Goal: Task Accomplishment & Management: Manage account settings

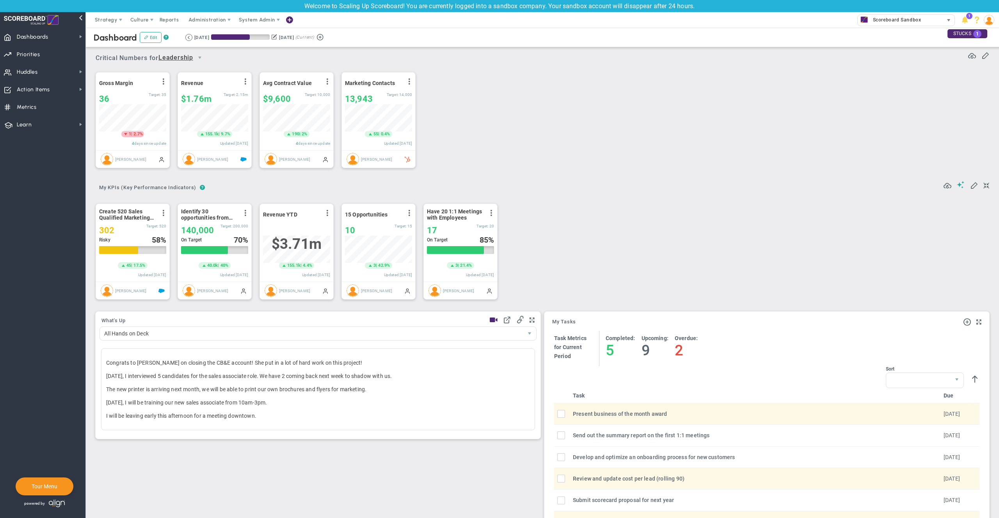
click at [886, 19] on span "Scoreboard Sandbox" at bounding box center [895, 20] width 52 height 10
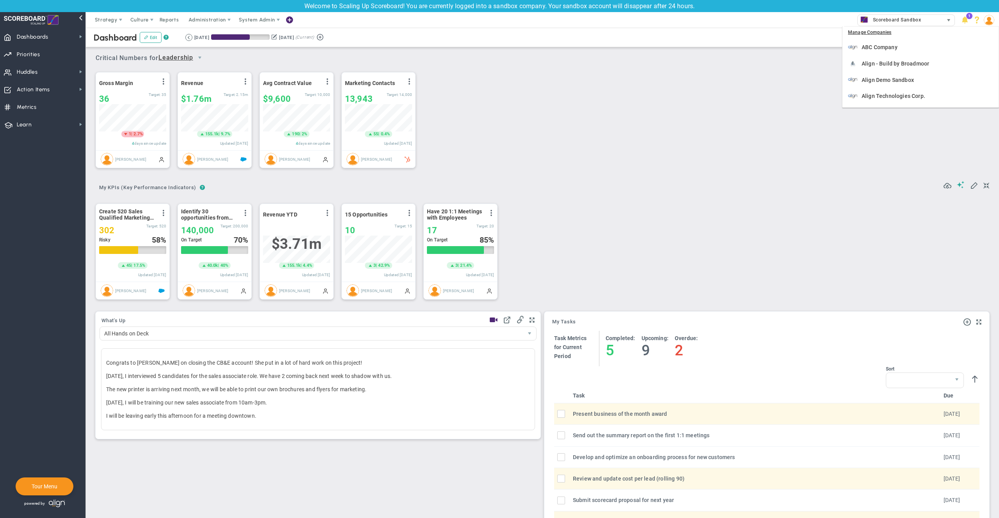
click at [886, 19] on span "Scoreboard Sandbox" at bounding box center [895, 20] width 52 height 10
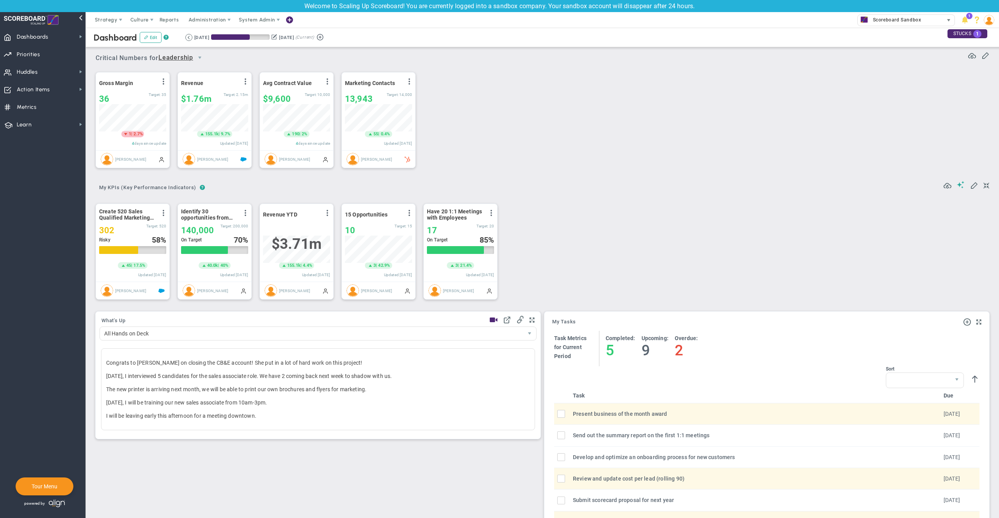
click at [895, 18] on span "Scoreboard Sandbox" at bounding box center [895, 20] width 52 height 10
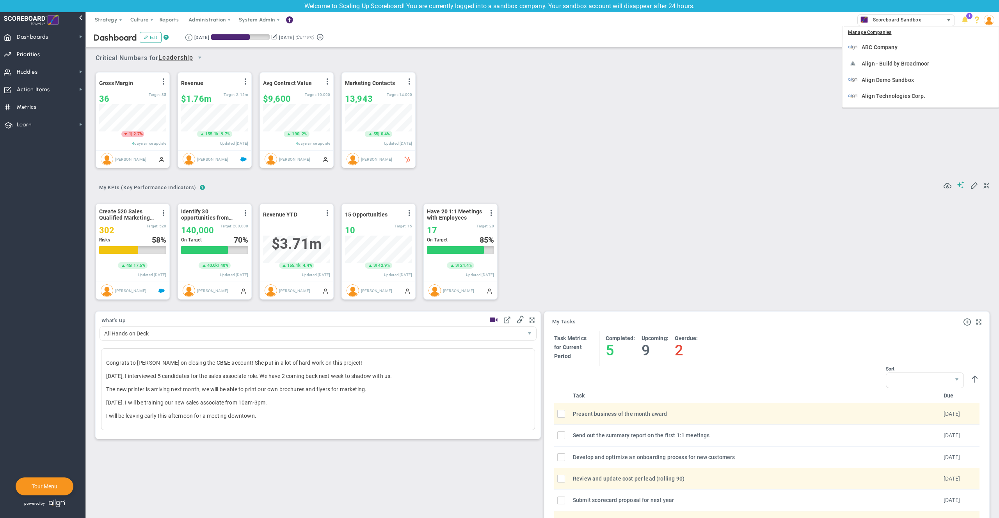
click at [898, 20] on span "Scoreboard Sandbox" at bounding box center [895, 20] width 52 height 10
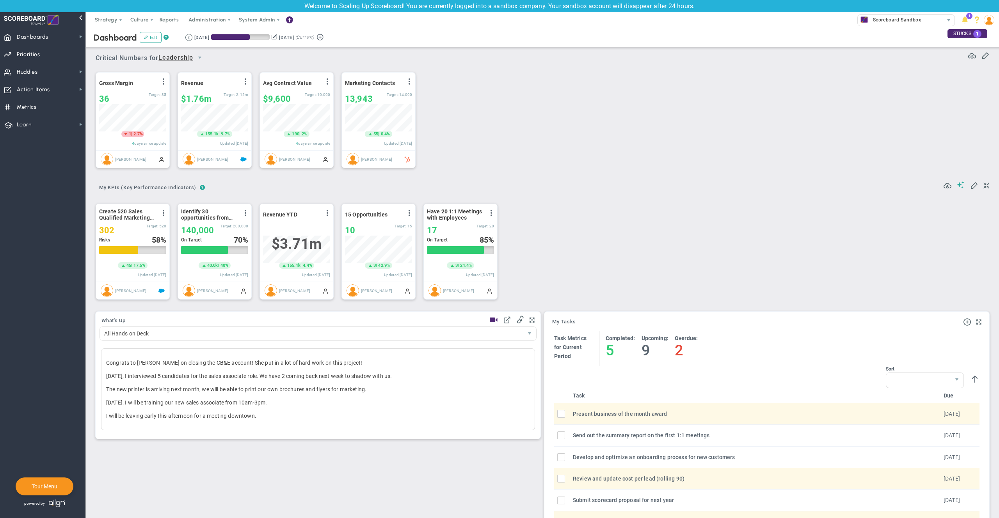
click at [796, 138] on div "Gross Margin View Historical Graph Edit Make "No Change" Update Add Past Update…" at bounding box center [539, 121] width 903 height 110
click at [105, 20] on span "Strategy" at bounding box center [106, 20] width 23 height 6
click at [103, 36] on span "One Page Strategic Plan" at bounding box center [131, 36] width 84 height 16
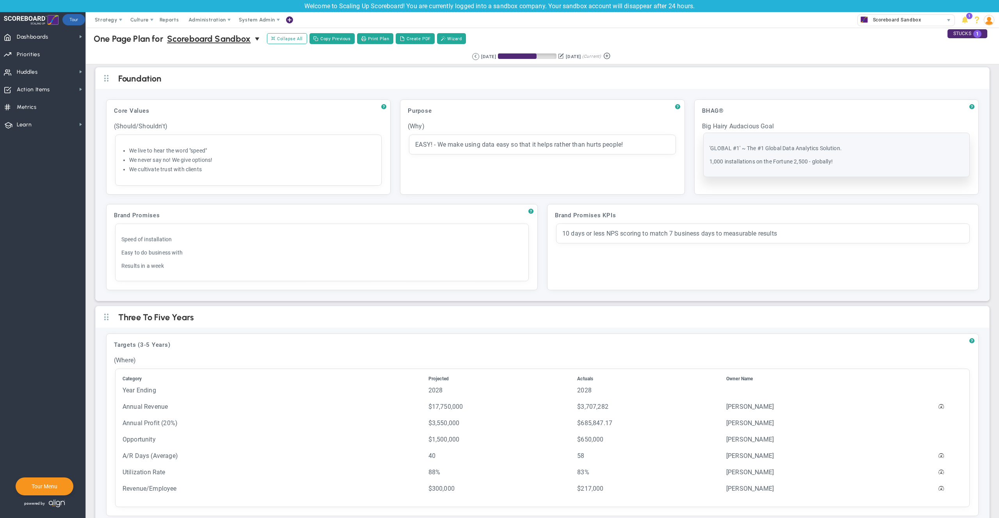
click at [773, 159] on p "1,000 installations on the Fortune 2,500 - globally!" at bounding box center [836, 162] width 254 height 8
click at [800, 155] on div "'GLOBAL #1' ~ The #1 Global Data Analytics Solution. 1,000 installations on the…" at bounding box center [836, 155] width 254 height 32
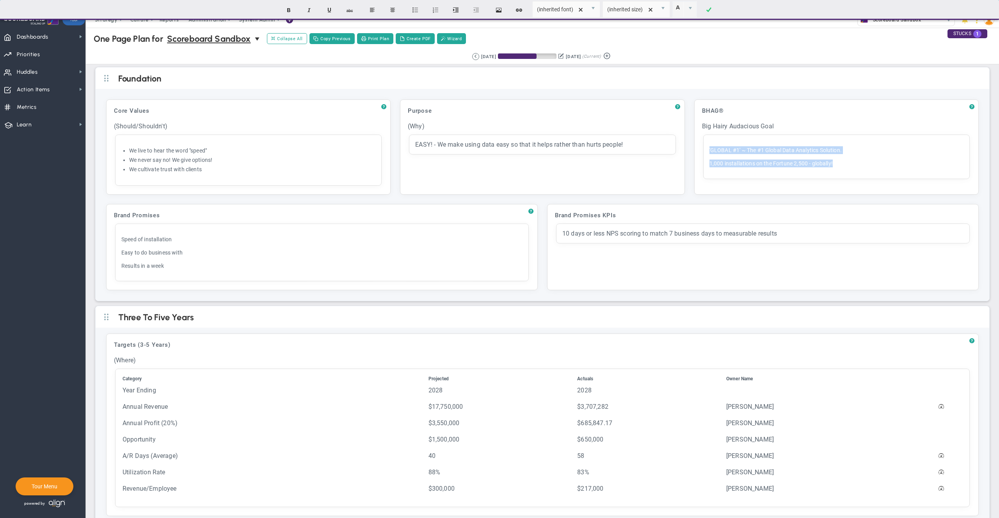
drag, startPoint x: 827, startPoint y: 161, endPoint x: 681, endPoint y: 136, distance: 148.8
click at [681, 136] on div "? Core Values Click to add header Core Values Core Values No header added Core …" at bounding box center [542, 147] width 882 height 105
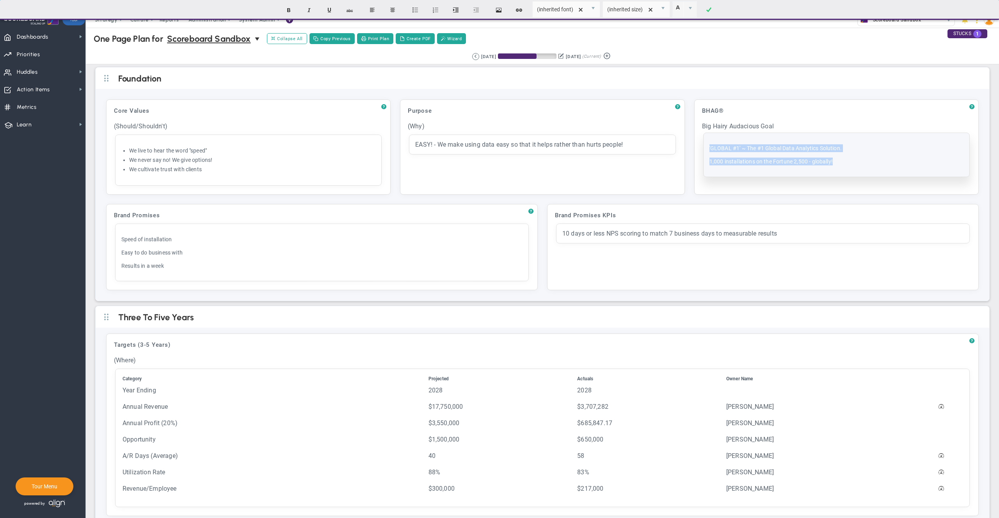
click at [838, 152] on div "'GLOBAL #1' ~ The #1 Global Data Analytics Solution. 1,000 installations on the…" at bounding box center [836, 155] width 254 height 32
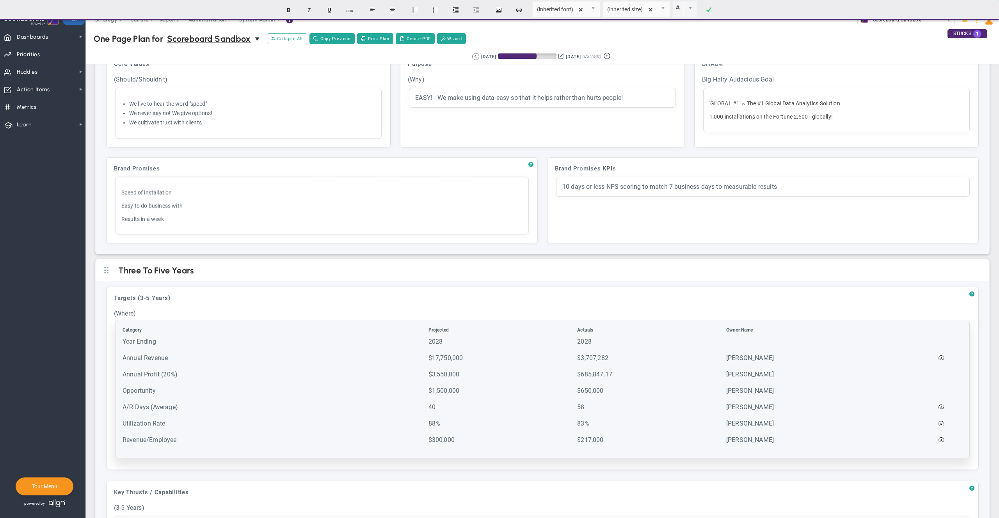
scroll to position [123, 0]
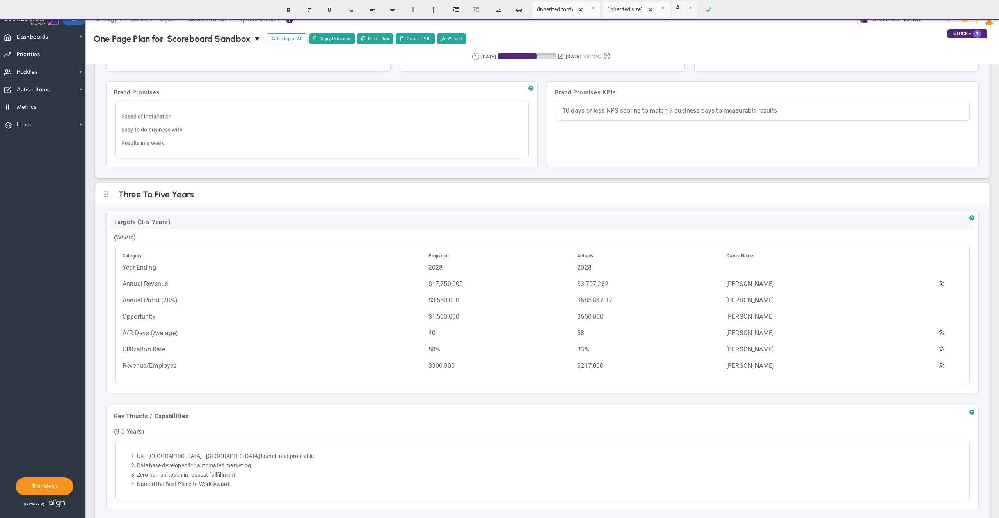
click at [141, 222] on div "Targets (3-5 Years)" at bounding box center [542, 222] width 864 height 14
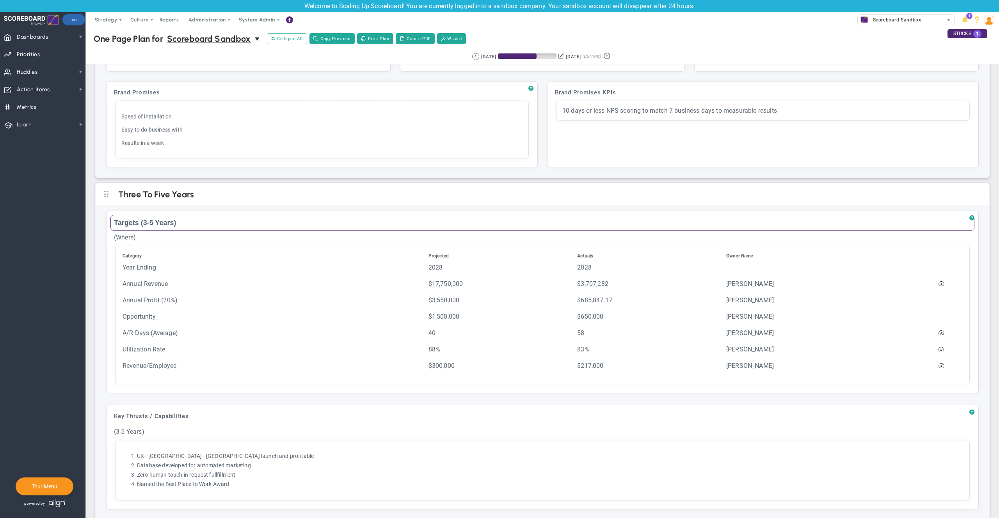
drag, startPoint x: 139, startPoint y: 221, endPoint x: 202, endPoint y: 221, distance: 63.2
click at [202, 221] on input "Targets (3-5 Years)" at bounding box center [542, 223] width 864 height 16
type input "Targets 2 Years"
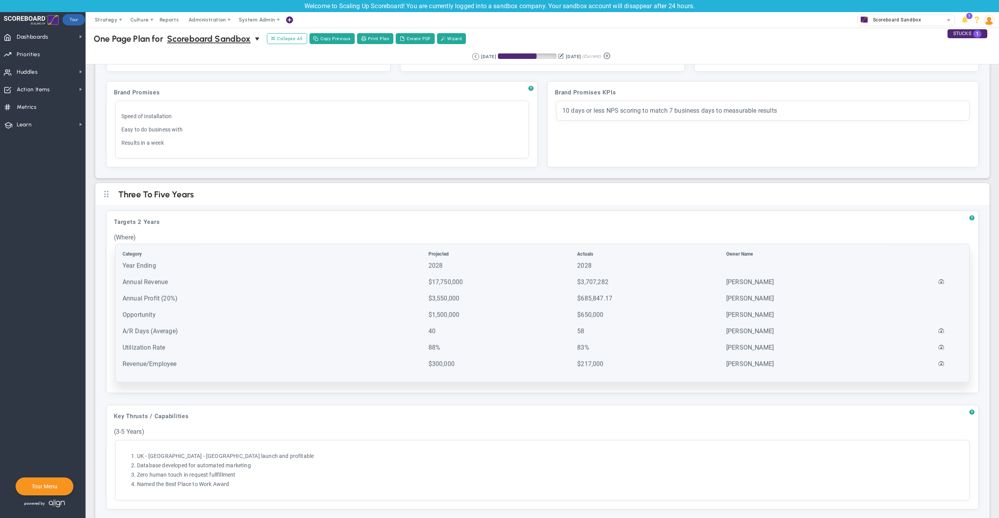
click at [835, 266] on td at bounding box center [800, 269] width 148 height 16
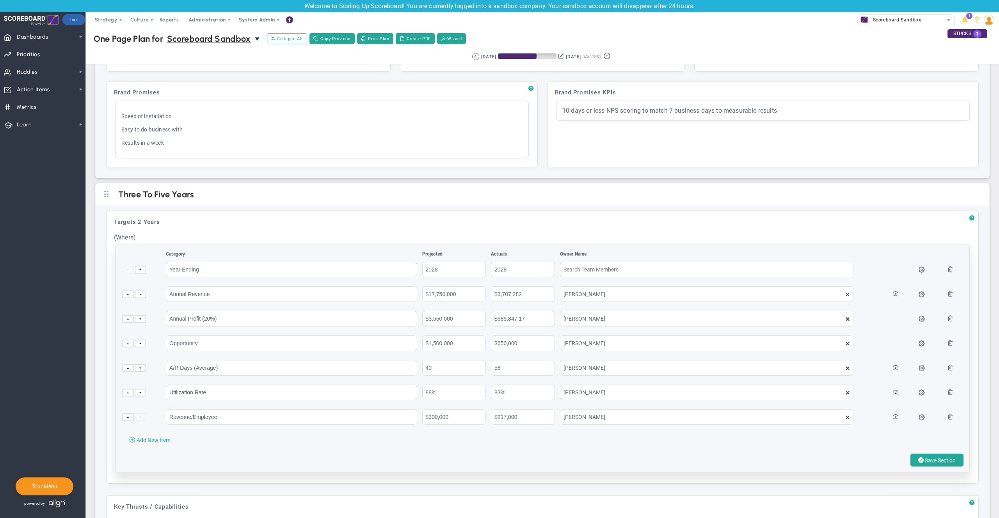
click at [919, 268] on td at bounding box center [923, 273] width 25 height 24
click at [918, 268] on span at bounding box center [921, 269] width 6 height 6
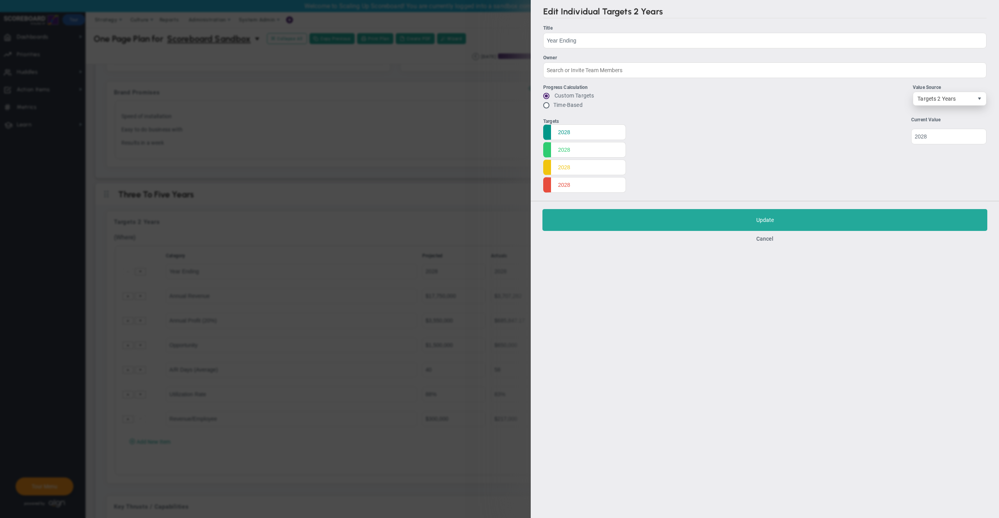
click at [977, 98] on span "select" at bounding box center [979, 99] width 6 height 6
click at [950, 114] on li "Scaling Up Metric" at bounding box center [949, 116] width 73 height 16
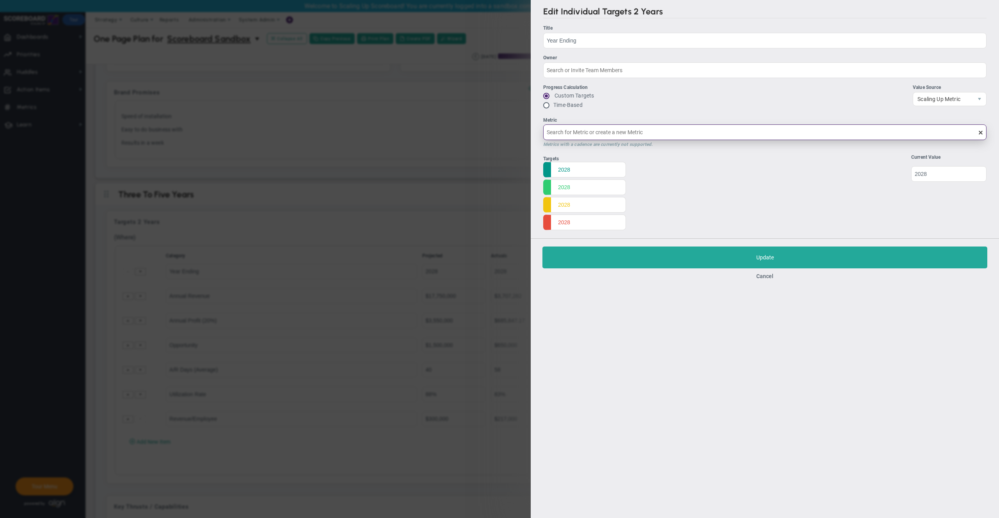
click at [768, 132] on input "Metric Metrics with a cadence are currently not supported." at bounding box center [764, 132] width 443 height 16
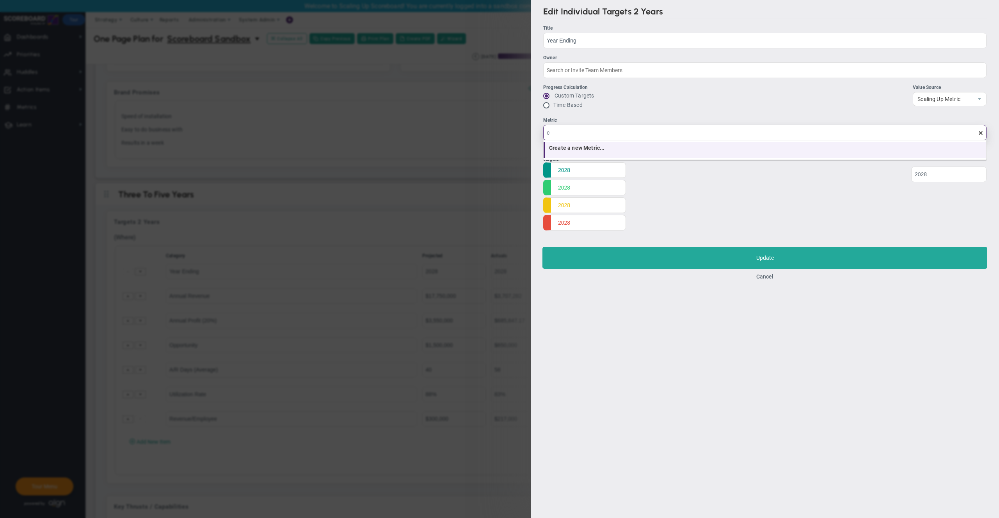
click at [568, 151] on li "Create a new Metric... undefined" at bounding box center [764, 150] width 442 height 16
type input "Create a new Metric..."
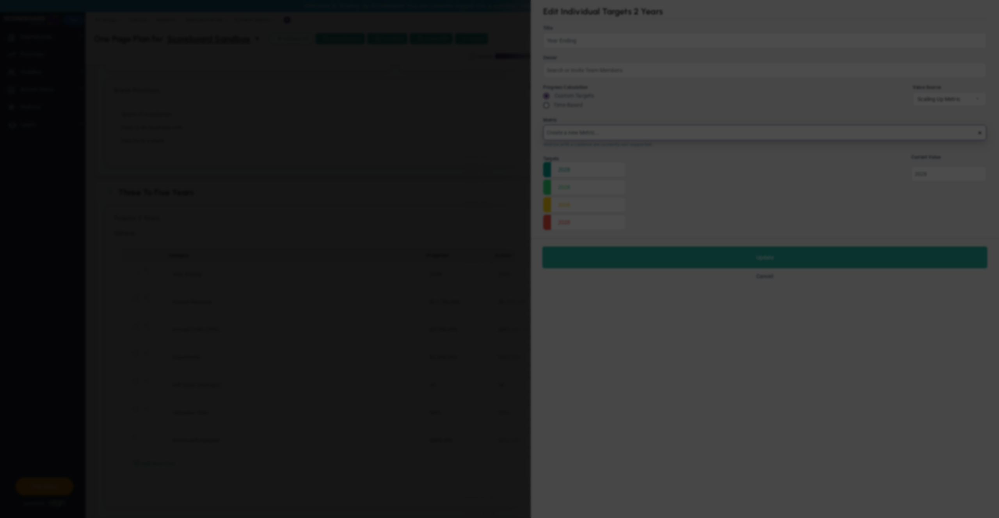
scroll to position [121, 0]
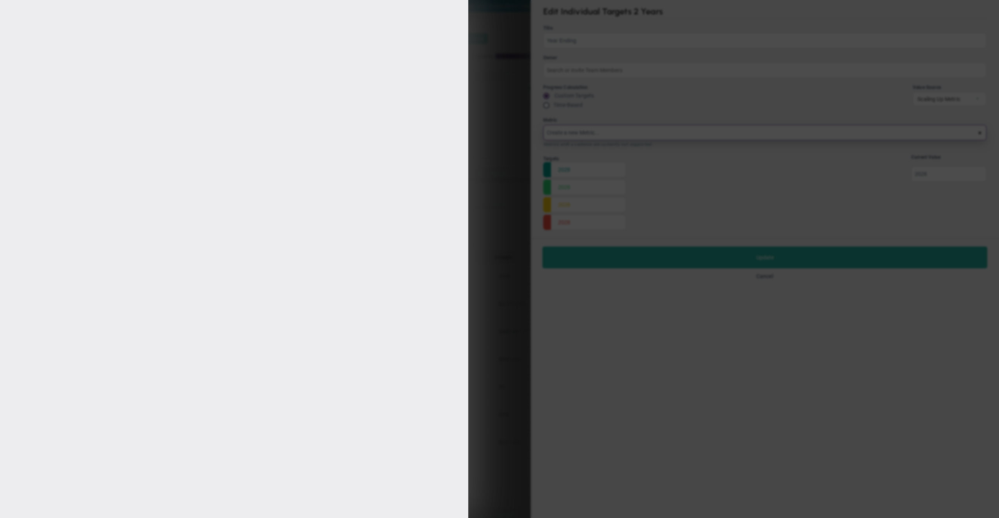
type input "Year Ending"
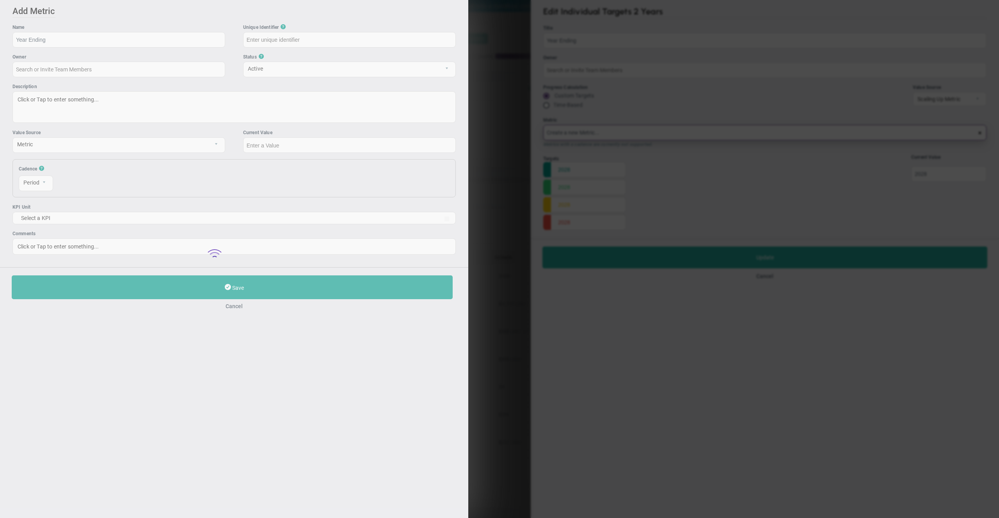
type input "Year-Ending"
type input "Create a new Metric..."
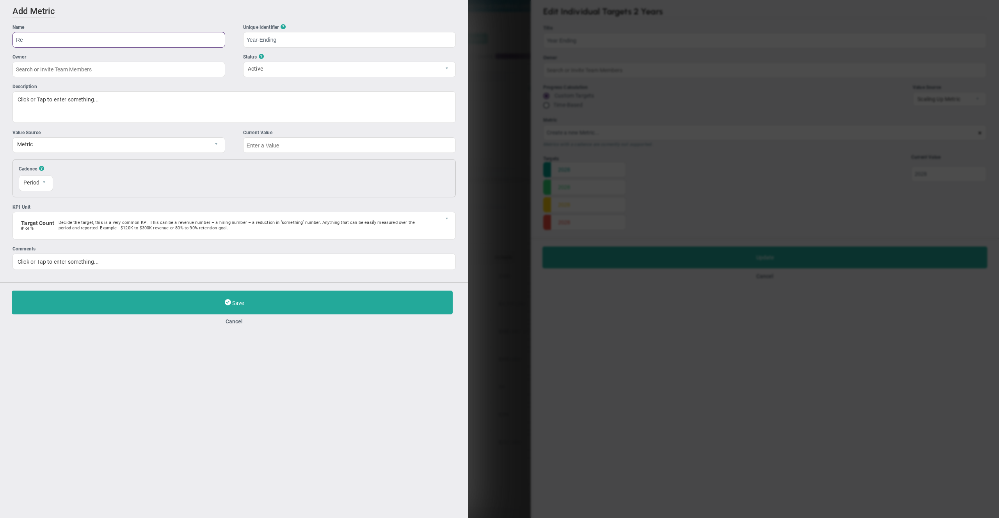
type input "R"
type input "24 Months Trailing Revenue"
click at [58, 144] on span "Metric" at bounding box center [112, 143] width 199 height 13
click at [344, 176] on div "Resets [DATE] 0 The first of each month 1" at bounding box center [251, 178] width 373 height 26
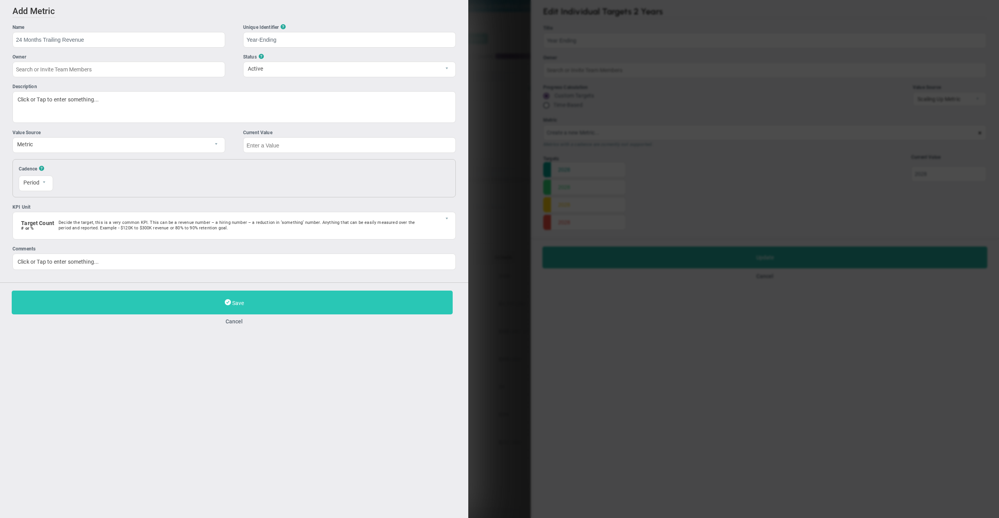
click at [196, 296] on button "Save" at bounding box center [232, 303] width 441 height 24
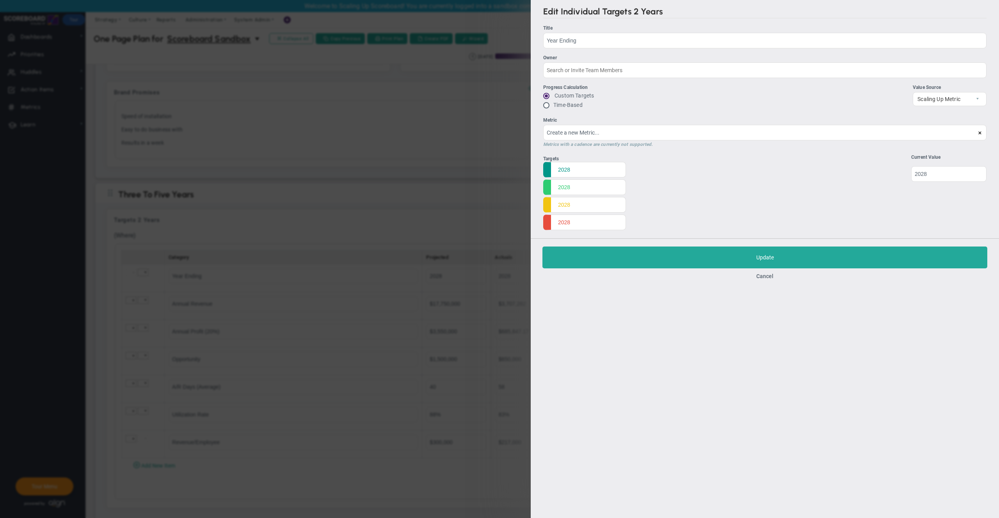
type input "24 Months Trailing Revenue"
click at [941, 174] on input "undefined" at bounding box center [948, 174] width 75 height 16
drag, startPoint x: 941, startPoint y: 173, endPoint x: 889, endPoint y: 170, distance: 52.4
click at [885, 173] on div "Targets 2028 2028 2028 2028 Start 0 0" at bounding box center [764, 193] width 443 height 78
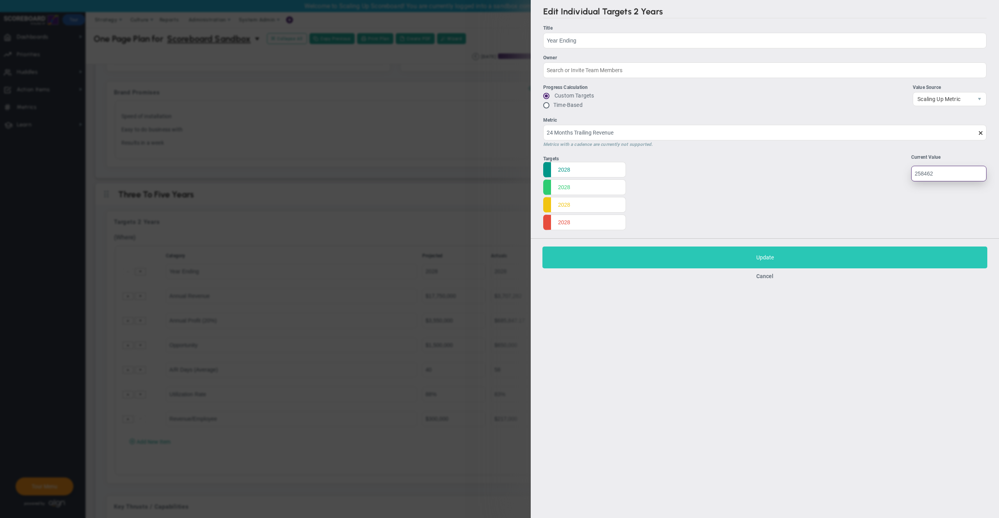
type input "258462"
click at [775, 256] on button "Save Update" at bounding box center [764, 258] width 445 height 22
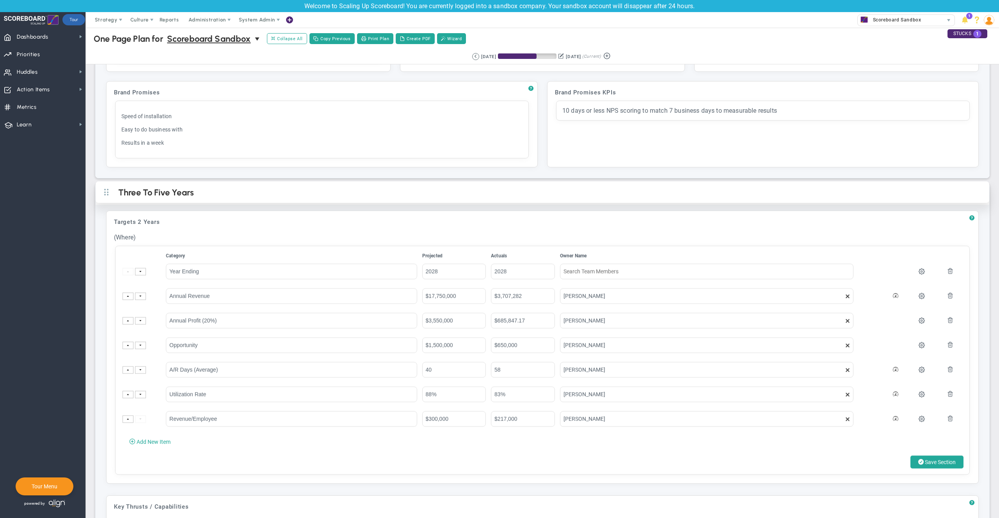
type input "258462"
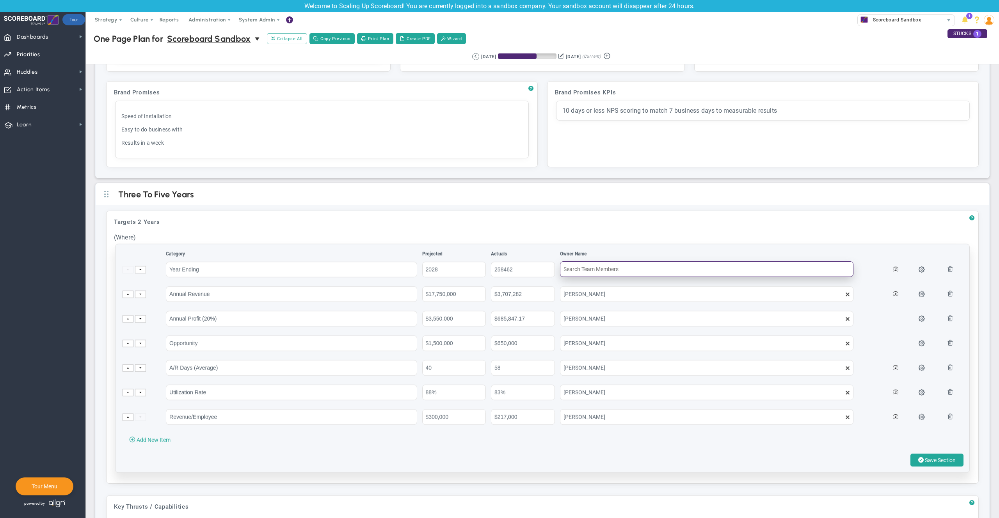
click at [622, 268] on input "text" at bounding box center [707, 269] width 294 height 16
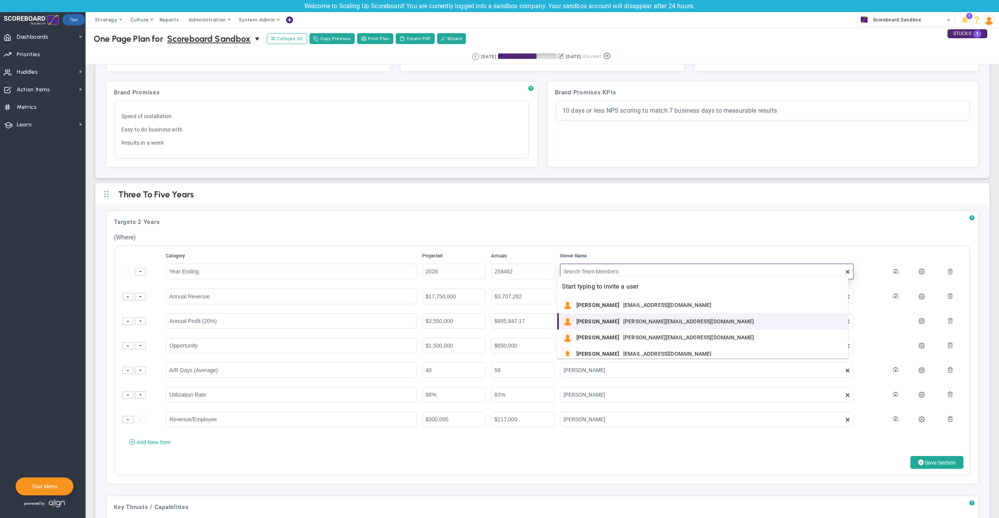
click at [624, 321] on span "[PERSON_NAME][EMAIL_ADDRESS][DOMAIN_NAME]" at bounding box center [688, 321] width 131 height 5
type input "[PERSON_NAME]"
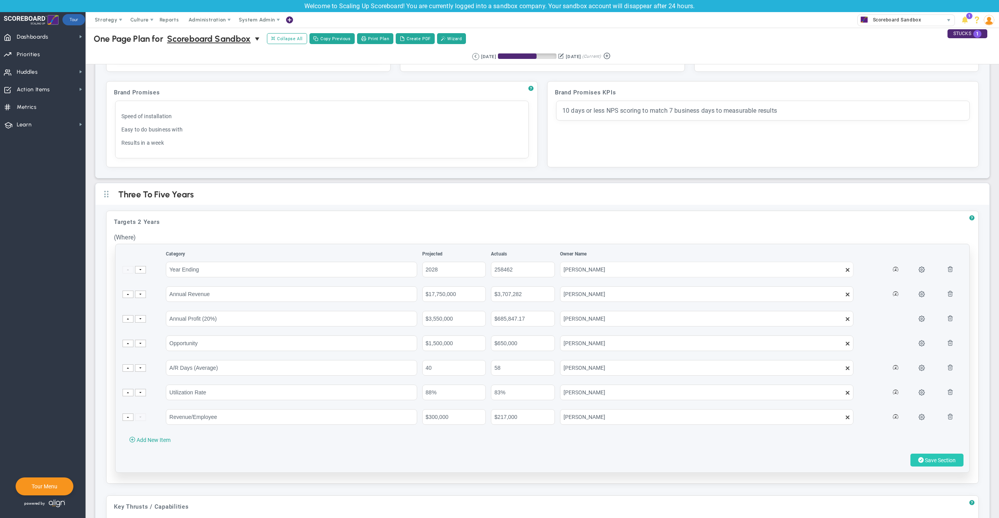
click at [918, 460] on span at bounding box center [920, 459] width 5 height 7
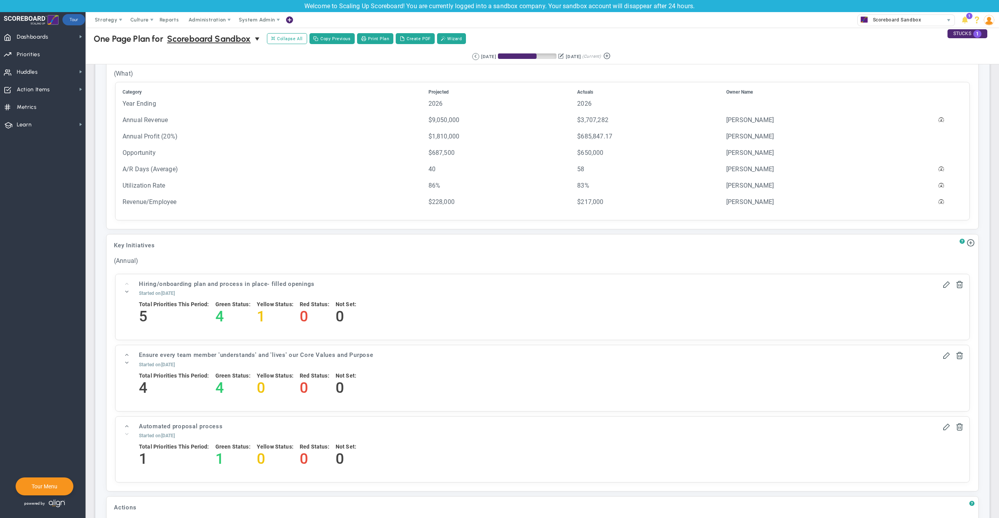
scroll to position [776, 0]
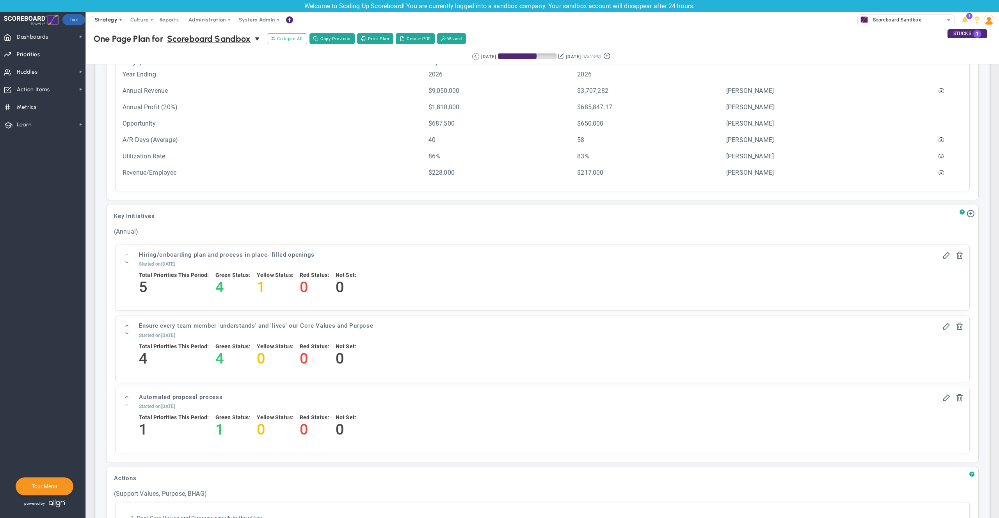
click at [101, 19] on span "Strategy" at bounding box center [106, 20] width 23 height 6
click at [100, 212] on div "? Goals (1 Year) Click to add header Goals (1 Year) Goals (1 Year) No header ad…" at bounding box center [542, 418] width 893 height 823
click at [53, 39] on span "Dashboards Dashboards" at bounding box center [42, 37] width 85 height 18
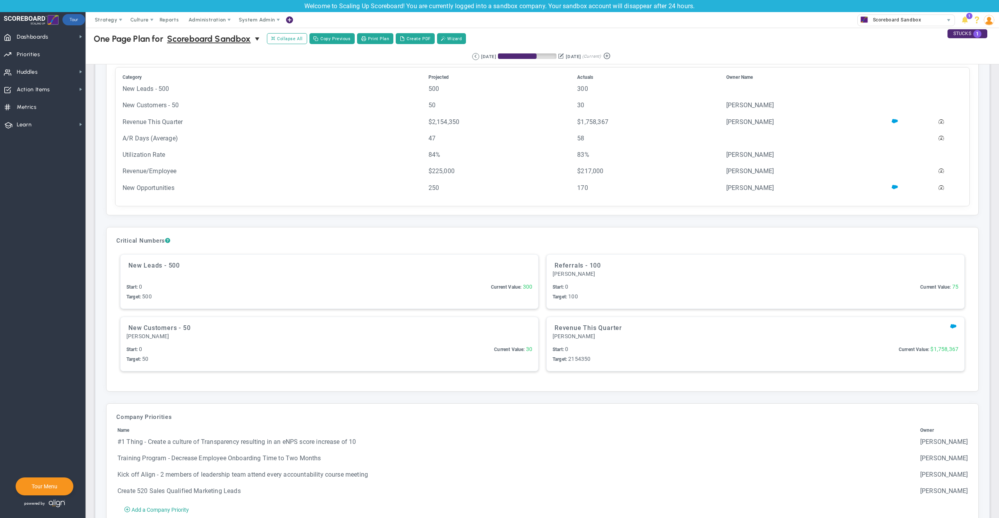
scroll to position [1807, 0]
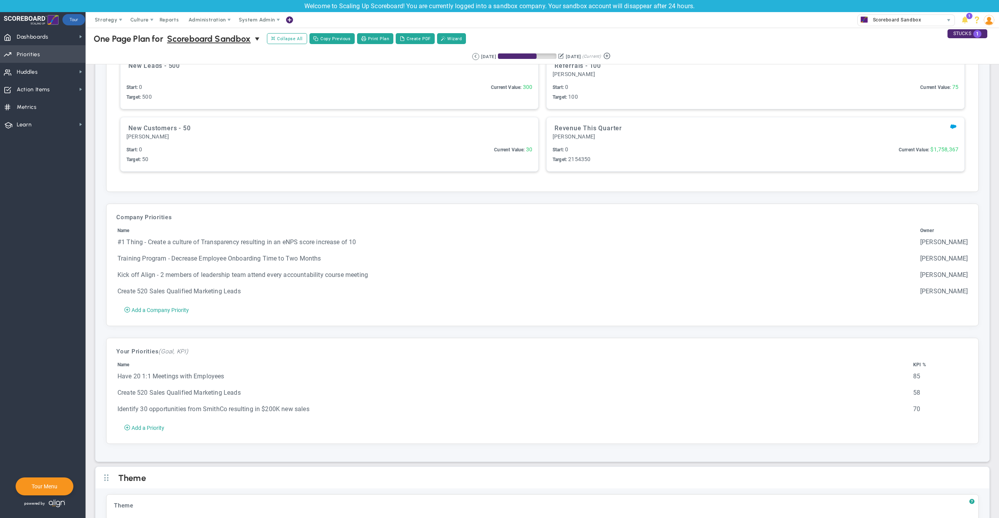
click at [41, 55] on span "Priorities OKR Tree Priorities OKRs" at bounding box center [42, 54] width 85 height 18
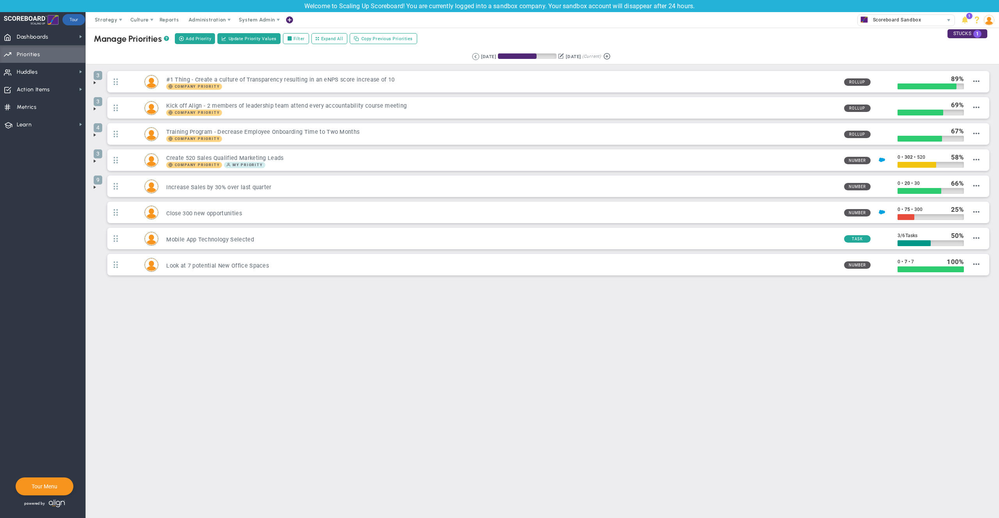
click at [95, 110] on span at bounding box center [95, 109] width 6 height 6
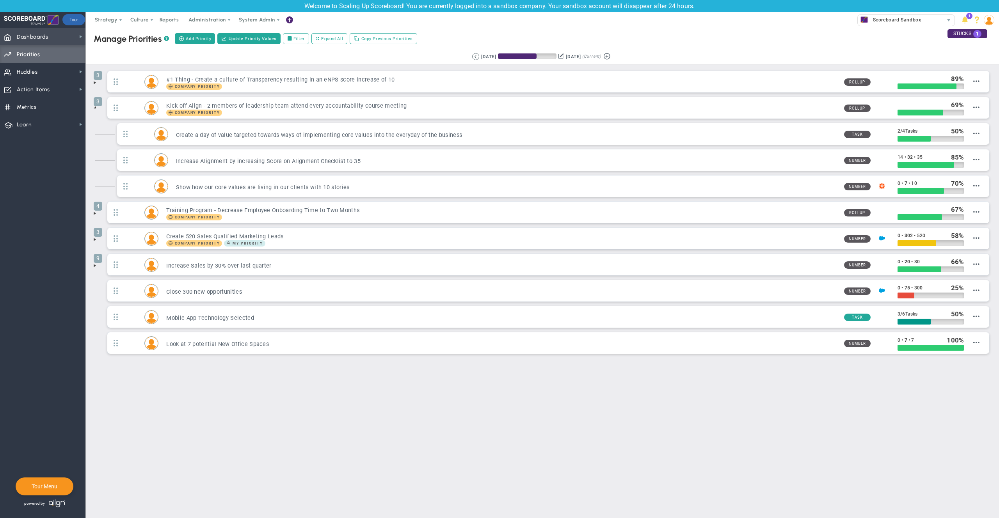
click at [49, 35] on span "Dashboards Dashboards" at bounding box center [42, 37] width 85 height 18
click at [133, 46] on span "Company Dashboard" at bounding box center [127, 49] width 50 height 7
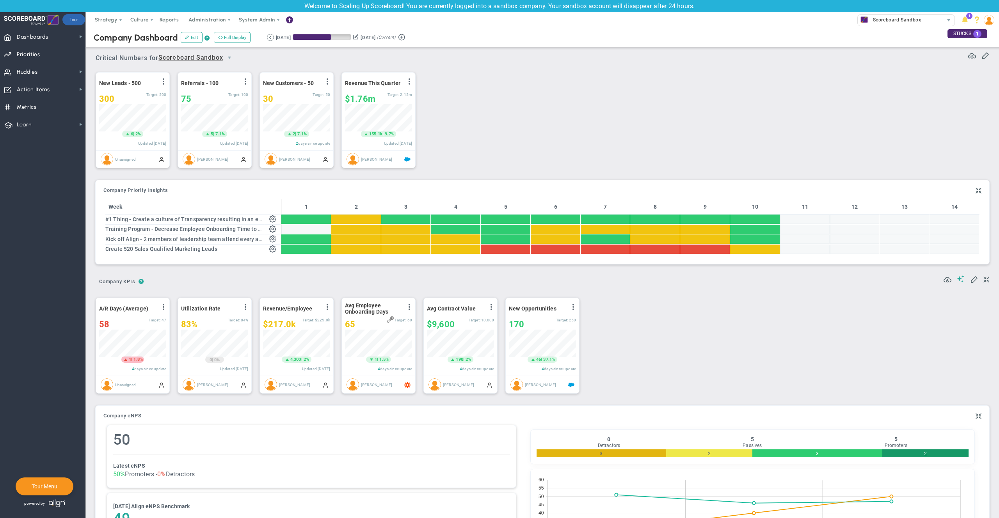
scroll to position [27, 67]
click at [971, 278] on span at bounding box center [974, 279] width 8 height 8
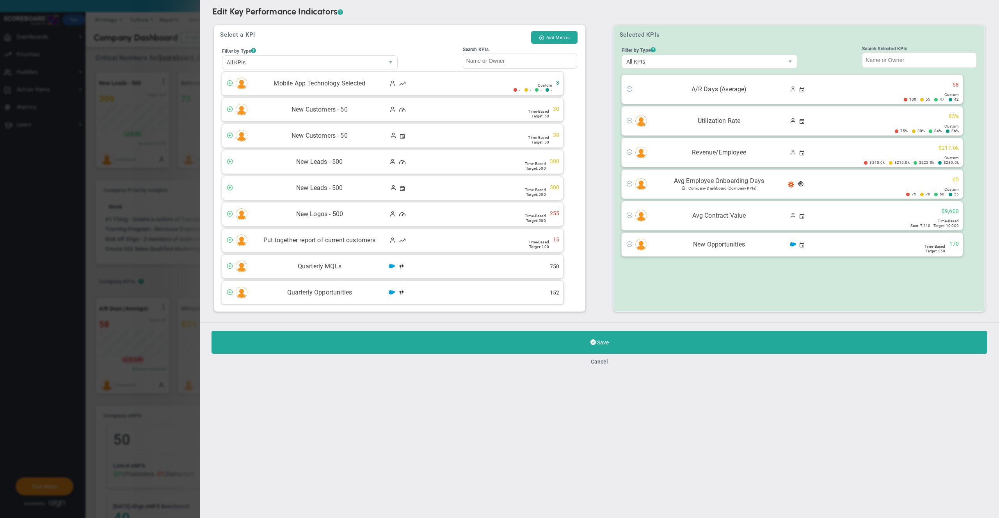
scroll to position [1045, 0]
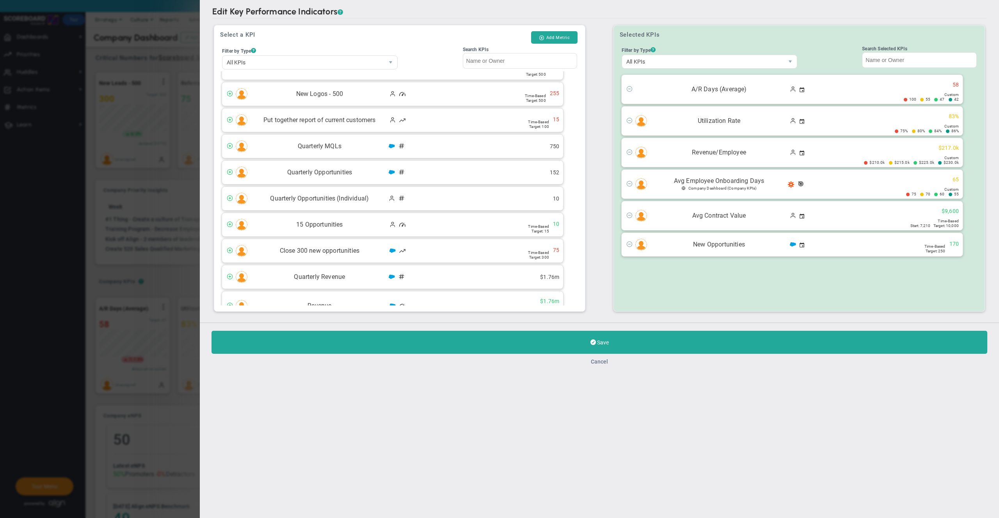
click at [604, 364] on button "Cancel" at bounding box center [599, 362] width 17 height 6
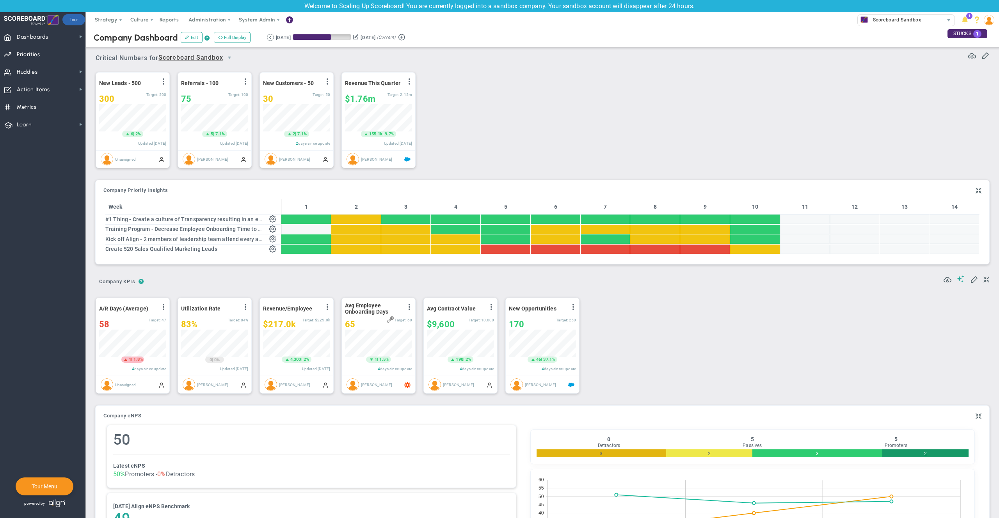
scroll to position [27, 67]
click at [705, 333] on div "A/R Days (Average) View Historical Graph Edit Make "No Change" Update Add Past …" at bounding box center [539, 345] width 903 height 112
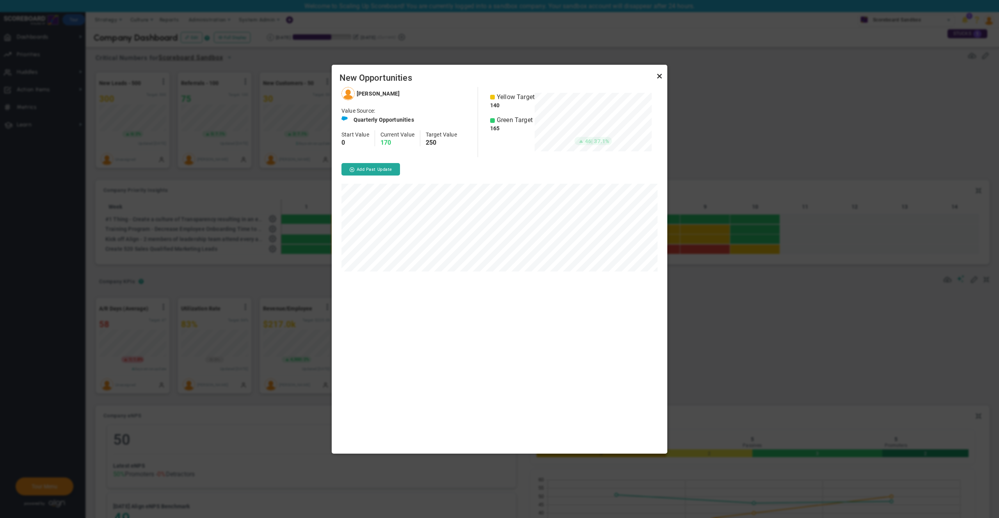
click at [659, 74] on link "Close" at bounding box center [659, 76] width 9 height 9
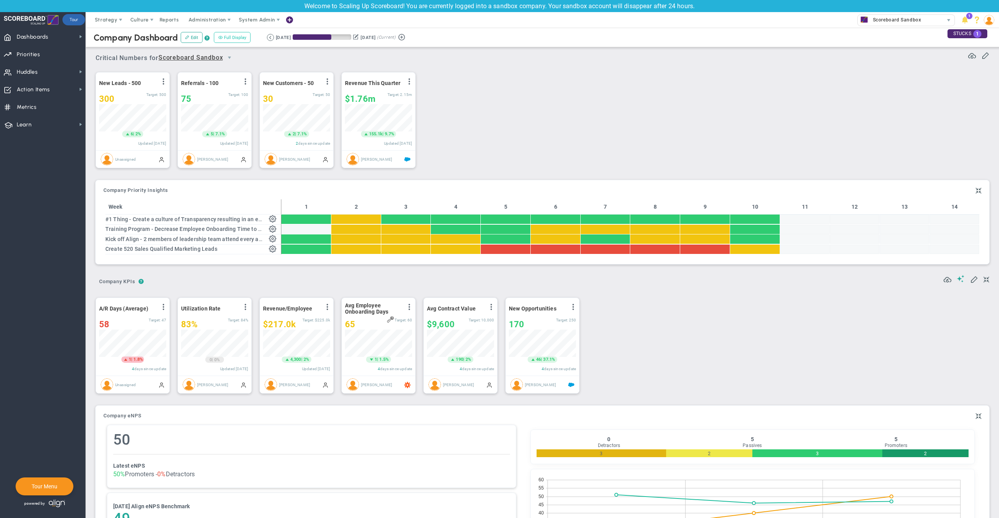
click at [241, 37] on button "Full Display" at bounding box center [232, 37] width 37 height 11
click at [486, 85] on div "New Leads - 500 View Historical Graph Edit Make "No Change" Update Add Past Upd…" at bounding box center [539, 121] width 903 height 110
click at [185, 37] on span at bounding box center [187, 37] width 4 height 4
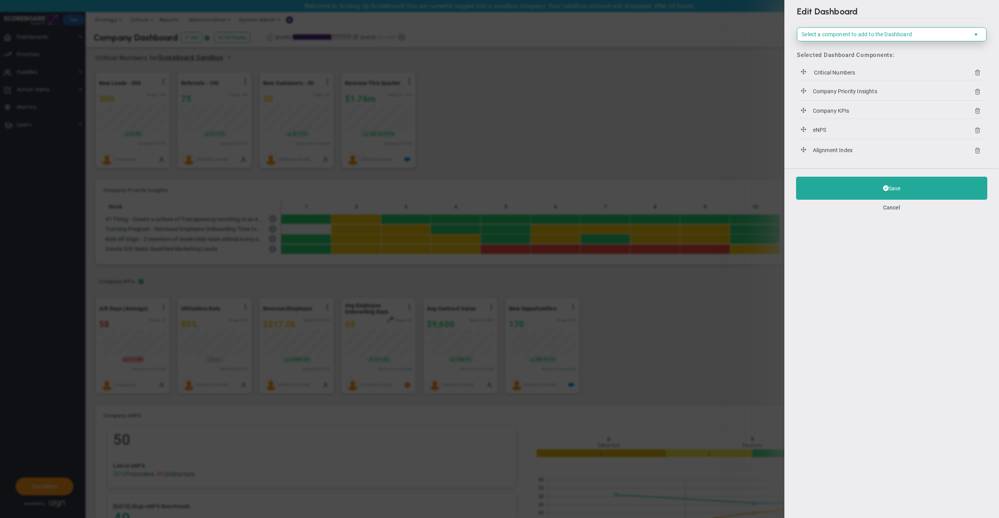
click at [847, 40] on span "Select a component to add to the Dashboard" at bounding box center [885, 34] width 176 height 13
click at [893, 209] on button "Cancel" at bounding box center [891, 207] width 17 height 6
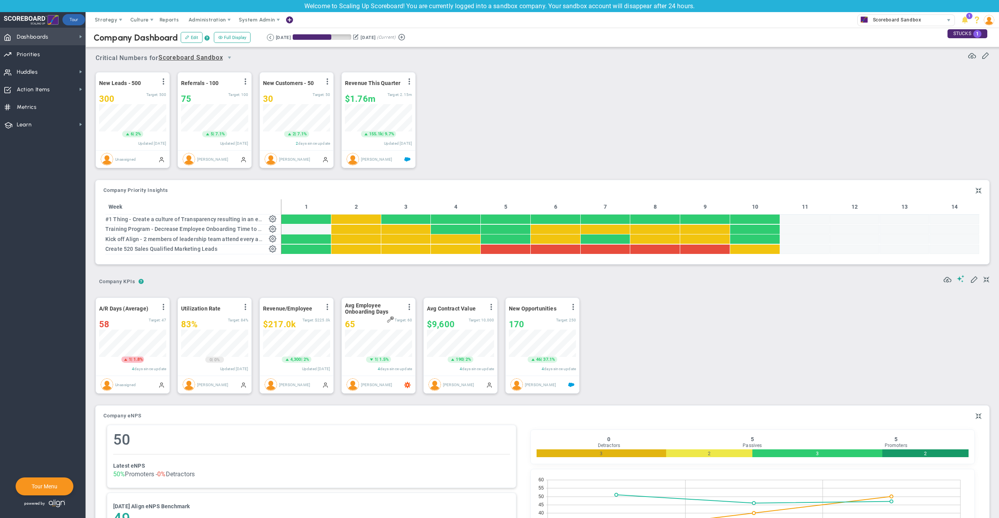
click at [34, 41] on span "Dashboards" at bounding box center [33, 37] width 32 height 16
click at [101, 37] on div "My Dashboard" at bounding box center [124, 34] width 78 height 15
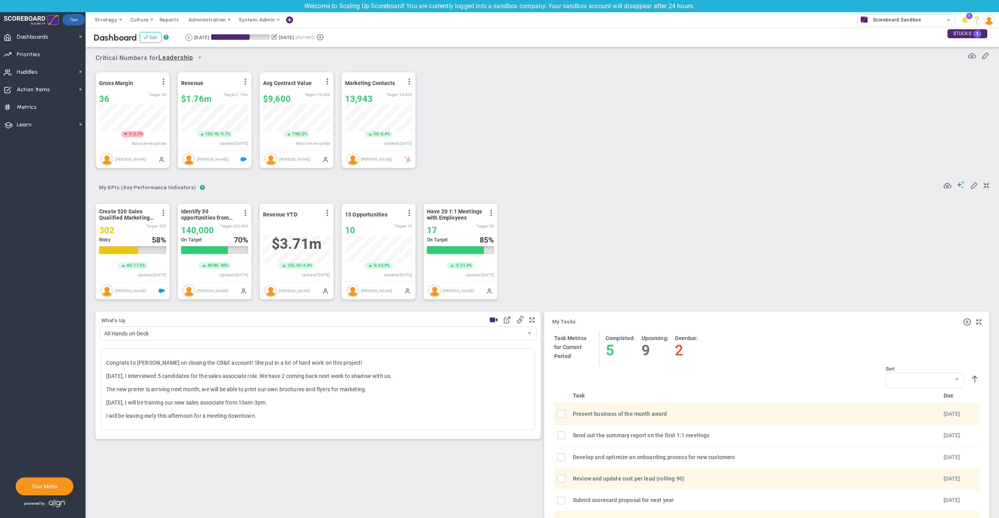
scroll to position [27, 67]
click at [556, 147] on div "Gross Margin View Historical Graph Edit Make "No Change" Update Add Past Update…" at bounding box center [539, 121] width 903 height 110
click at [29, 58] on span "Priorities" at bounding box center [28, 54] width 23 height 16
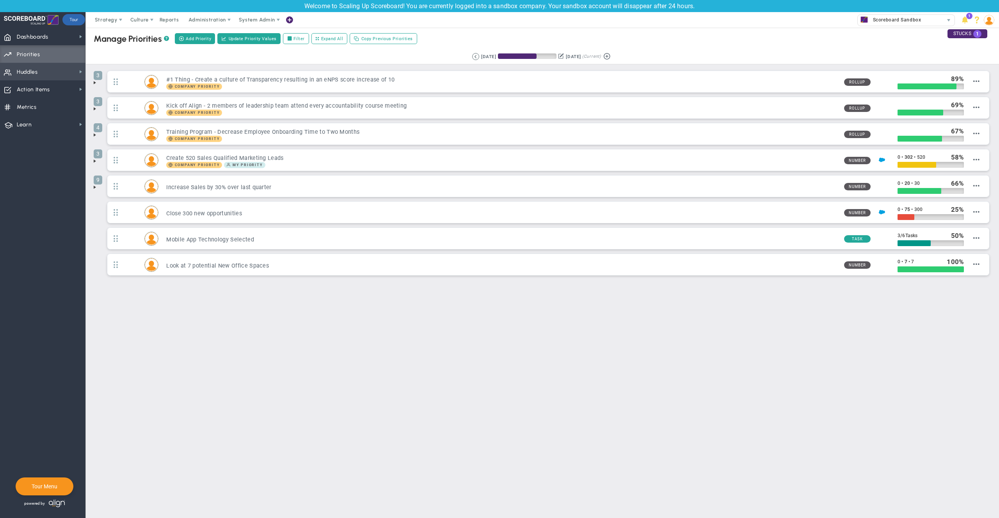
click at [54, 74] on span "Huddles Huddles" at bounding box center [42, 72] width 85 height 18
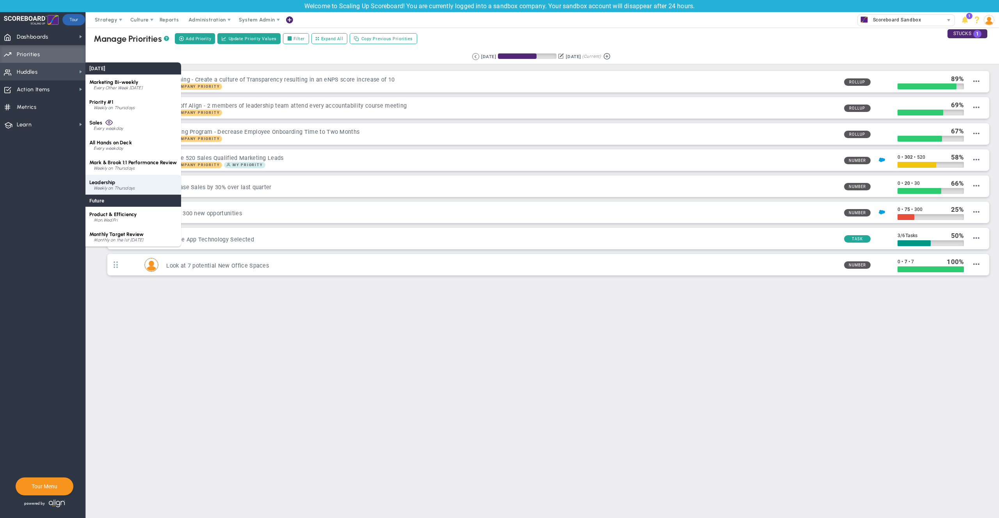
click at [119, 178] on div "Leadership Weekly on Thursdays" at bounding box center [133, 185] width 96 height 20
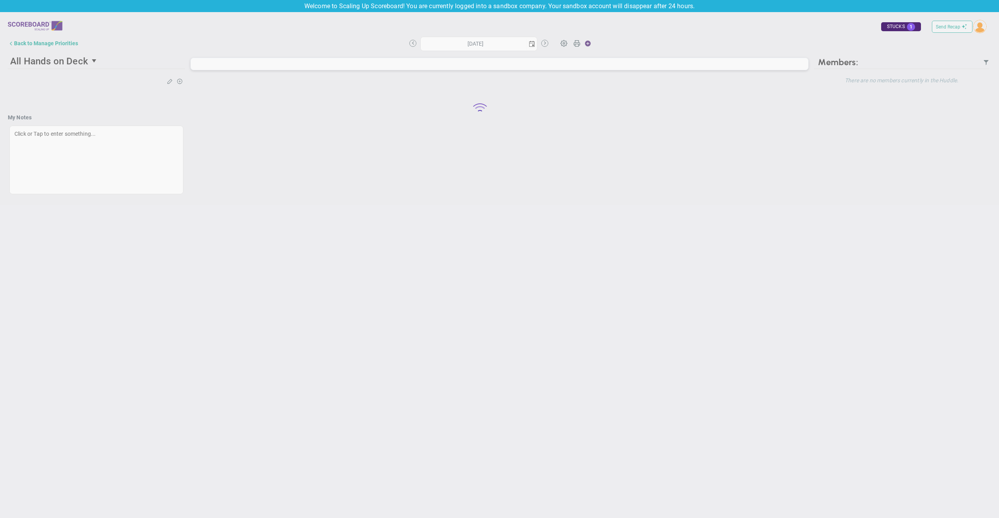
type input "[DATE]"
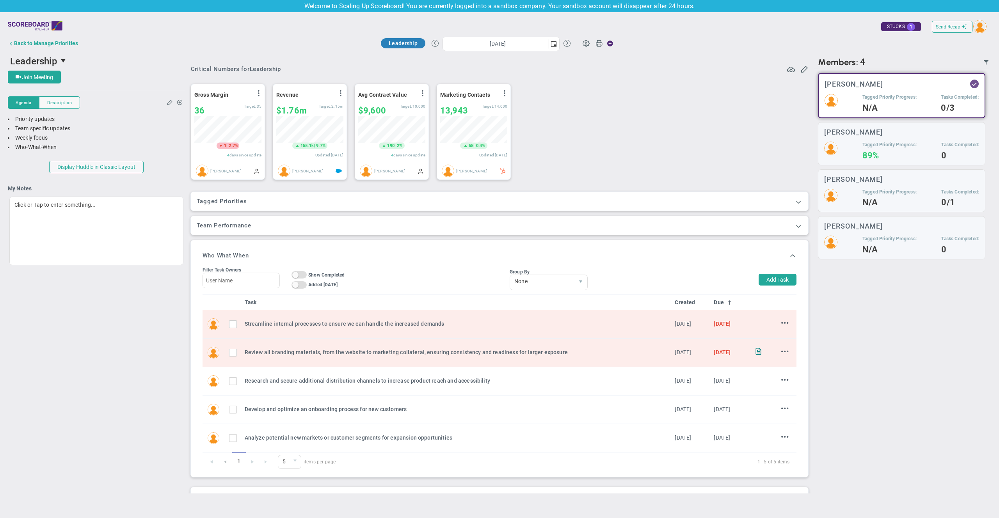
scroll to position [27, 67]
click at [794, 204] on span at bounding box center [798, 202] width 8 height 8
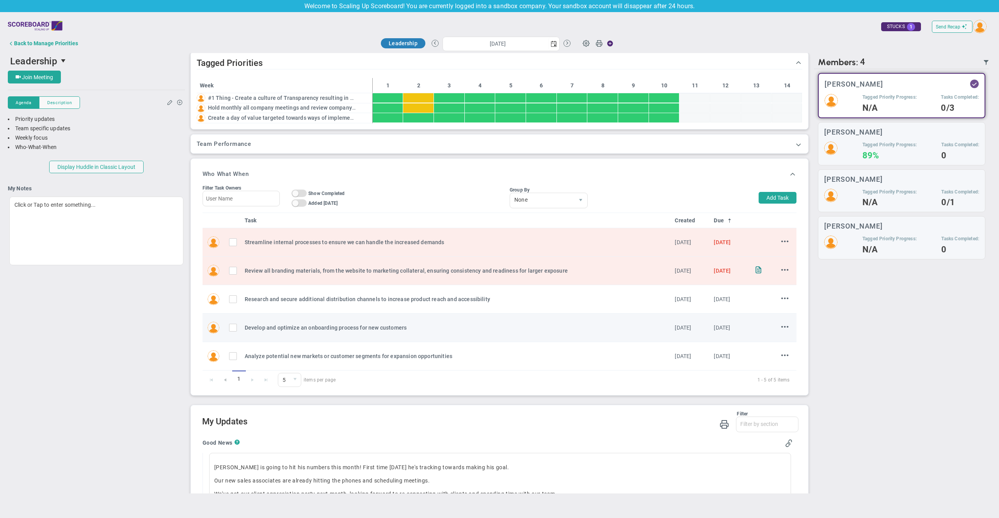
scroll to position [172, 0]
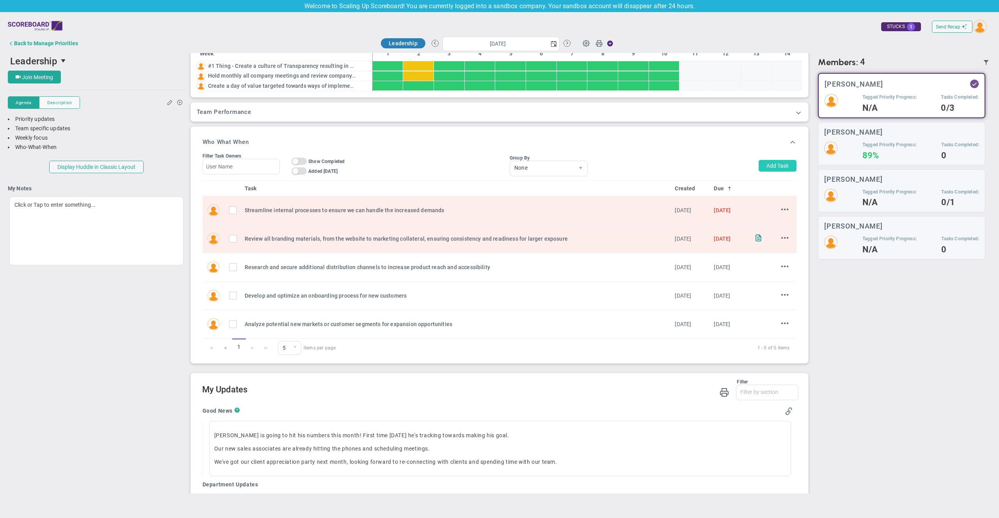
click at [768, 166] on button "Add Task" at bounding box center [777, 166] width 38 height 12
type input "[PERSON_NAME]"
type input "[DATE]"
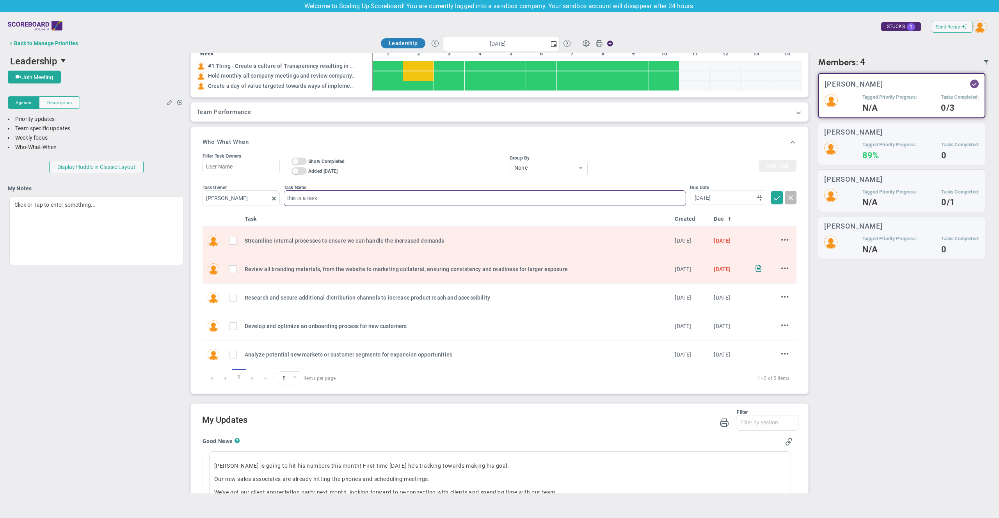
type input "this is a task"
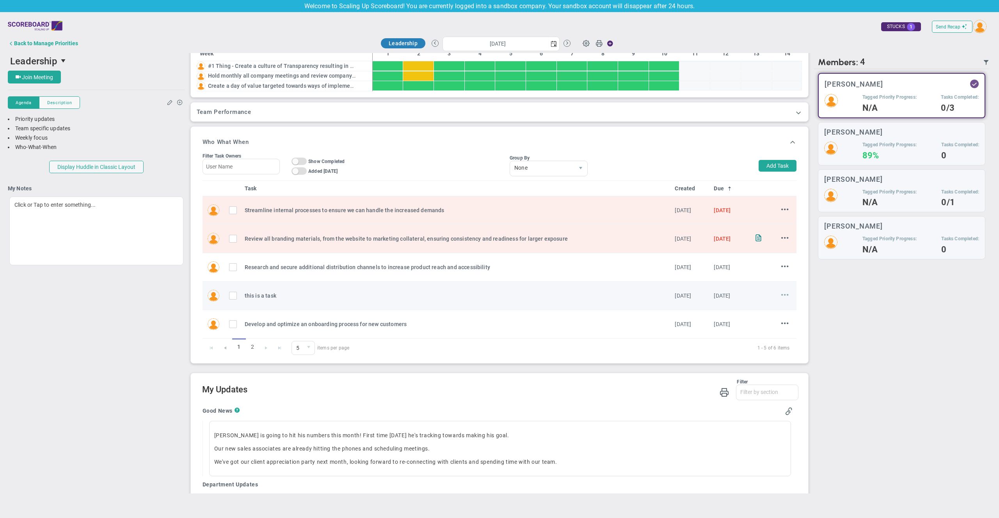
click at [781, 295] on span at bounding box center [784, 294] width 7 height 7
click at [760, 311] on span "Edit" at bounding box center [764, 309] width 9 height 5
type input "[DATE]"
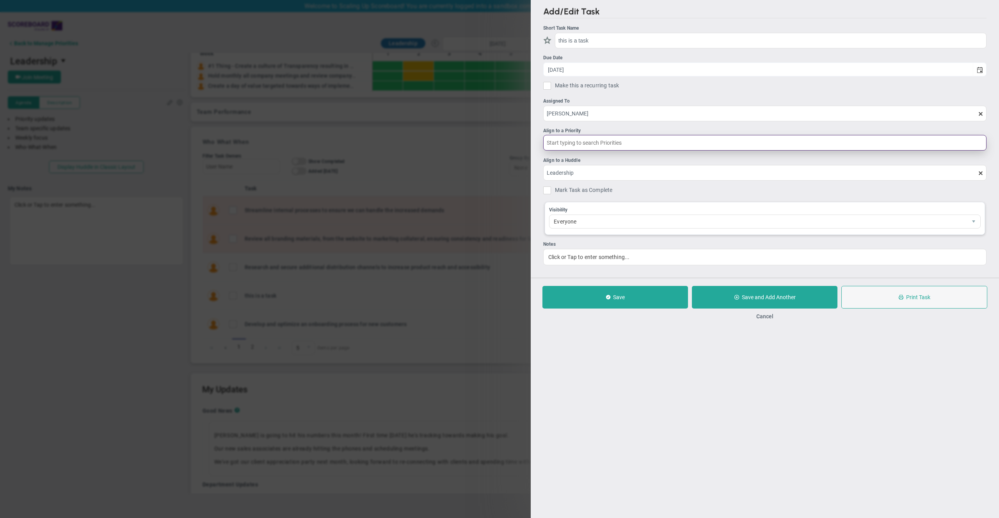
click at [568, 140] on input "text" at bounding box center [764, 143] width 443 height 16
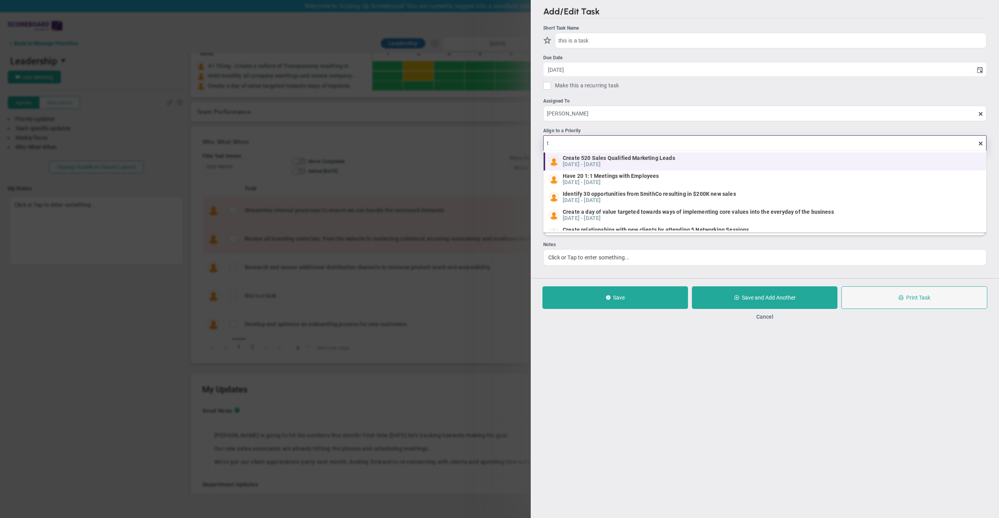
click at [596, 161] on span "[DATE] - [DATE]" at bounding box center [582, 163] width 38 height 6
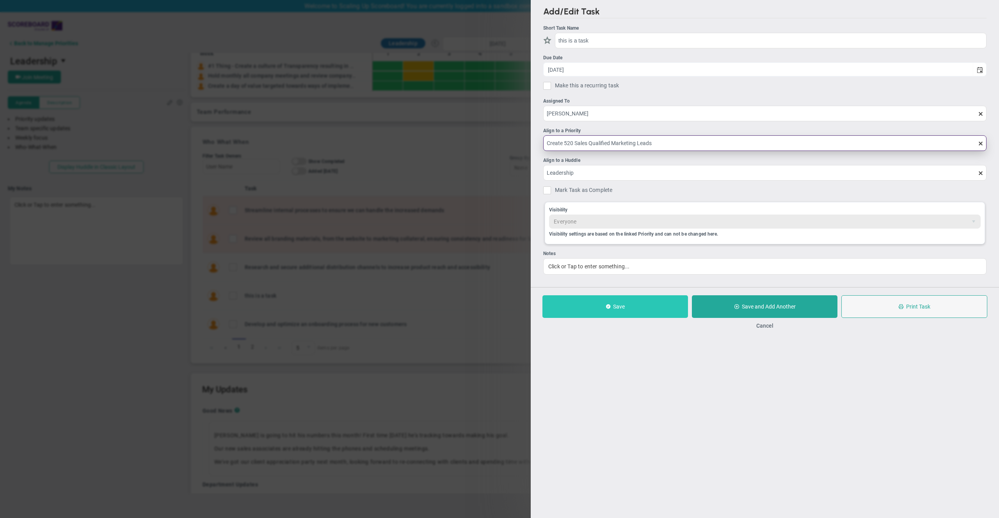
type input "Create 520 Sales Qualified Marketing Leads"
click at [636, 304] on button "Save" at bounding box center [615, 306] width 146 height 23
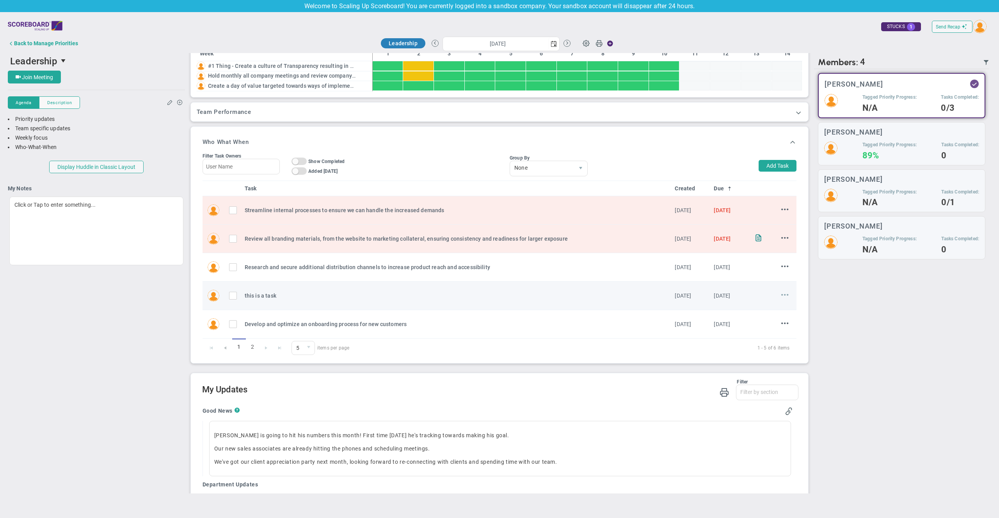
click at [781, 297] on span at bounding box center [784, 294] width 7 height 7
click at [767, 309] on li "Edit" at bounding box center [772, 310] width 31 height 10
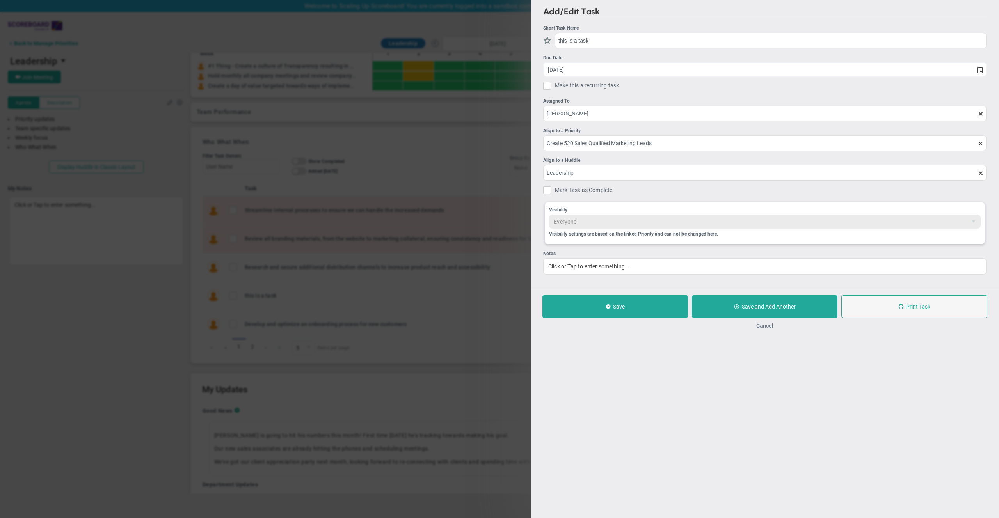
click at [772, 326] on button "Cancel" at bounding box center [764, 326] width 17 height 6
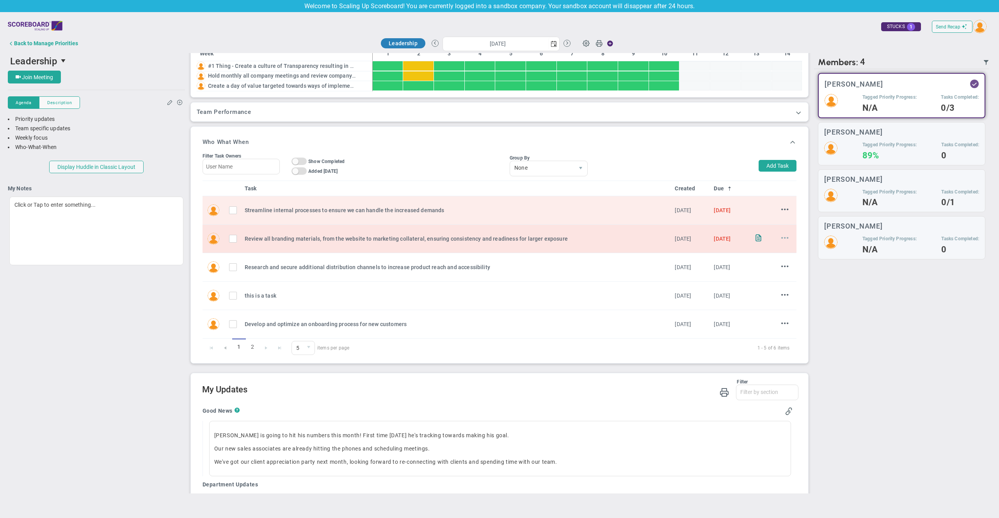
click at [781, 239] on span at bounding box center [784, 237] width 7 height 7
click at [761, 254] on span "Edit" at bounding box center [764, 252] width 9 height 5
type input "[DATE]"
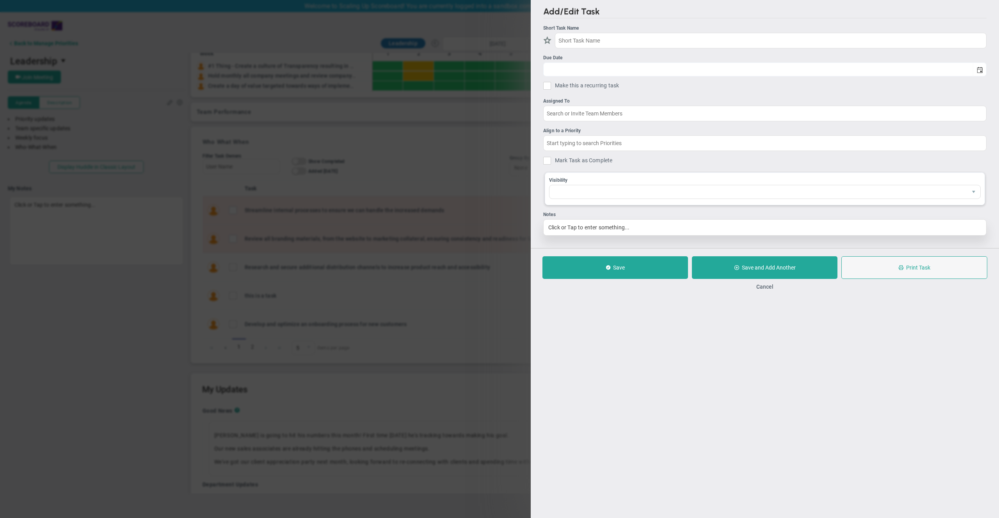
type input "Review all branding materials, from the website to marketing collateral, ensuri…"
type input "[DATE]"
type input "[PERSON_NAME]"
type input "Leadership"
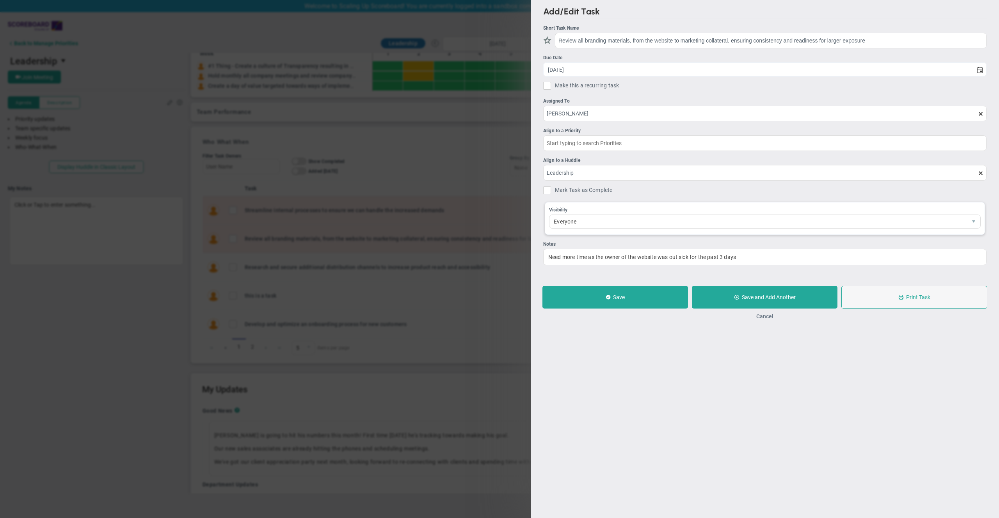
click at [763, 319] on button "Cancel" at bounding box center [764, 316] width 17 height 6
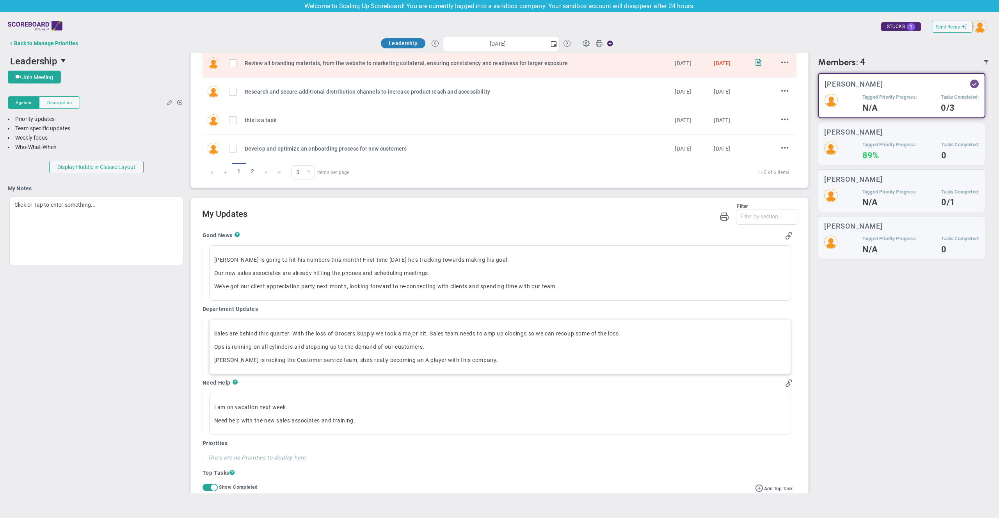
scroll to position [493, 0]
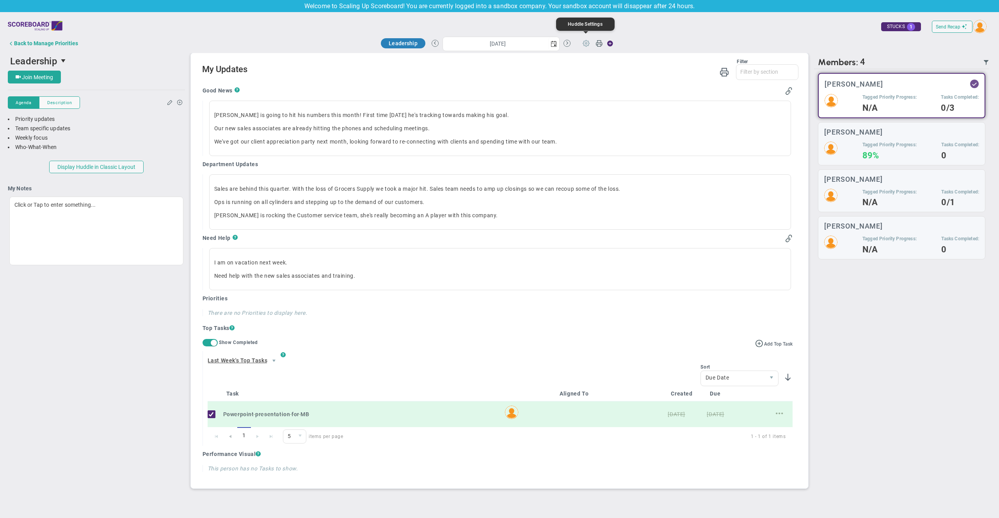
click at [585, 46] on span at bounding box center [586, 43] width 15 height 15
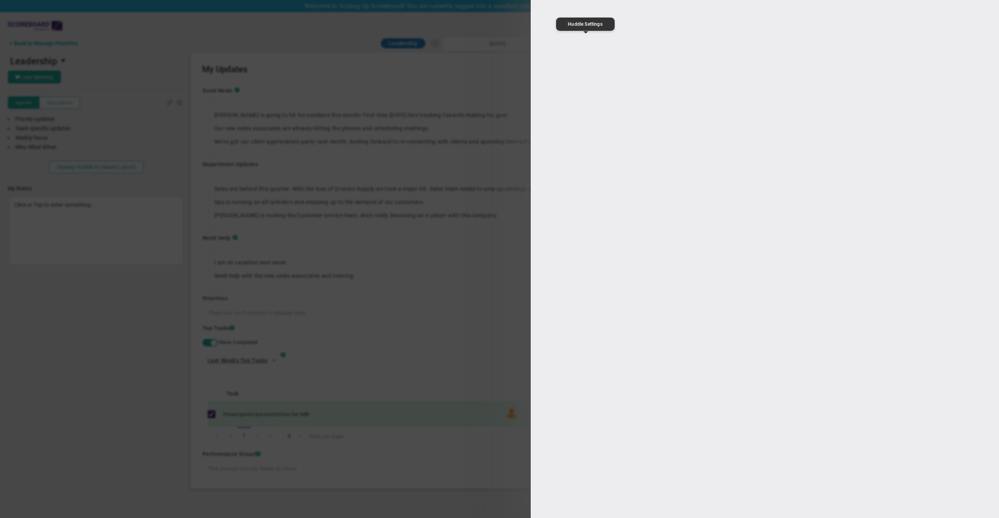
type input "Leadership"
type input "[URL][DOMAIN_NAME]"
type input "16:00:00"
type input "17:00:00"
type input "[PERSON_NAME]"
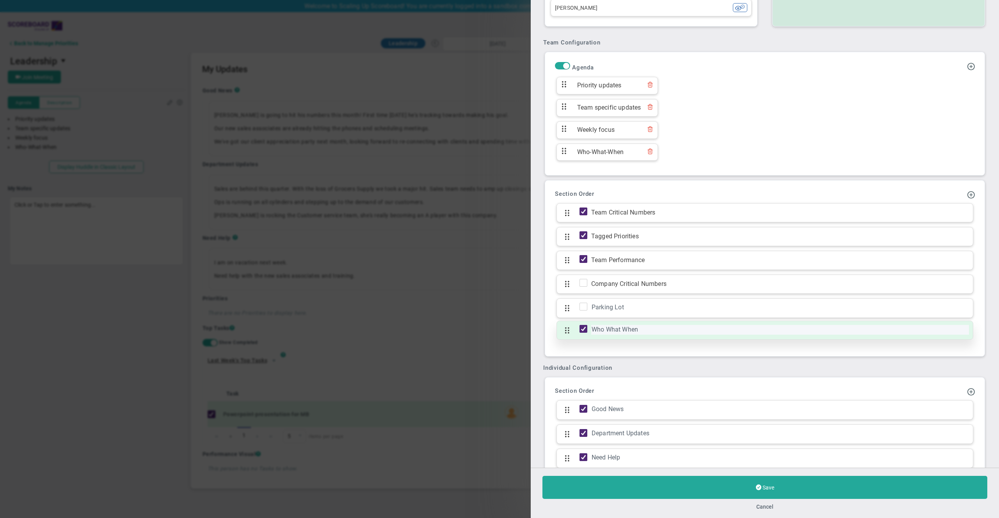
scroll to position [465, 0]
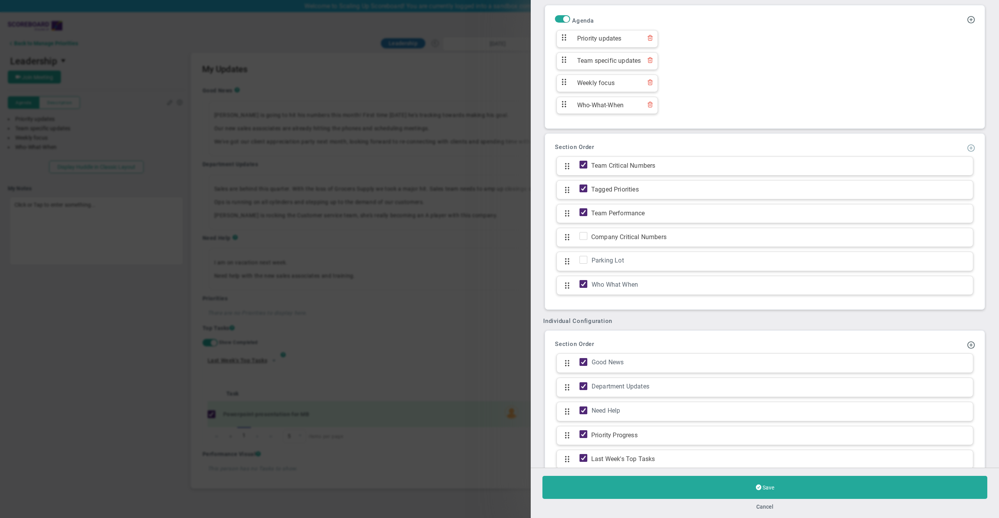
click at [967, 149] on span at bounding box center [971, 148] width 8 height 8
click at [950, 170] on span "Add KPI Section" at bounding box center [951, 173] width 66 height 13
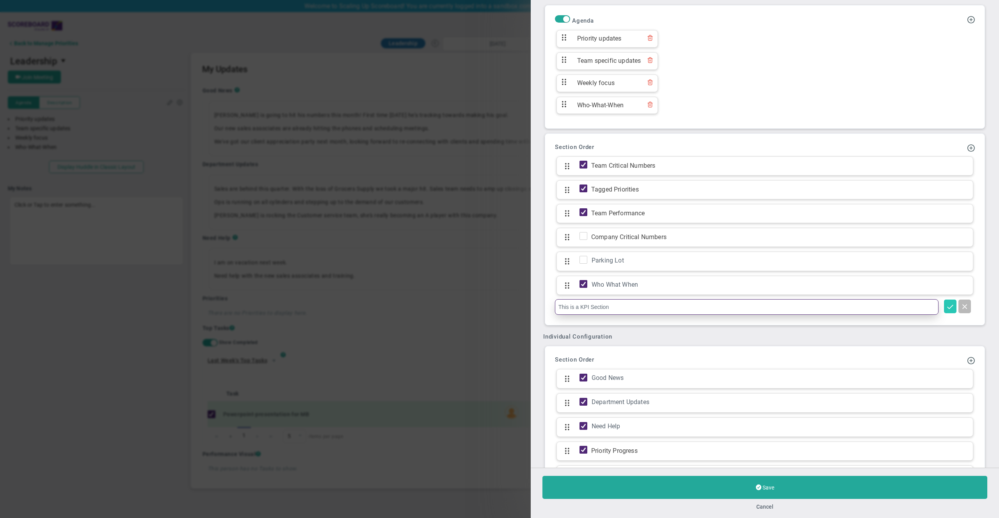
type input "This is a KPI Section"
click at [944, 309] on button at bounding box center [950, 307] width 12 height 14
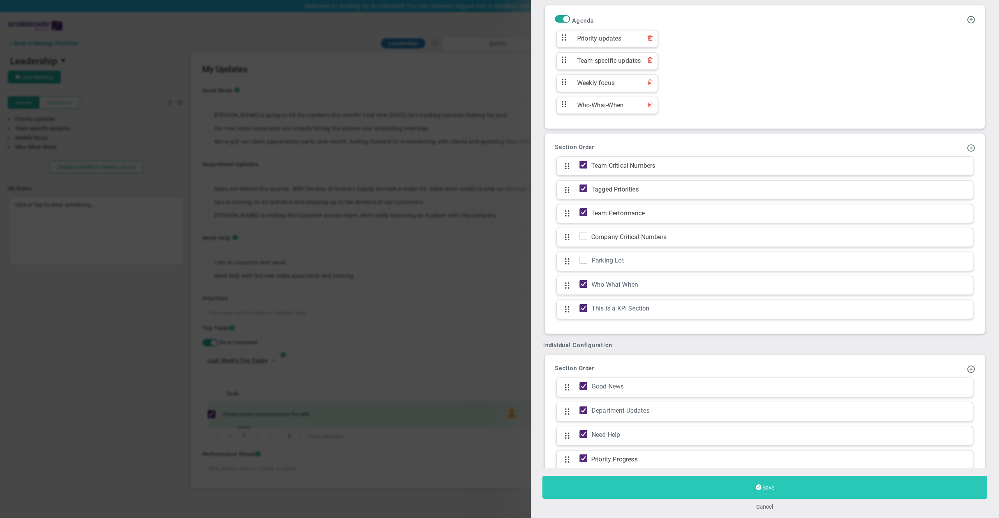
click at [676, 484] on button "Save" at bounding box center [764, 487] width 445 height 23
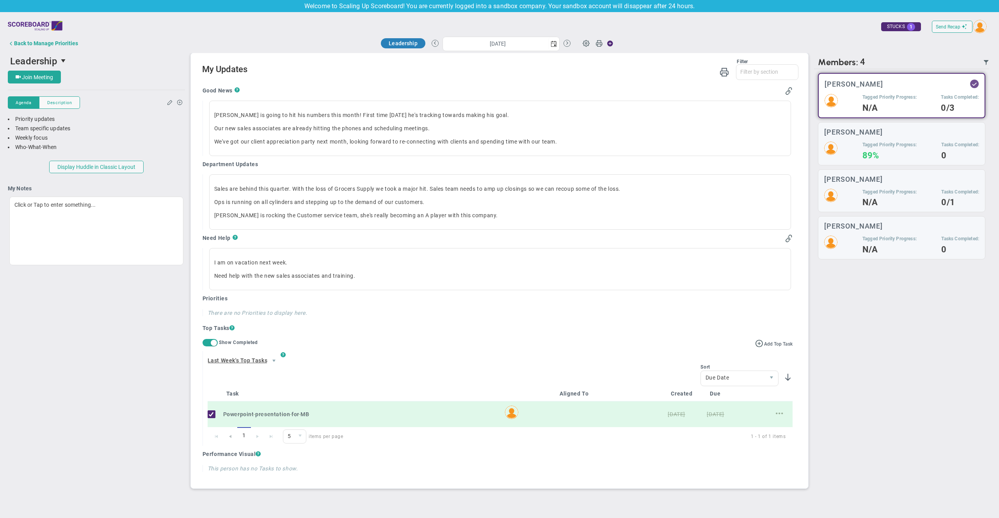
scroll to position [69, 0]
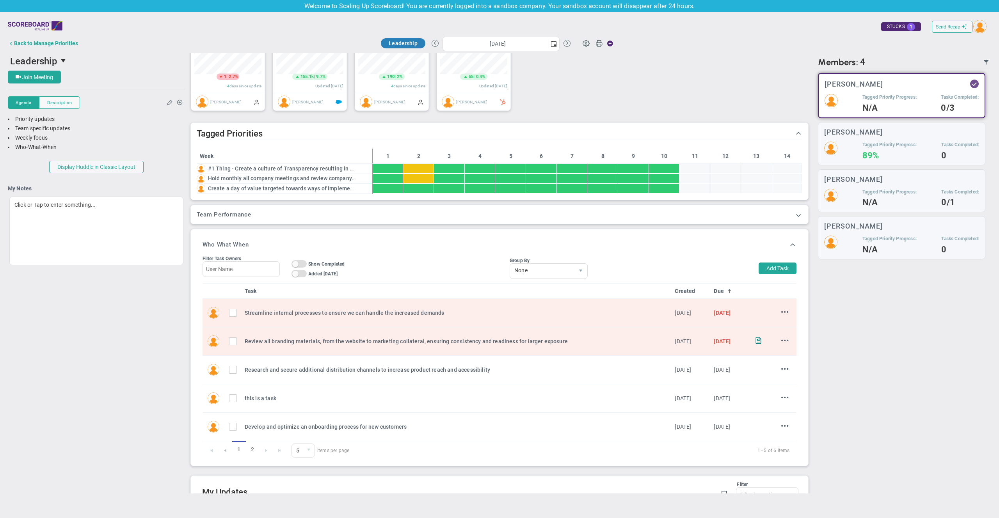
type input "[DATE]"
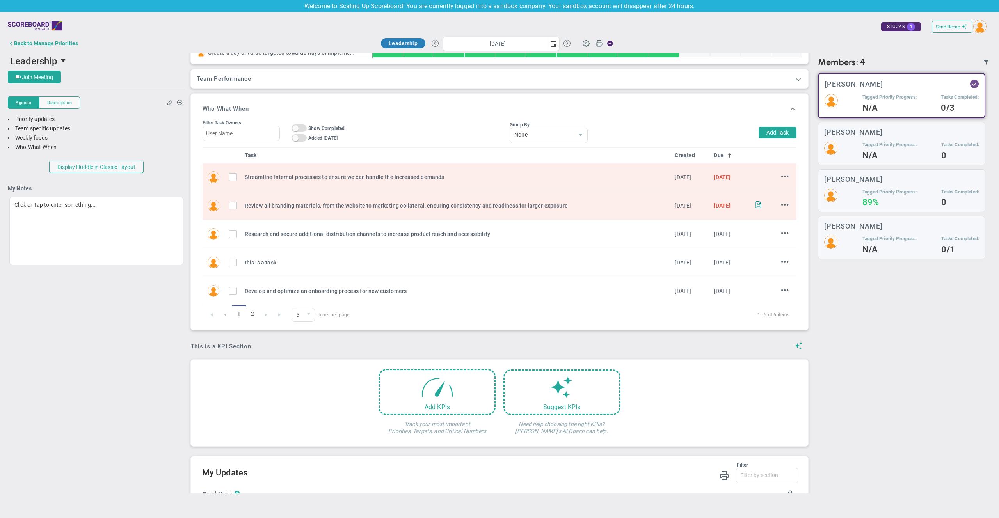
scroll to position [444, 0]
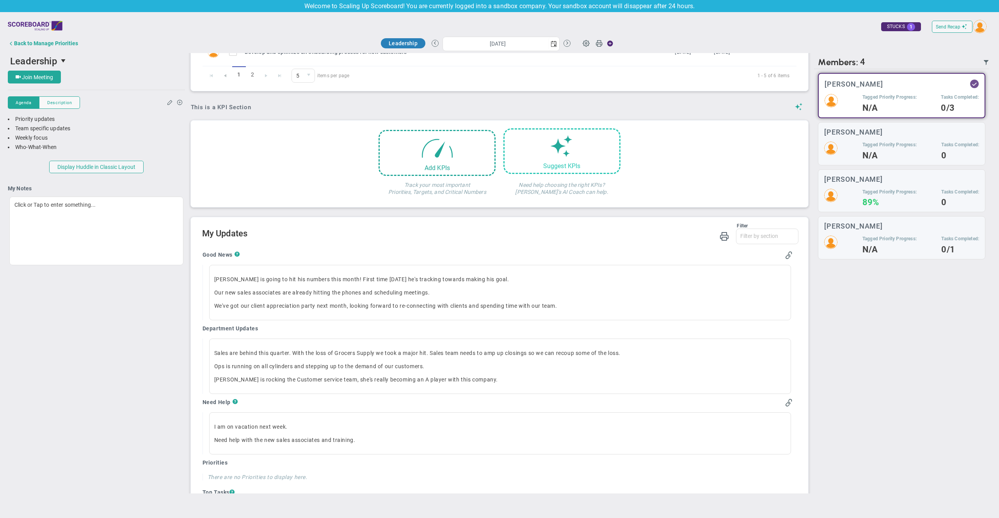
click at [549, 159] on div "Suggest KPIs" at bounding box center [561, 151] width 117 height 46
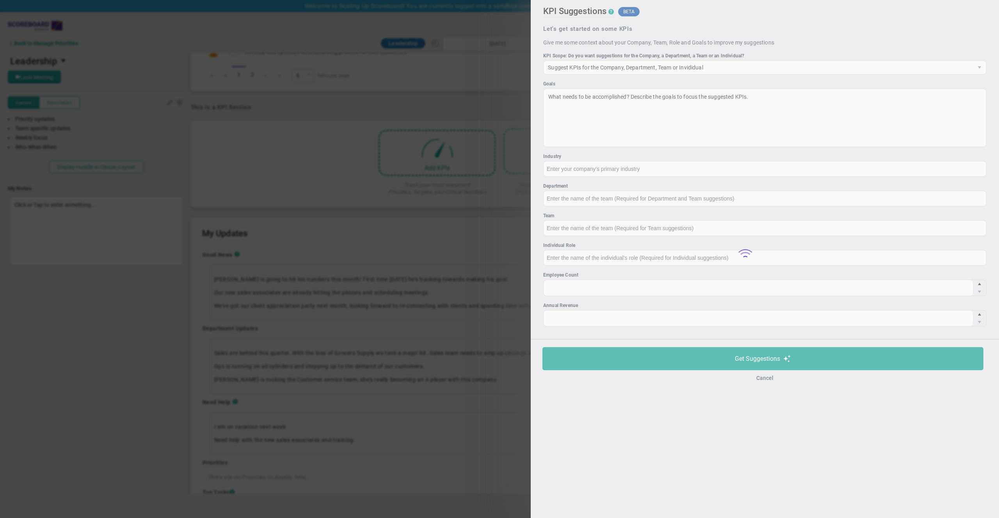
type input "None"
type input "0"
type input "$0"
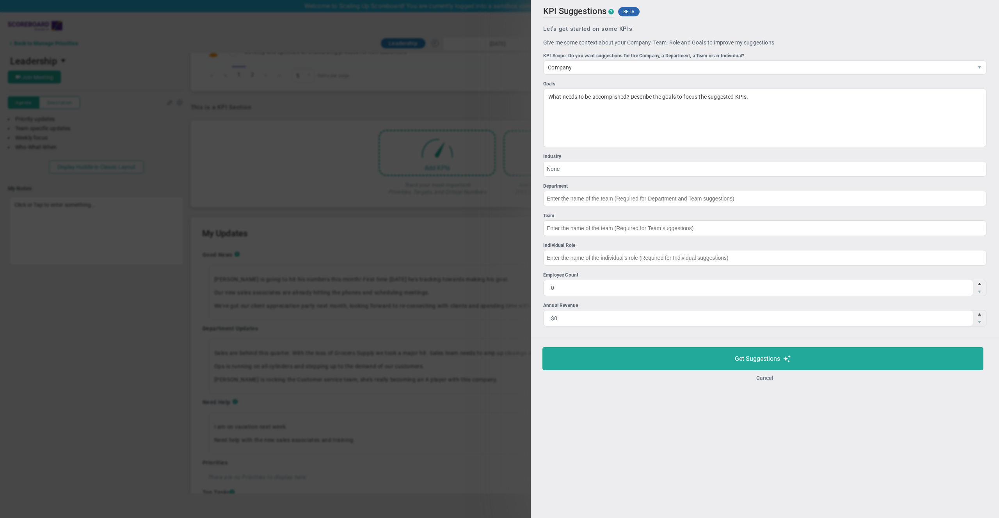
click at [768, 377] on button "Cancel" at bounding box center [764, 378] width 17 height 6
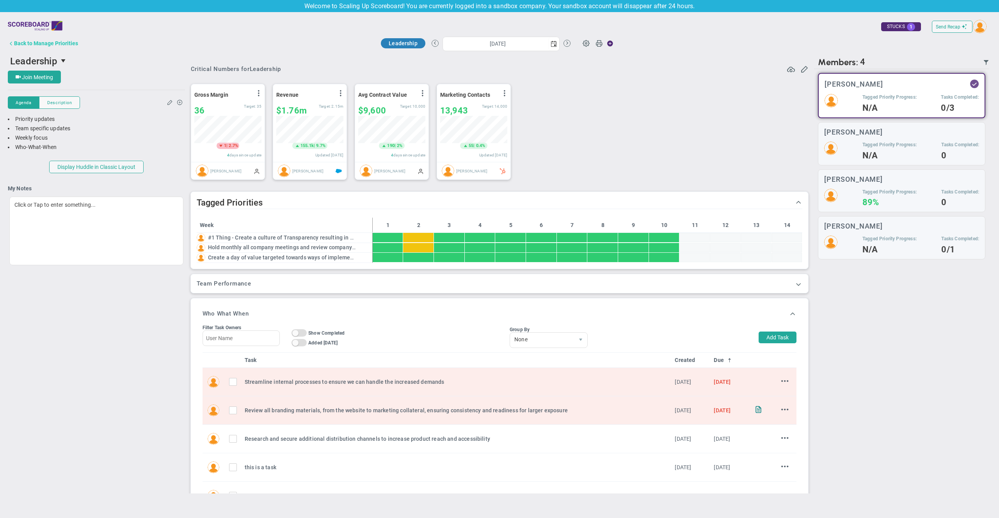
click at [32, 43] on div "Back to Manage Priorities" at bounding box center [46, 43] width 64 height 6
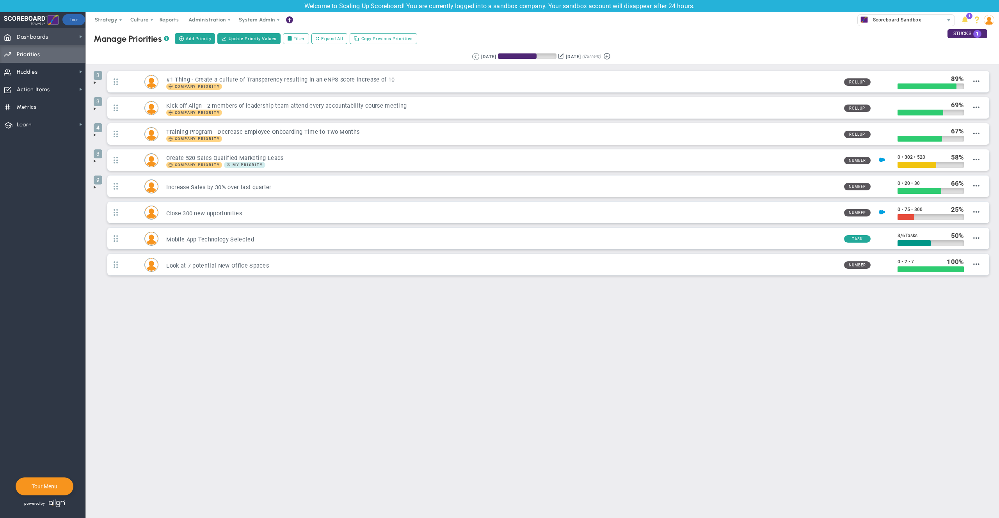
click at [25, 36] on span "Dashboards" at bounding box center [33, 37] width 32 height 16
click at [110, 48] on span "Company Dashboard" at bounding box center [127, 49] width 50 height 7
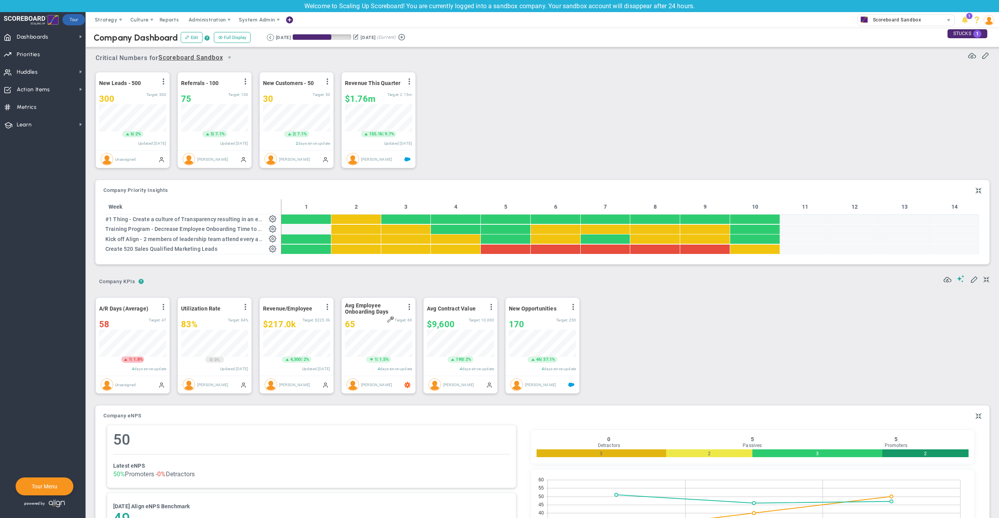
scroll to position [27, 67]
click at [105, 321] on span "58" at bounding box center [104, 325] width 10 height 10
type input "59"
click at [40, 49] on span "Priorities OKR Tree Priorities OKRs" at bounding box center [42, 54] width 85 height 18
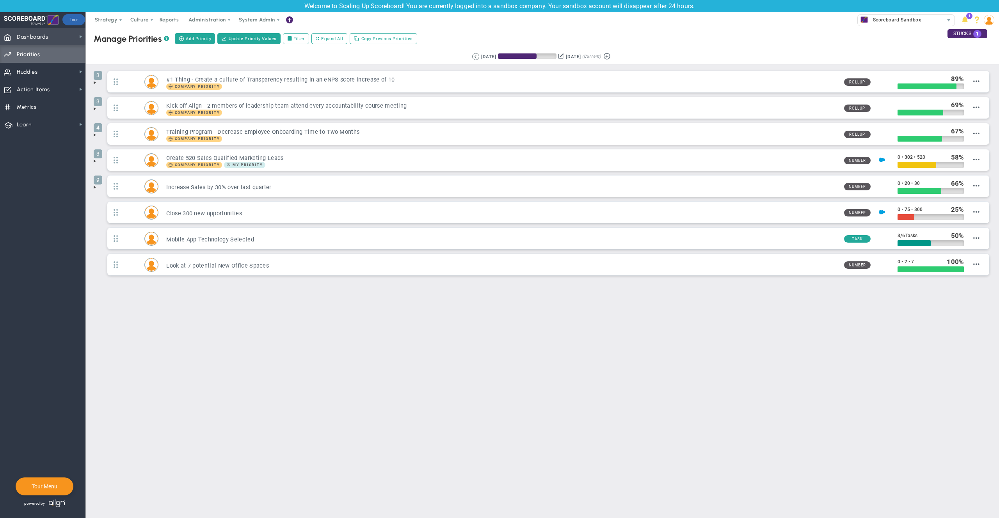
click at [51, 40] on span "Dashboards Dashboards" at bounding box center [42, 37] width 85 height 18
click at [117, 30] on div "My Dashboard" at bounding box center [124, 34] width 78 height 15
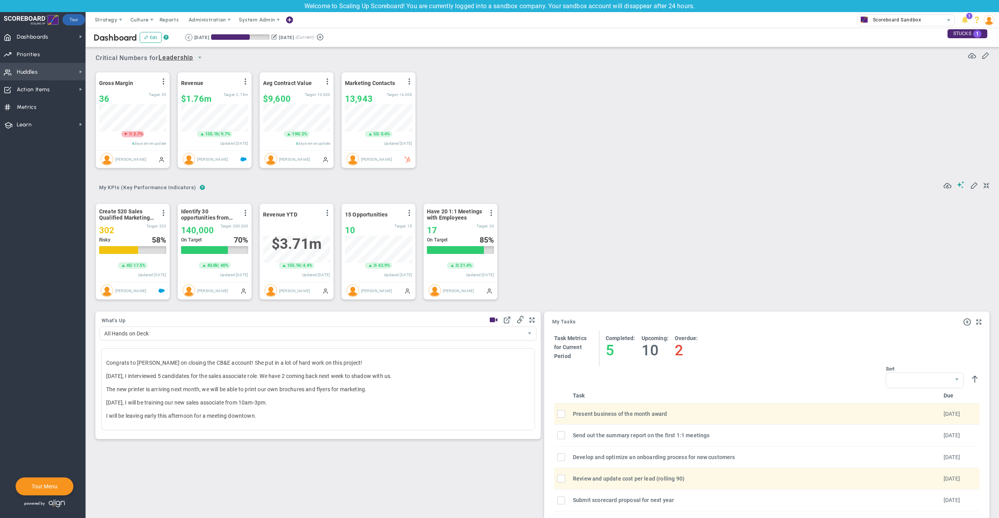
click at [20, 66] on span "Huddles" at bounding box center [27, 72] width 21 height 16
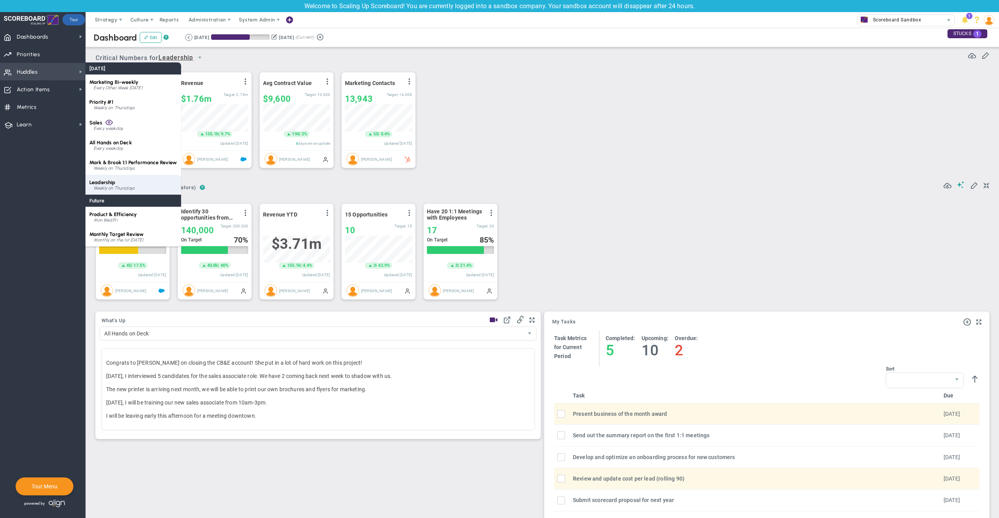
click at [121, 178] on div "Leadership Weekly on Thursdays" at bounding box center [133, 185] width 96 height 20
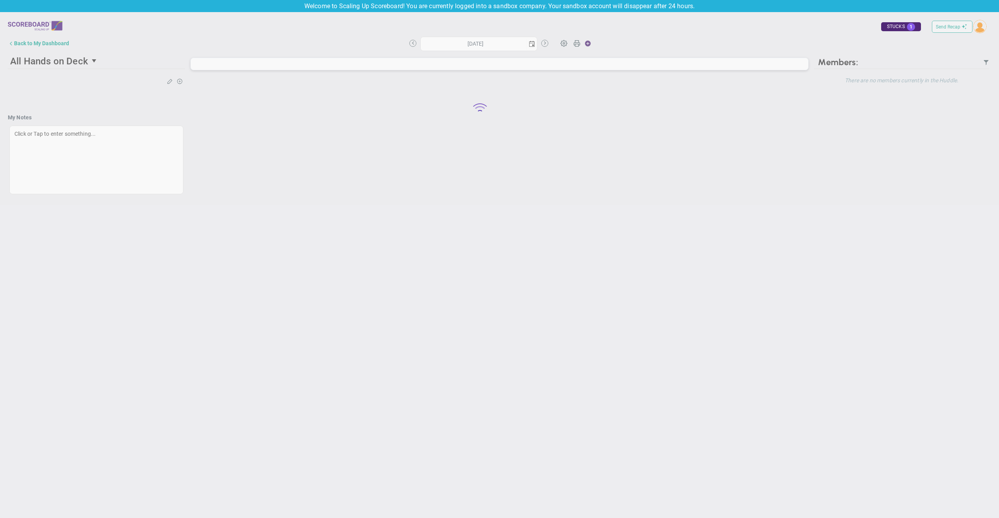
type input "[DATE]"
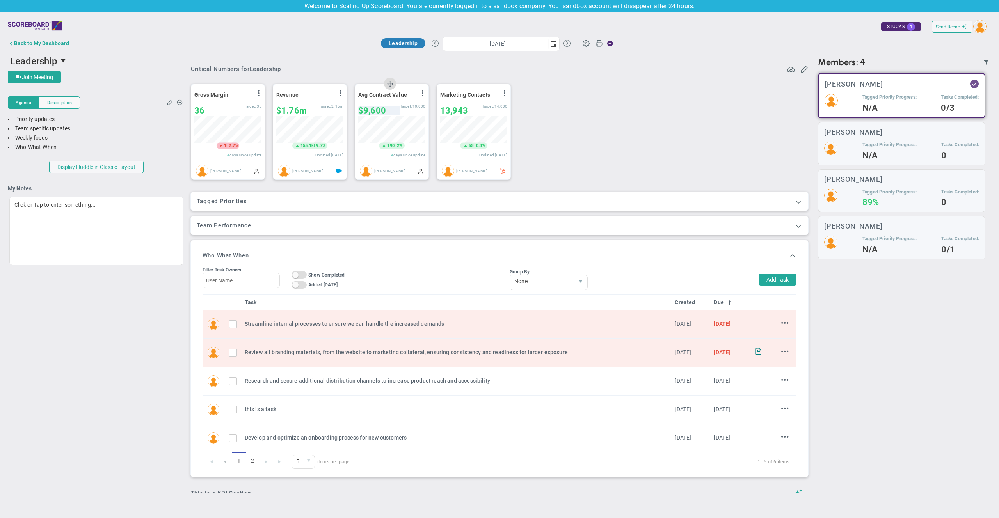
click at [371, 108] on span "$9,600" at bounding box center [372, 111] width 28 height 10
type input "$9,605"
click at [59, 41] on div "Back to My Dashboard" at bounding box center [41, 43] width 55 height 6
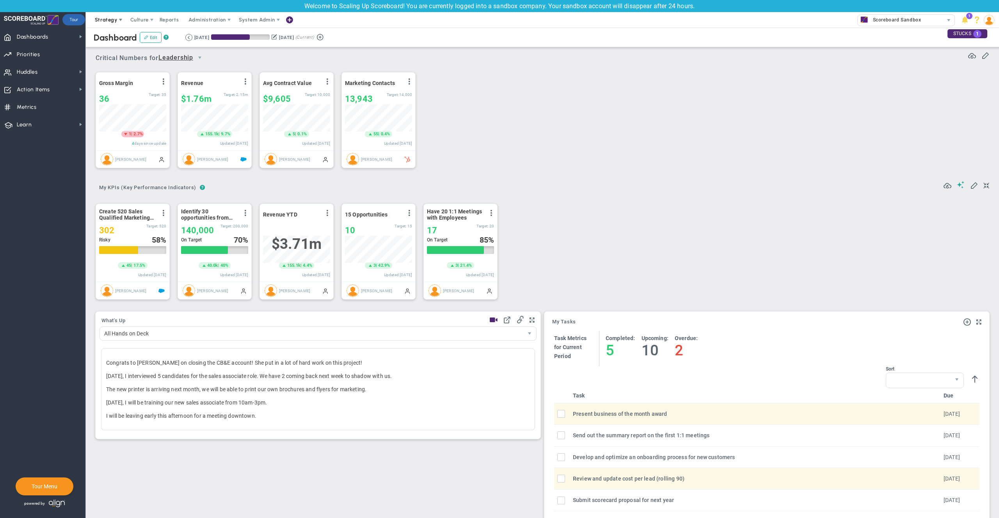
scroll to position [27, 67]
click at [101, 17] on span "Strategy" at bounding box center [106, 20] width 23 height 6
click at [115, 82] on span "Functional Accountability" at bounding box center [131, 83] width 84 height 16
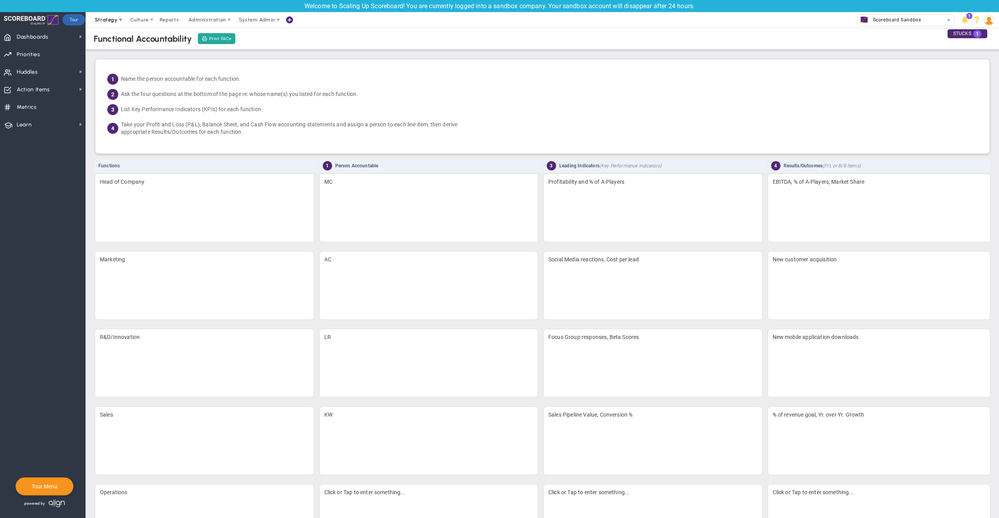
click at [107, 21] on span "Strategy" at bounding box center [106, 20] width 23 height 6
click at [107, 52] on span "Alignment Checklist" at bounding box center [131, 51] width 84 height 16
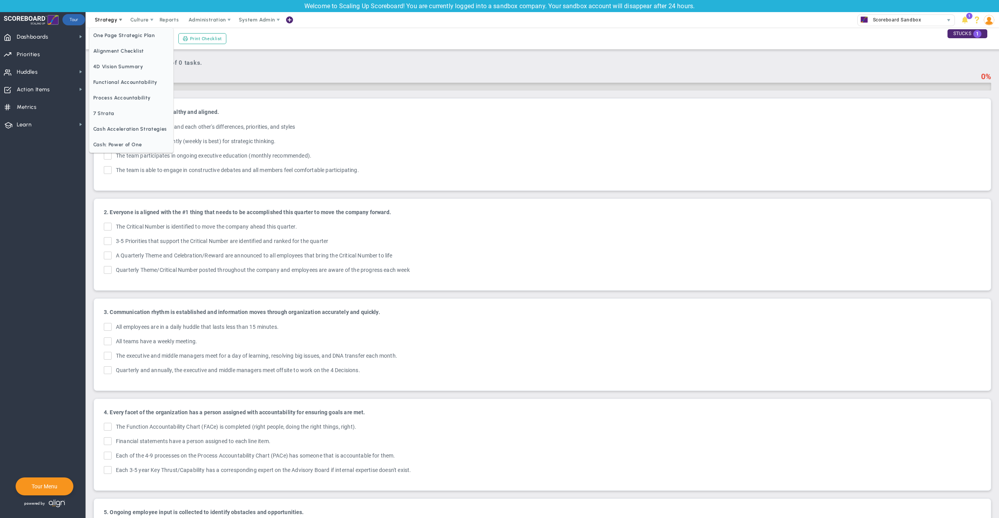
checkbox input "true"
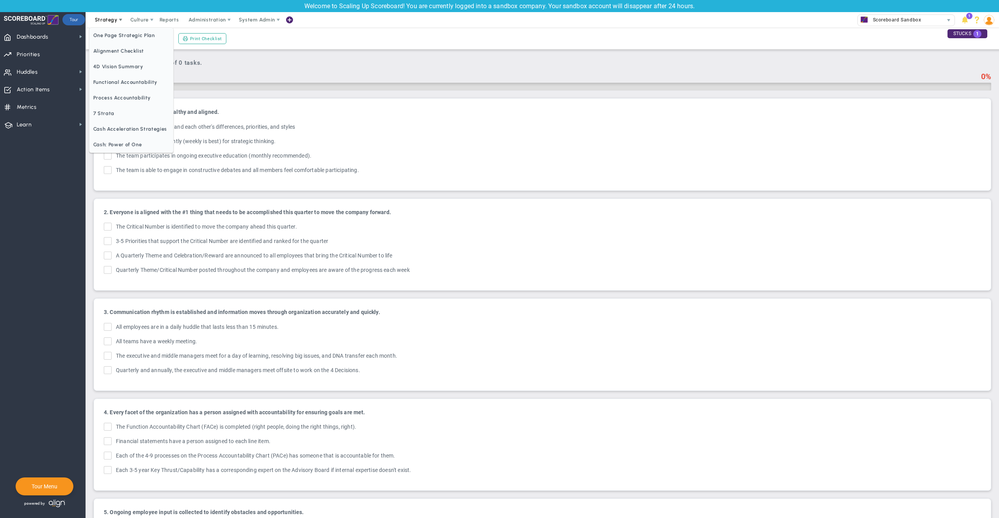
checkbox input "true"
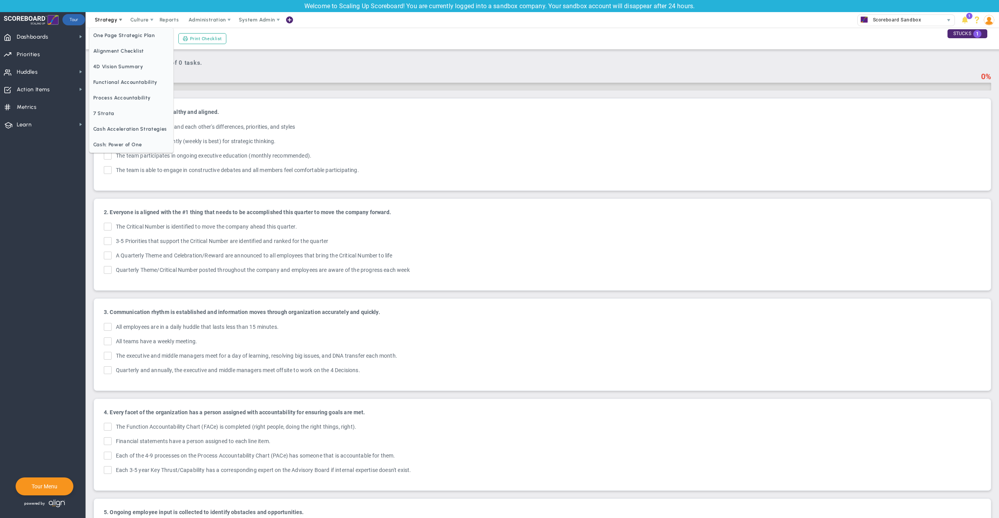
checkbox input "true"
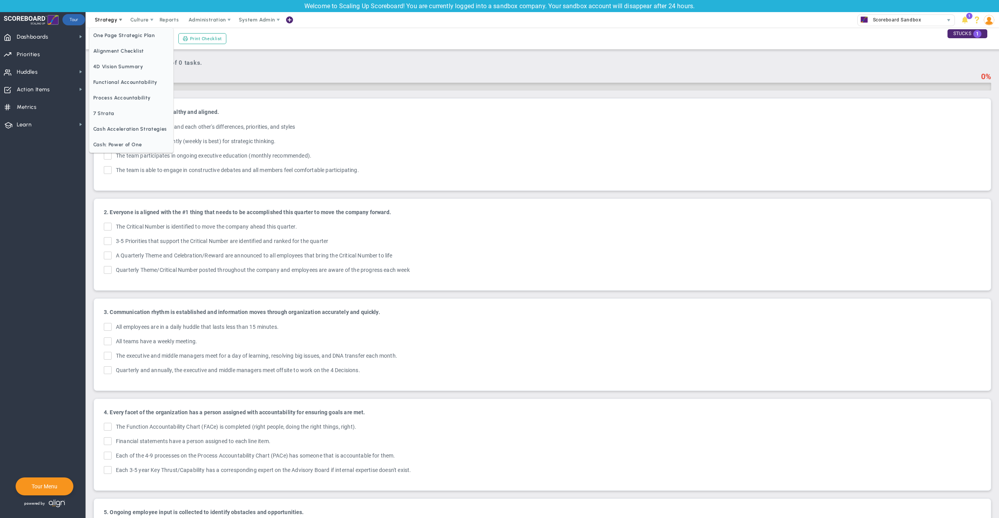
checkbox input "true"
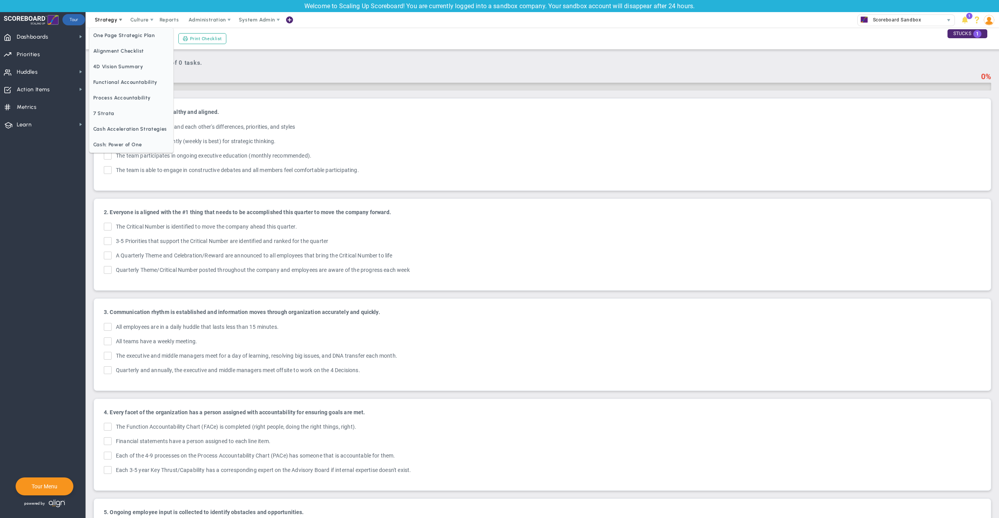
checkbox input "true"
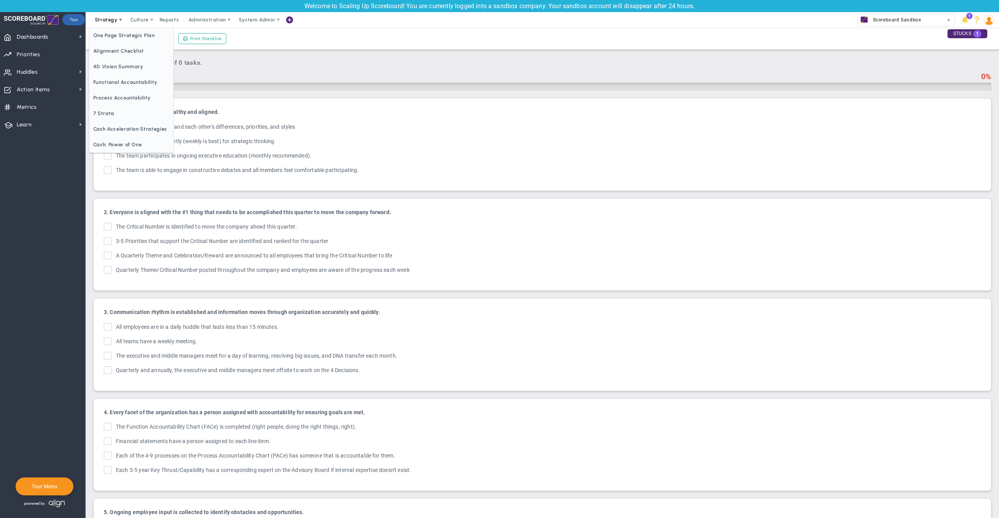
checkbox input "true"
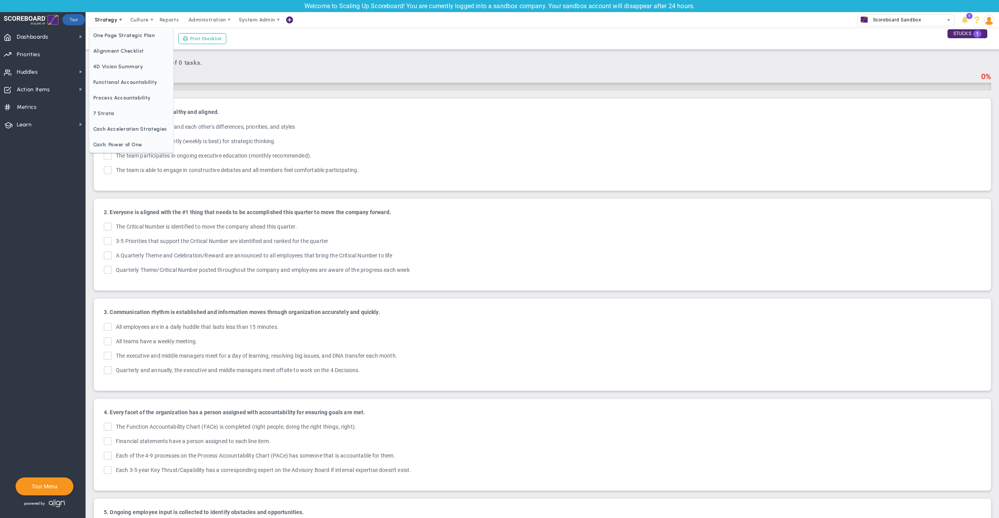
checkbox input "true"
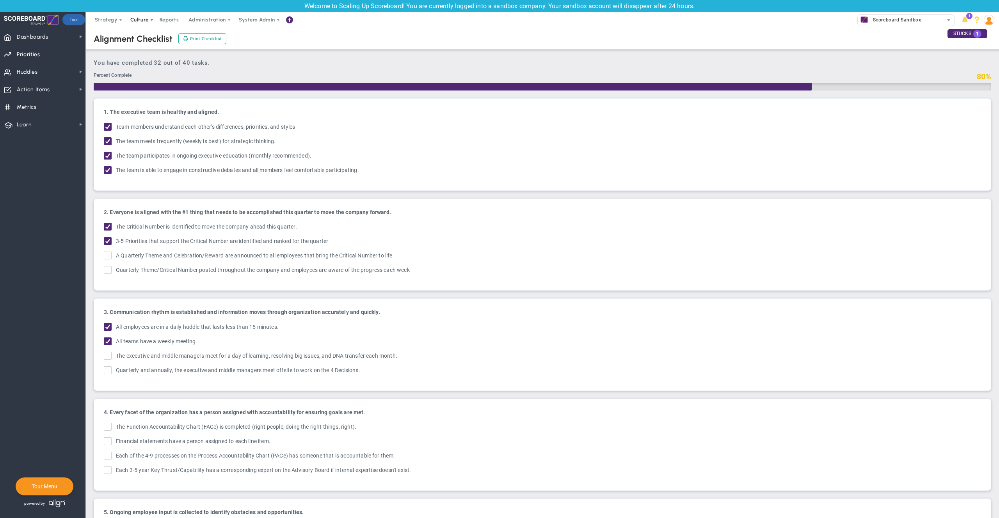
click at [138, 20] on span "Culture" at bounding box center [139, 20] width 18 height 6
click at [144, 51] on span "Surveys" at bounding box center [151, 51] width 20 height 6
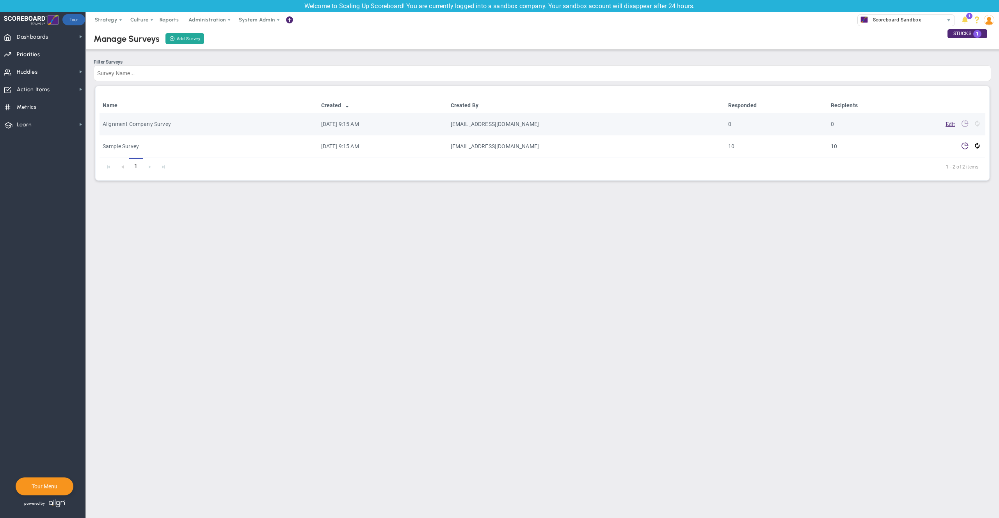
click at [126, 121] on td "Alignment Company Survey" at bounding box center [208, 124] width 218 height 22
click at [949, 125] on link "Edit" at bounding box center [949, 123] width 9 height 5
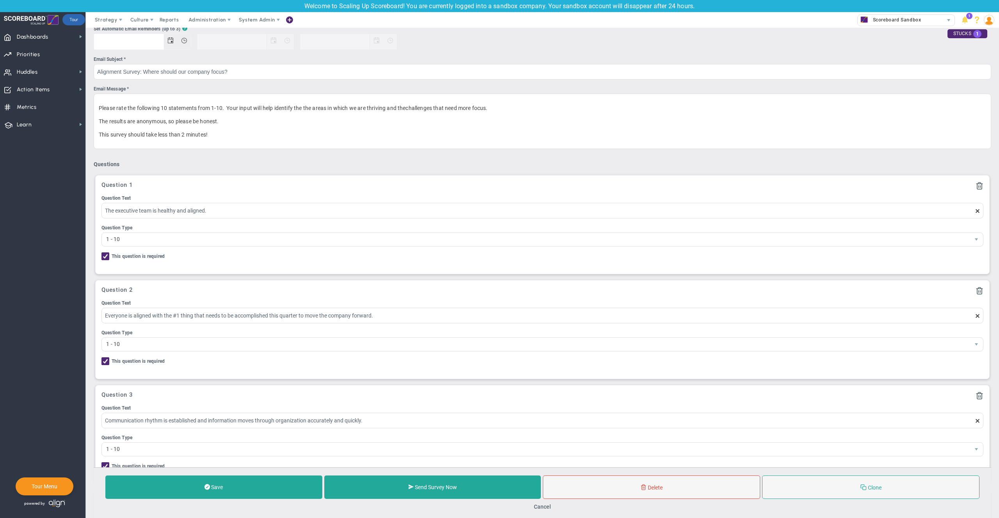
scroll to position [95, 0]
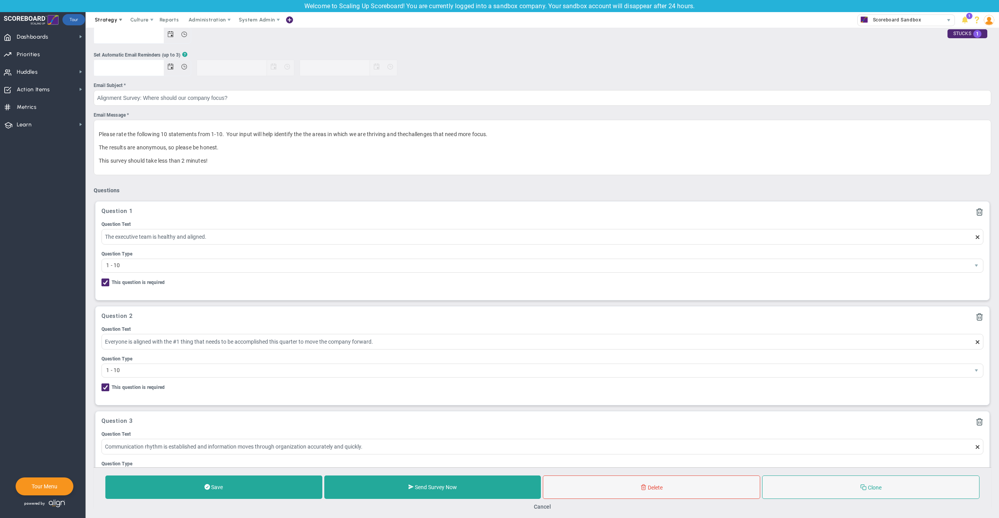
click at [108, 22] on span "Strategy" at bounding box center [106, 20] width 23 height 6
click at [106, 46] on span "Alignment Checklist" at bounding box center [131, 51] width 84 height 16
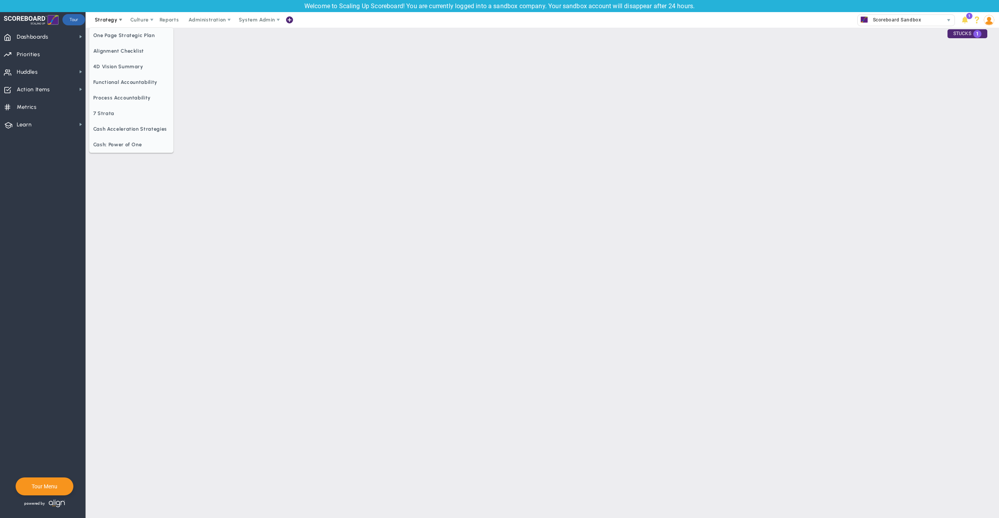
checkbox input "false"
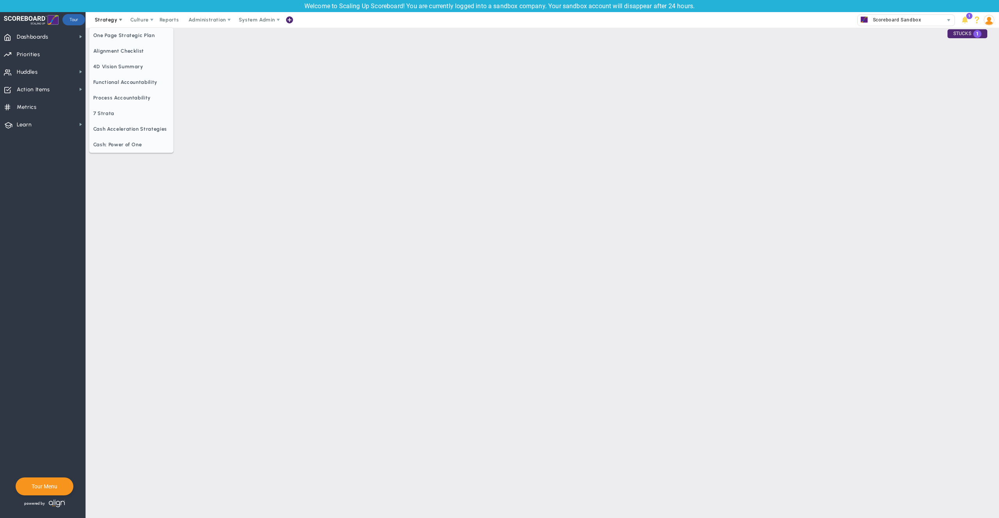
checkbox input "false"
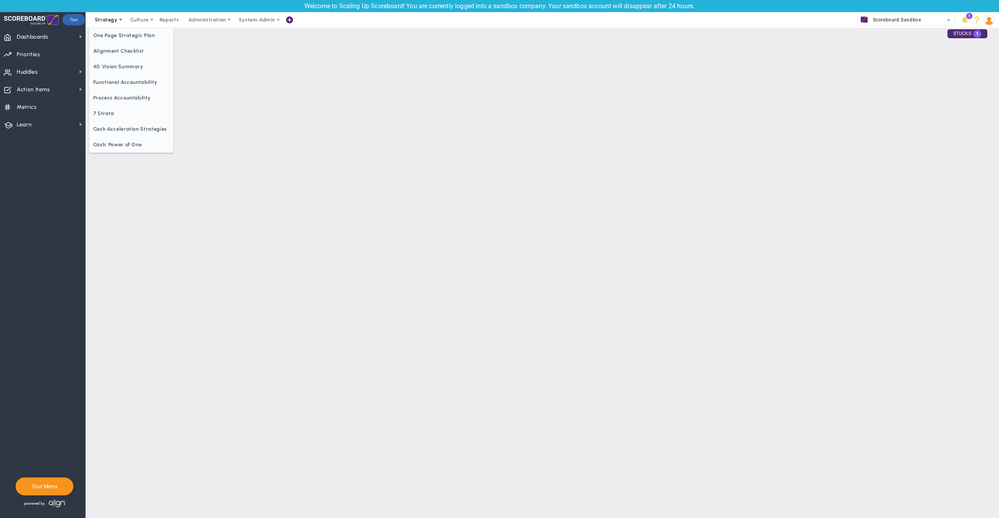
checkbox input "false"
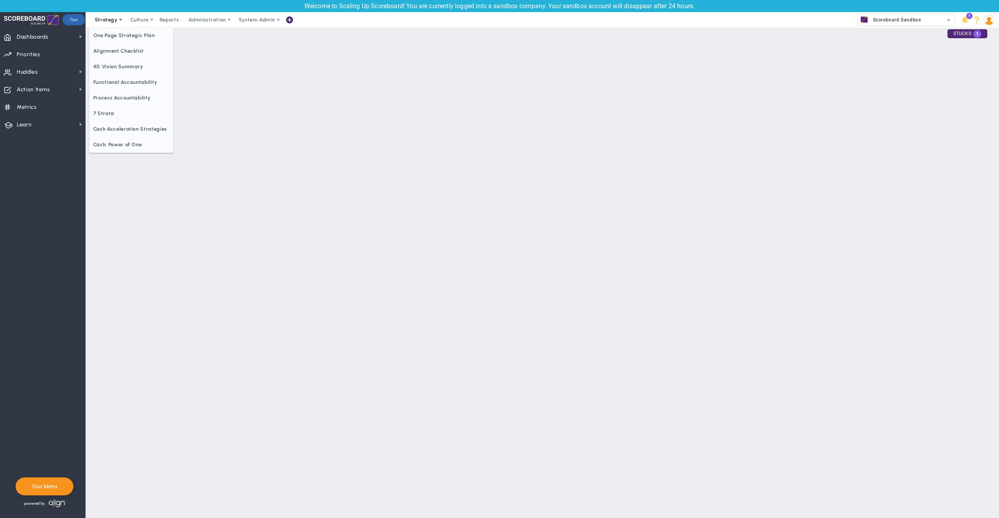
checkbox input "false"
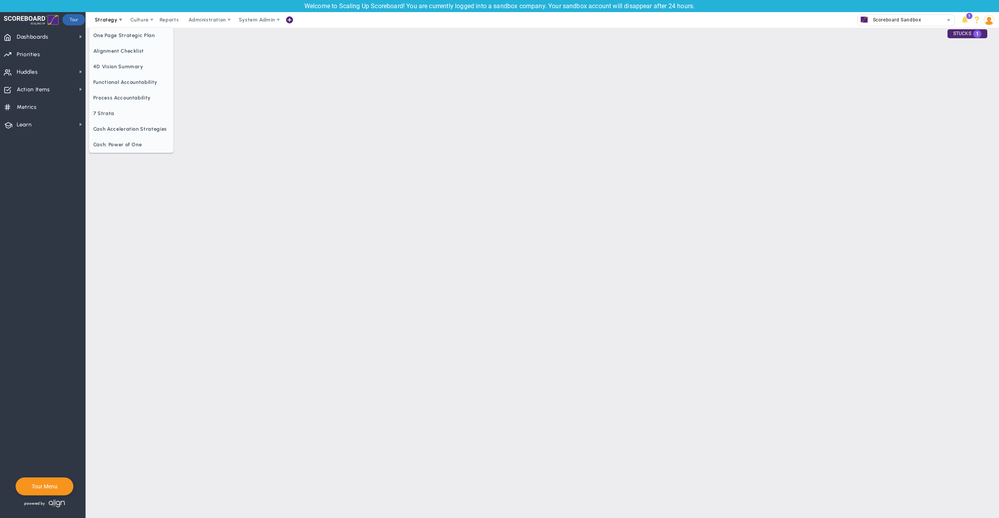
checkbox input "false"
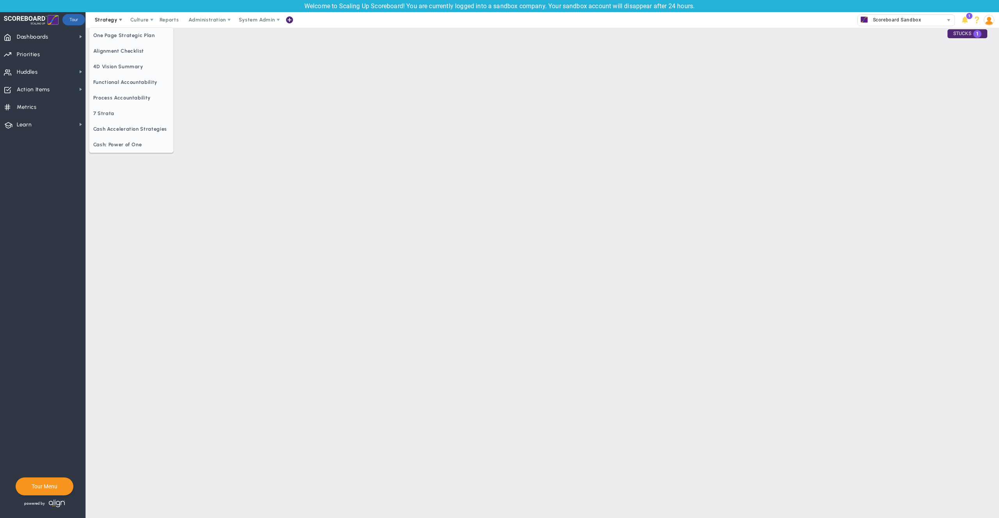
checkbox input "false"
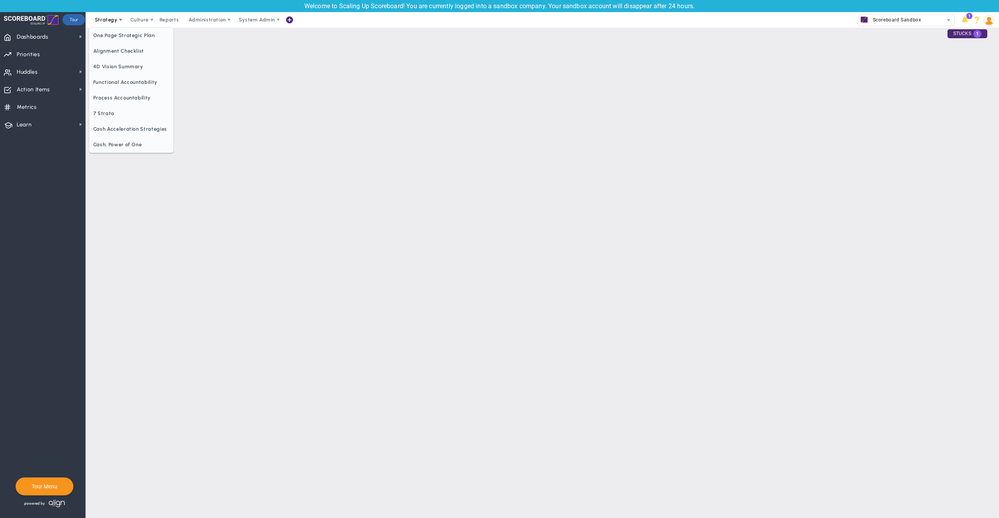
checkbox input "false"
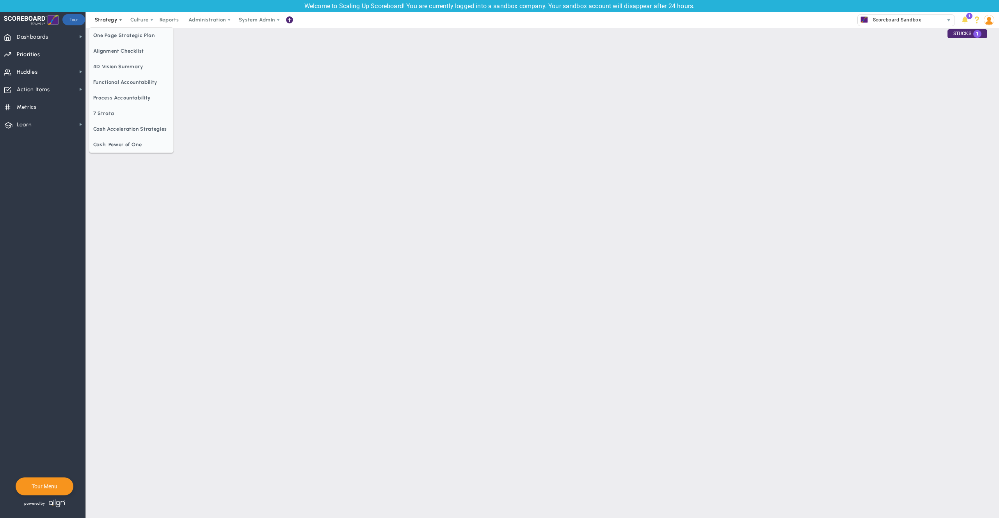
checkbox input "false"
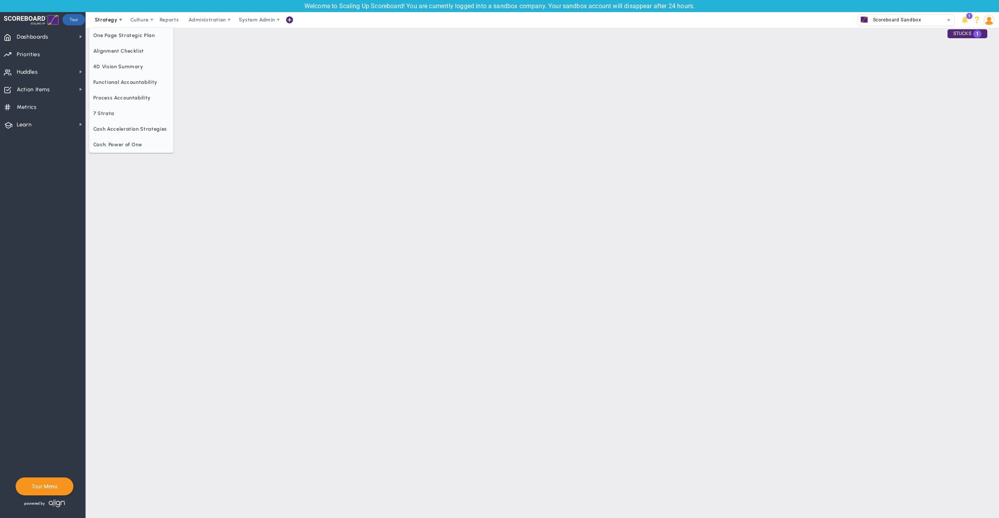
checkbox input "true"
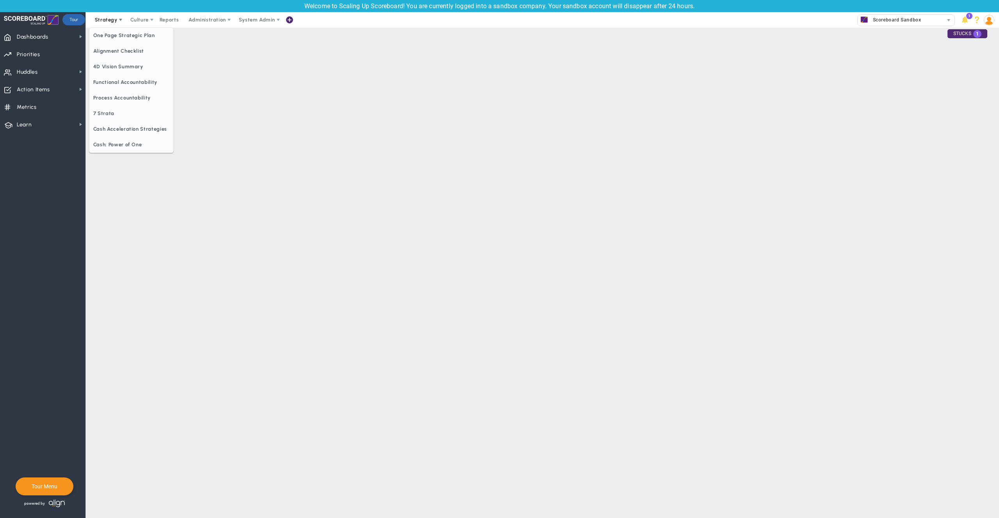
checkbox input "true"
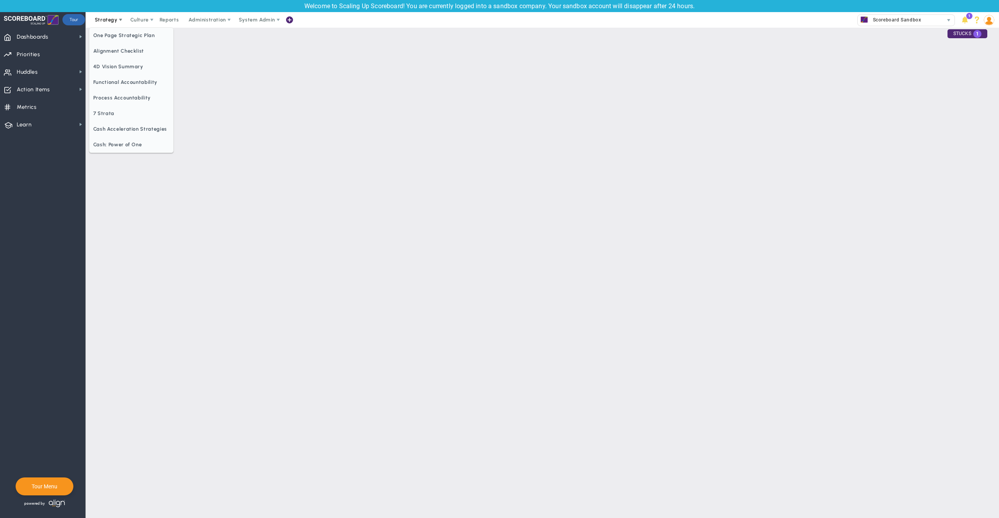
checkbox input "true"
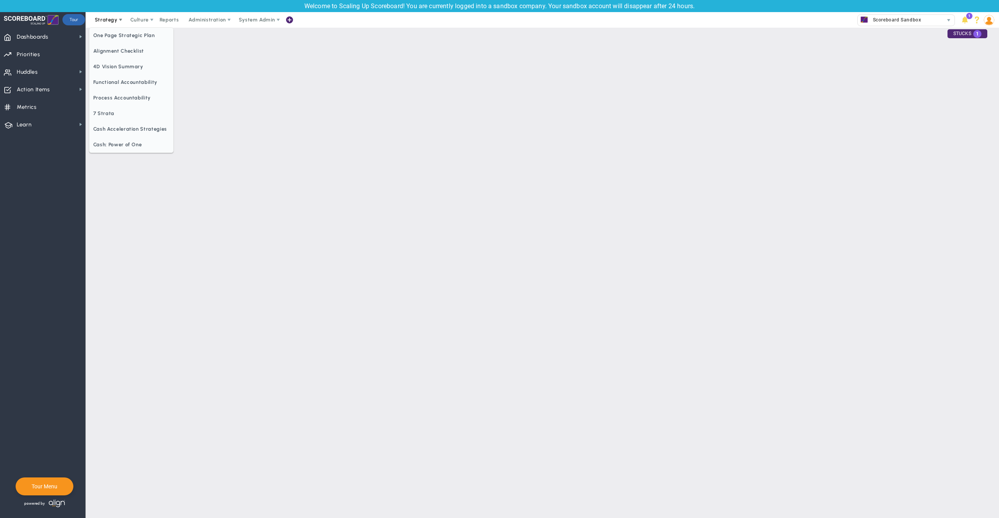
checkbox input "true"
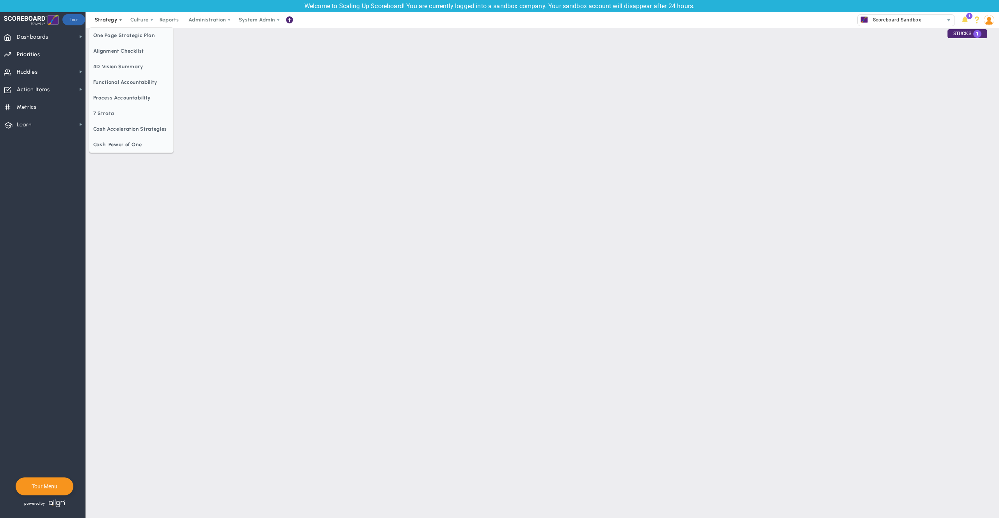
checkbox input "true"
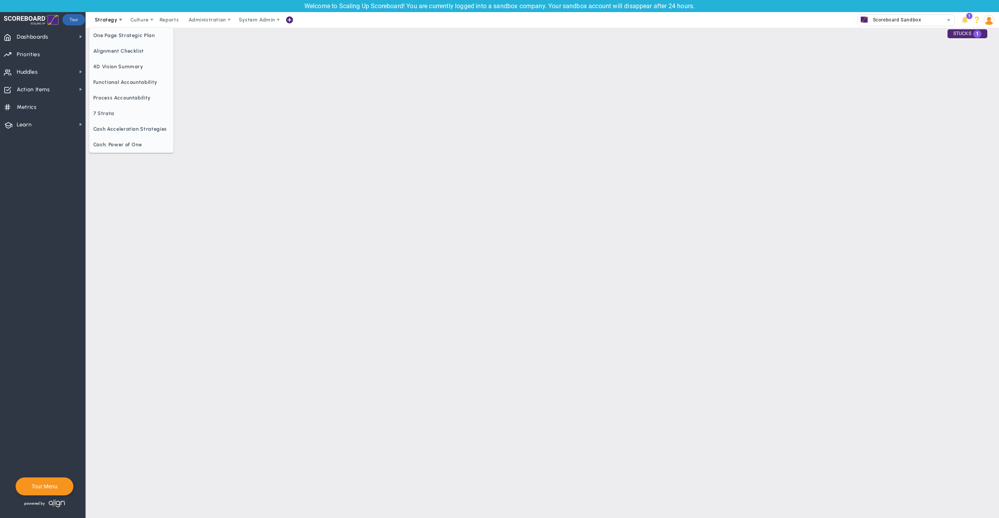
checkbox input "true"
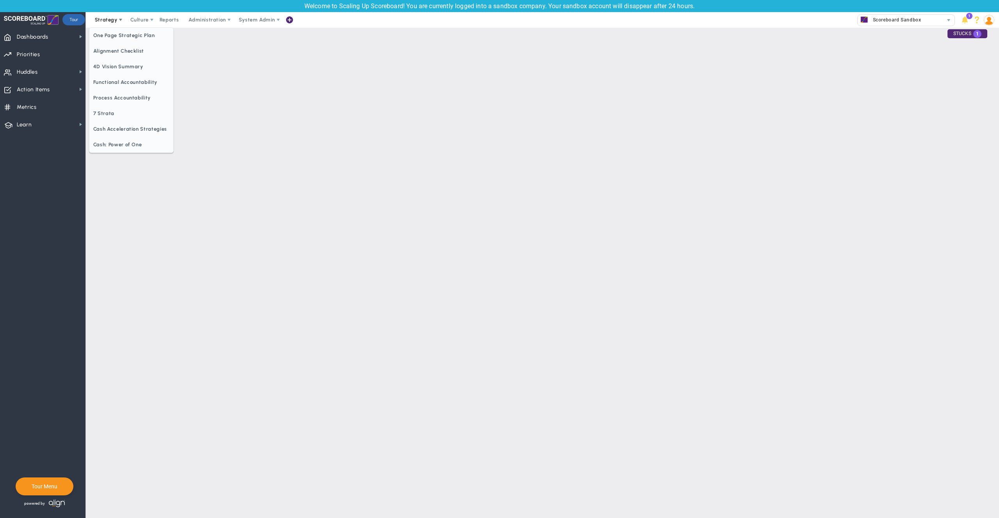
checkbox input "true"
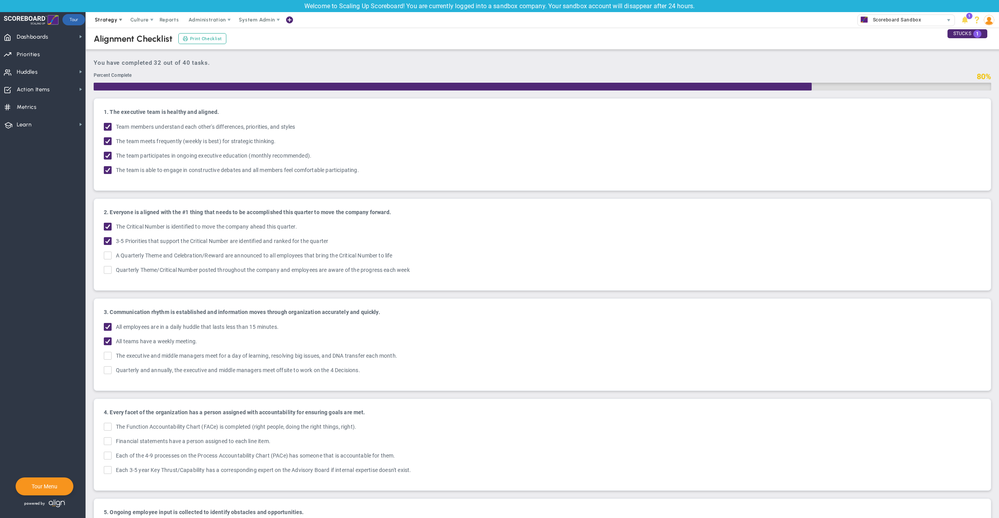
click at [103, 23] on span "Strategy" at bounding box center [106, 20] width 23 height 6
click at [110, 254] on input "A Quarterly Theme and Celebration/Reward are announced to all employees that br…" at bounding box center [108, 257] width 5 height 8
click at [108, 255] on input "A Quarterly Theme and Celebration/Reward are announced to all employees that br…" at bounding box center [108, 257] width 5 height 8
checkbox input "false"
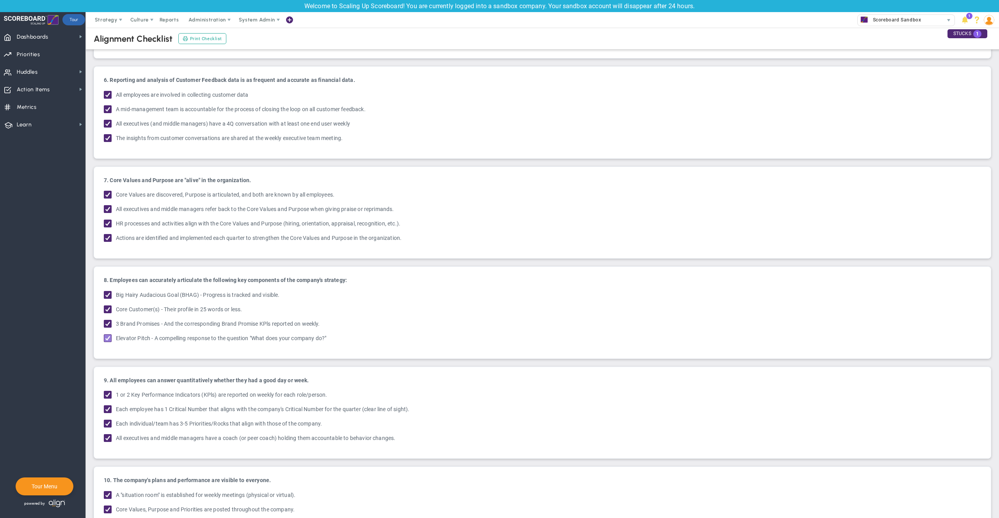
scroll to position [587, 0]
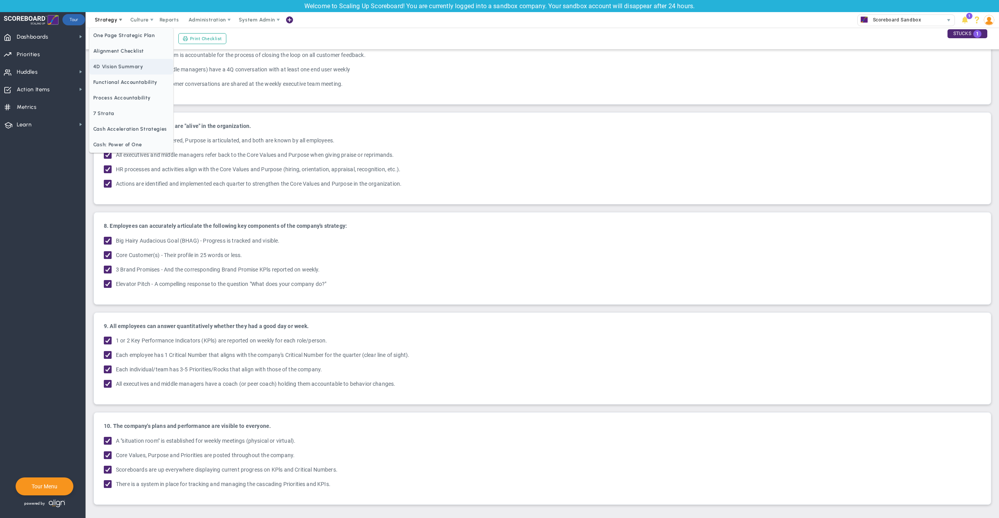
click at [109, 64] on span "4D Vision Summary" at bounding box center [131, 67] width 84 height 16
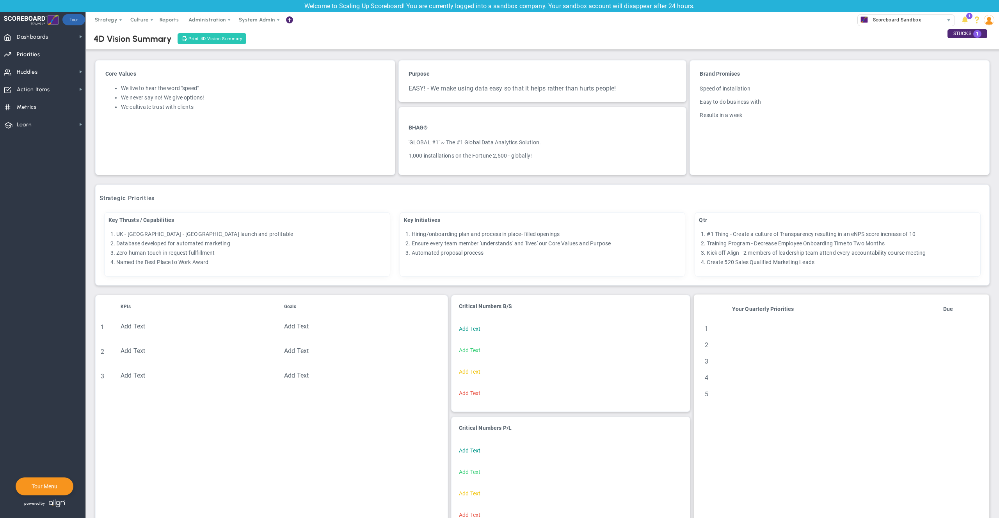
click at [209, 37] on span "Print 4D Vision Summary" at bounding box center [215, 39] width 54 height 7
click at [109, 18] on span "Strategy" at bounding box center [106, 20] width 23 height 6
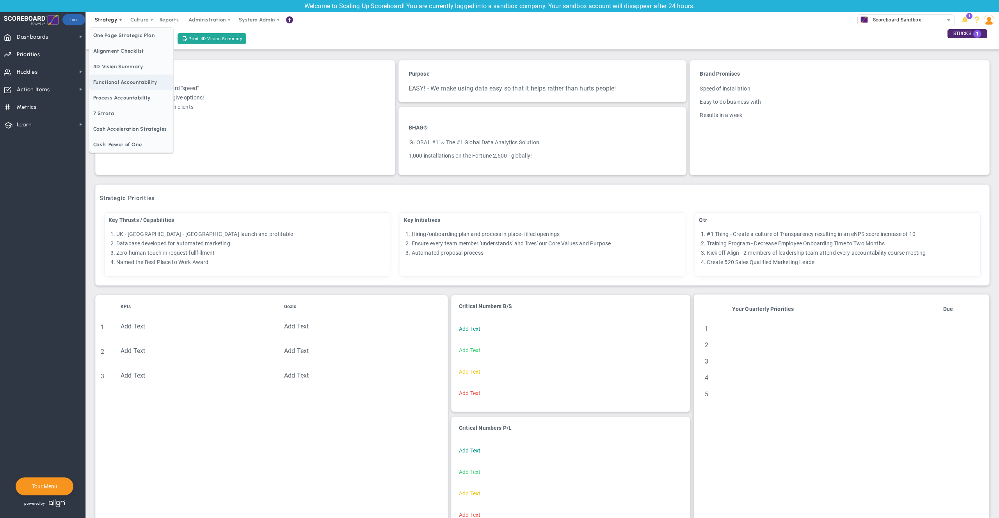
click at [117, 83] on span "Functional Accountability" at bounding box center [131, 83] width 84 height 16
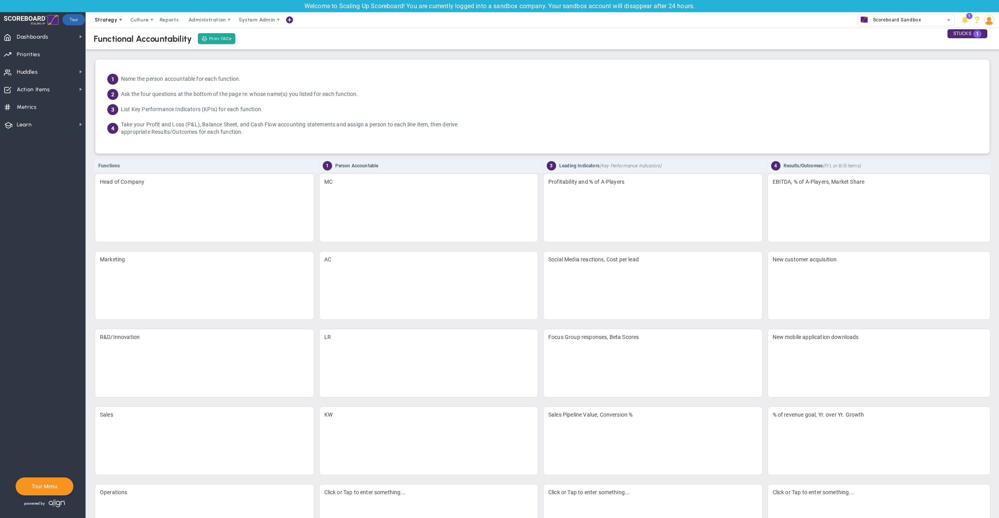
click at [111, 17] on span "Strategy" at bounding box center [106, 20] width 23 height 6
click at [122, 96] on span "Process Accountability" at bounding box center [131, 98] width 84 height 16
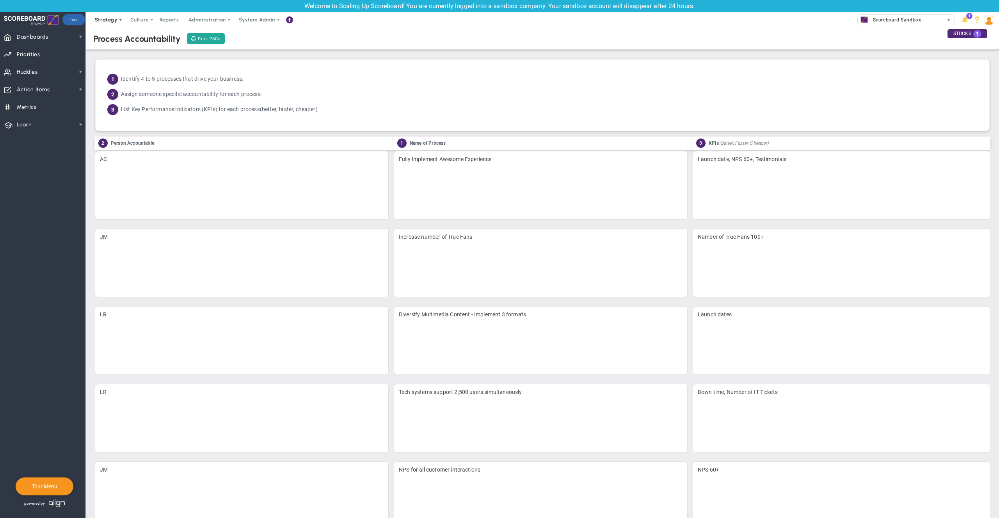
click at [105, 19] on span "Strategy" at bounding box center [106, 20] width 23 height 6
click at [108, 110] on span "7 Strata" at bounding box center [131, 114] width 84 height 16
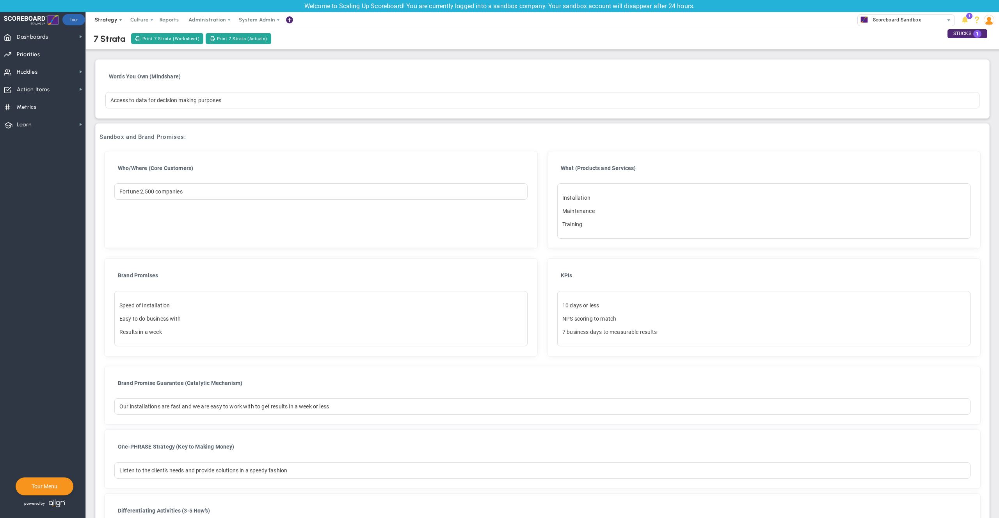
click at [106, 22] on span "Strategy" at bounding box center [106, 20] width 23 height 6
click at [110, 84] on span "Functional Accountability" at bounding box center [131, 83] width 84 height 16
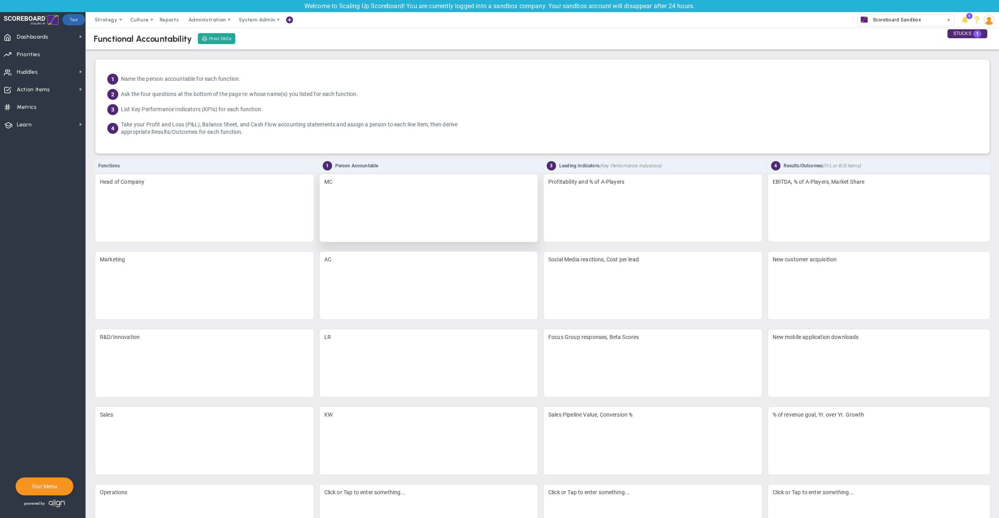
click at [337, 224] on div "MC" at bounding box center [428, 208] width 219 height 69
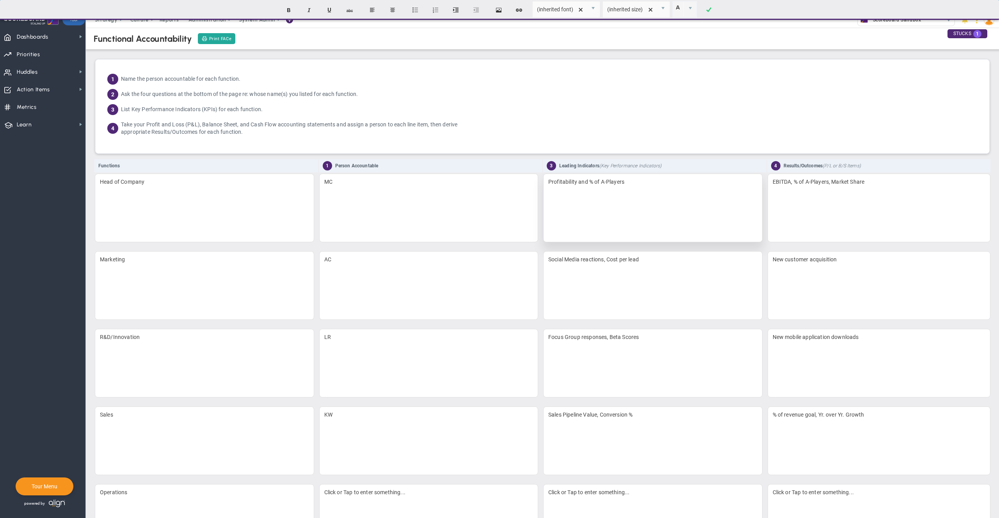
click at [644, 208] on div "Profitability and % of A-Players" at bounding box center [652, 208] width 219 height 69
click at [455, 304] on div "AC" at bounding box center [428, 285] width 219 height 69
click at [336, 185] on div "MC" at bounding box center [428, 208] width 219 height 69
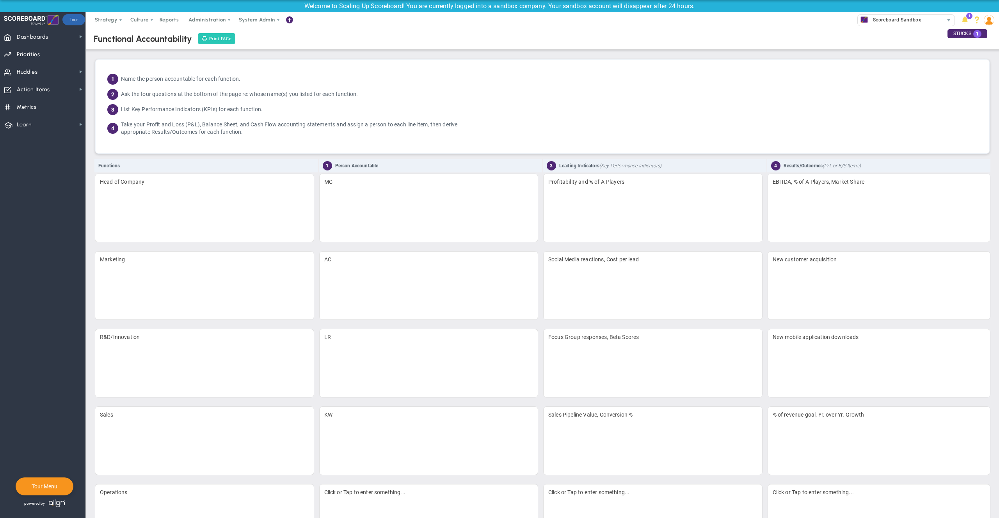
click at [216, 39] on span "Print FACe" at bounding box center [220, 39] width 23 height 7
click at [107, 20] on span "Strategy" at bounding box center [106, 20] width 23 height 6
click at [111, 108] on span "7 Strata" at bounding box center [131, 114] width 84 height 16
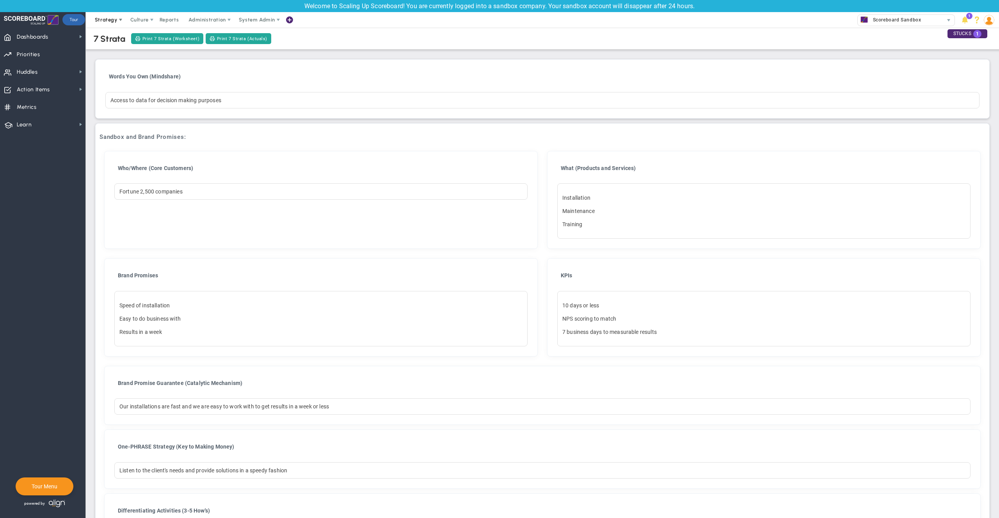
click at [97, 20] on span "Strategy" at bounding box center [106, 20] width 23 height 6
click at [128, 132] on span "Cash Acceleration Strategies" at bounding box center [131, 129] width 84 height 16
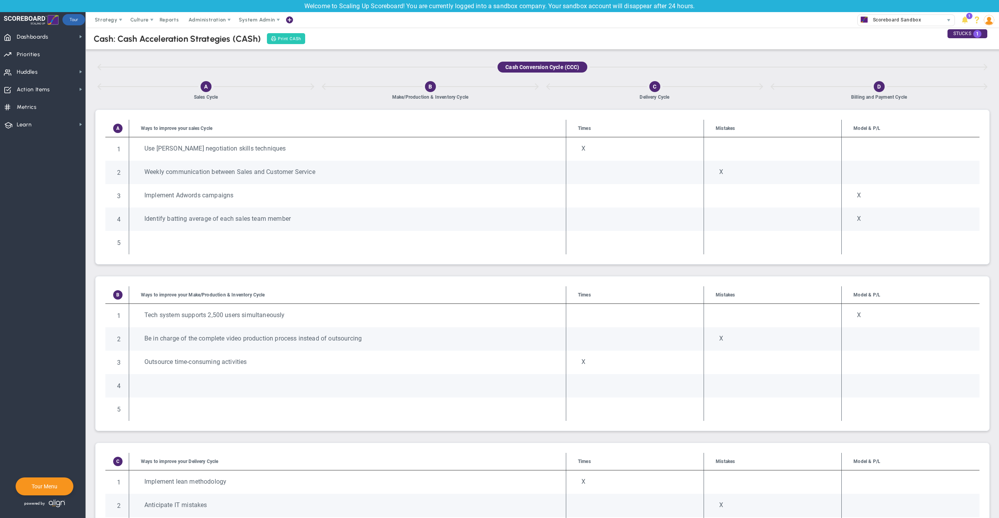
click at [285, 34] on button "Print CASh" at bounding box center [286, 38] width 38 height 11
click at [113, 19] on span "Strategy" at bounding box center [106, 20] width 23 height 6
click at [112, 20] on span "Strategy" at bounding box center [106, 20] width 23 height 6
click at [145, 35] on span "eNPS" at bounding box center [147, 35] width 13 height 6
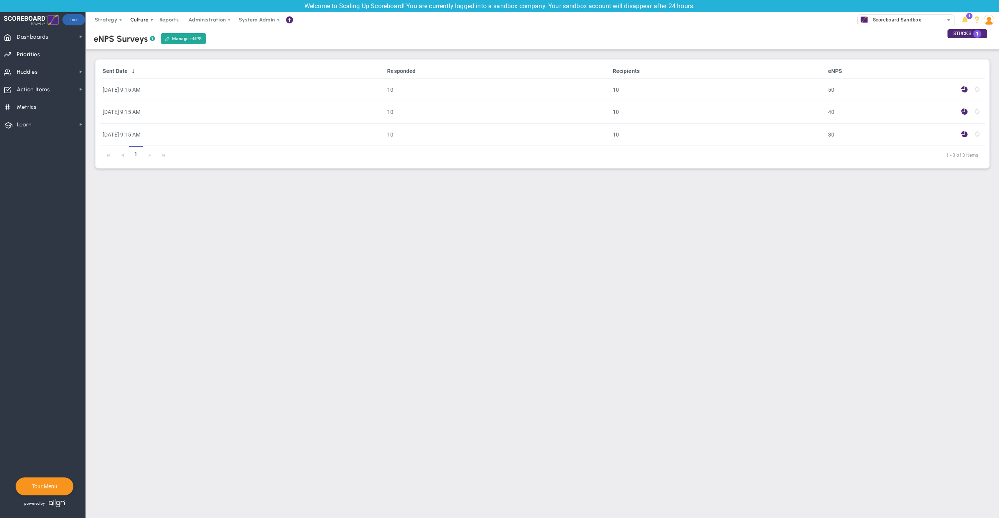
click at [139, 21] on span "Culture" at bounding box center [139, 20] width 18 height 6
click at [169, 19] on span "Reports" at bounding box center [169, 20] width 27 height 16
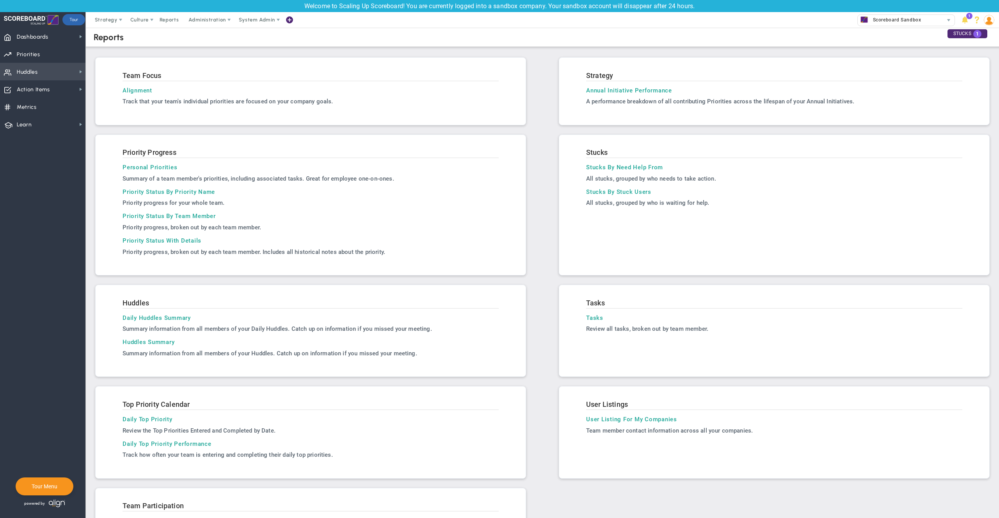
click at [34, 72] on span "Huddles" at bounding box center [27, 72] width 21 height 16
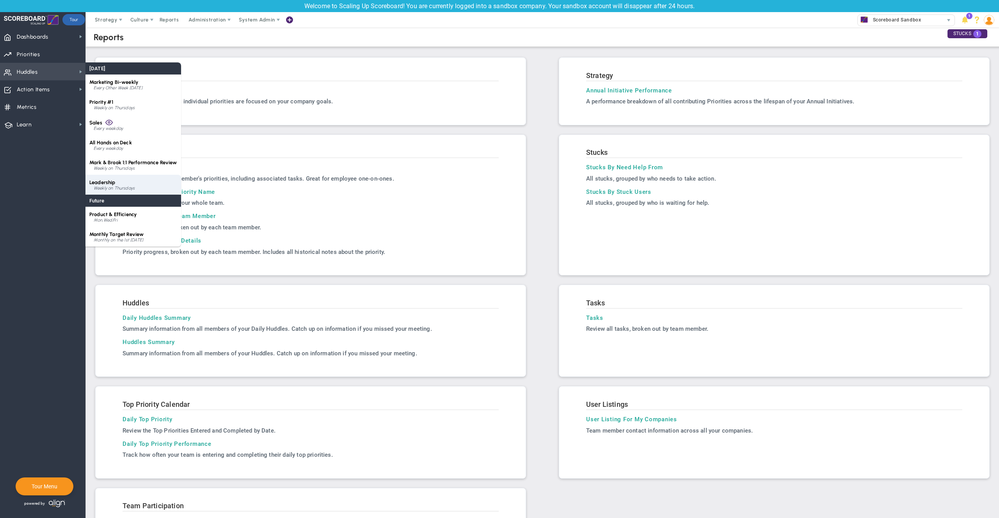
click at [110, 186] on div "Weekly on Thursdays" at bounding box center [135, 188] width 83 height 5
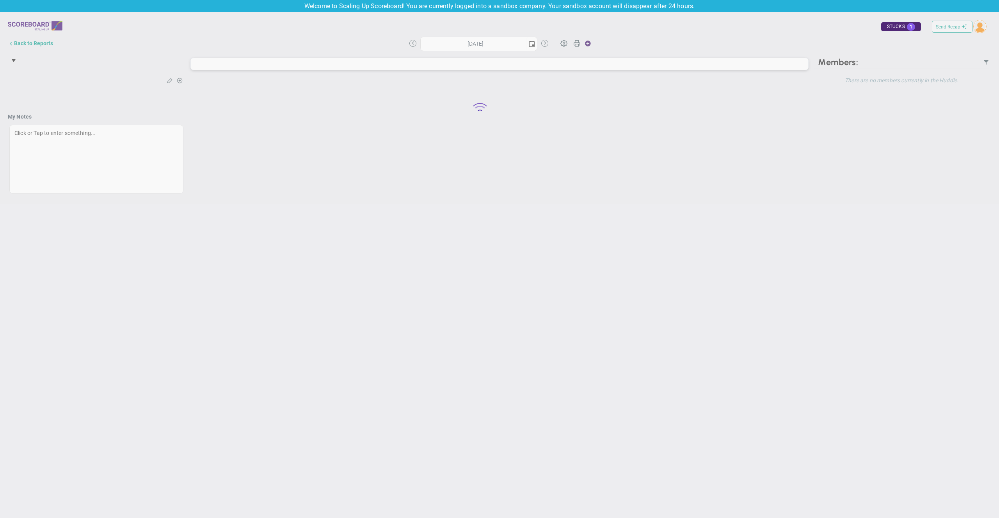
type input "[DATE]"
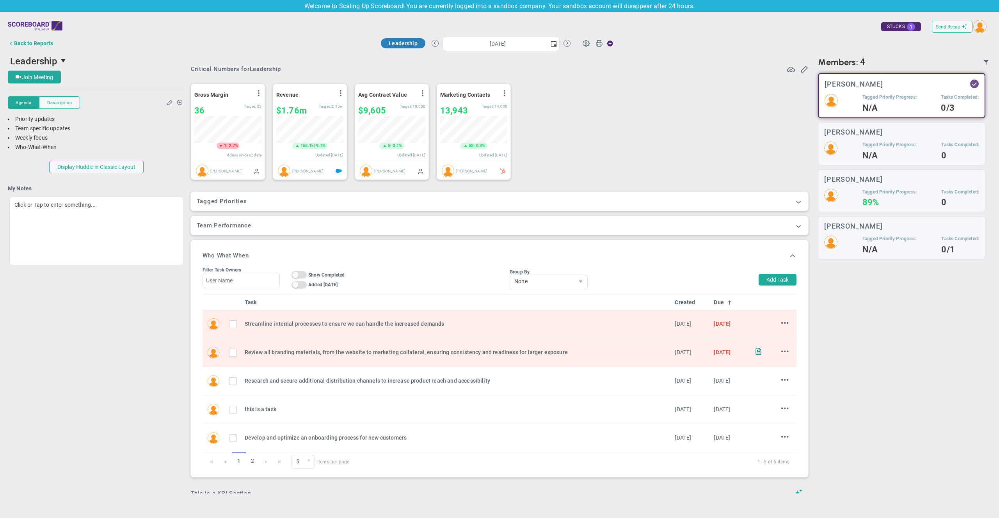
scroll to position [27, 67]
click at [938, 27] on span "Send Recap" at bounding box center [947, 26] width 25 height 5
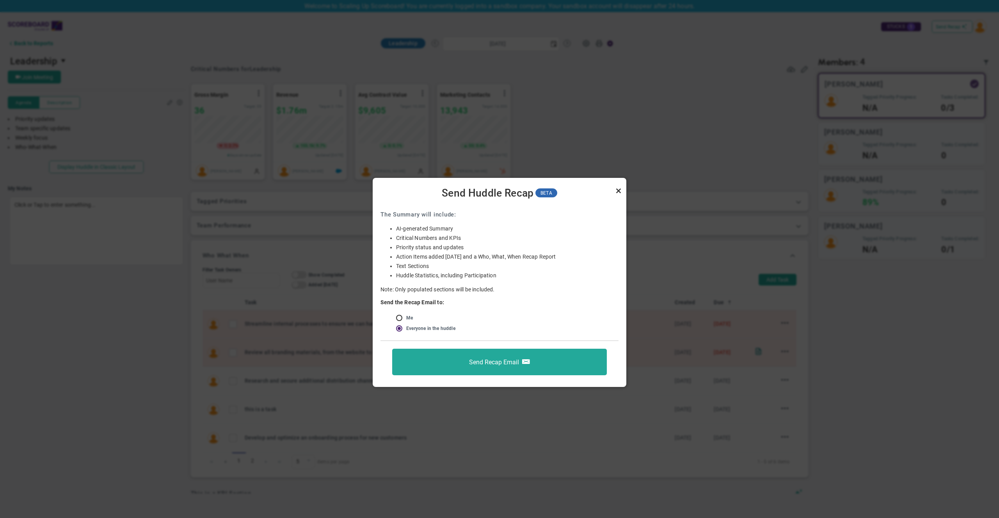
click at [619, 192] on link "Close" at bounding box center [618, 190] width 9 height 9
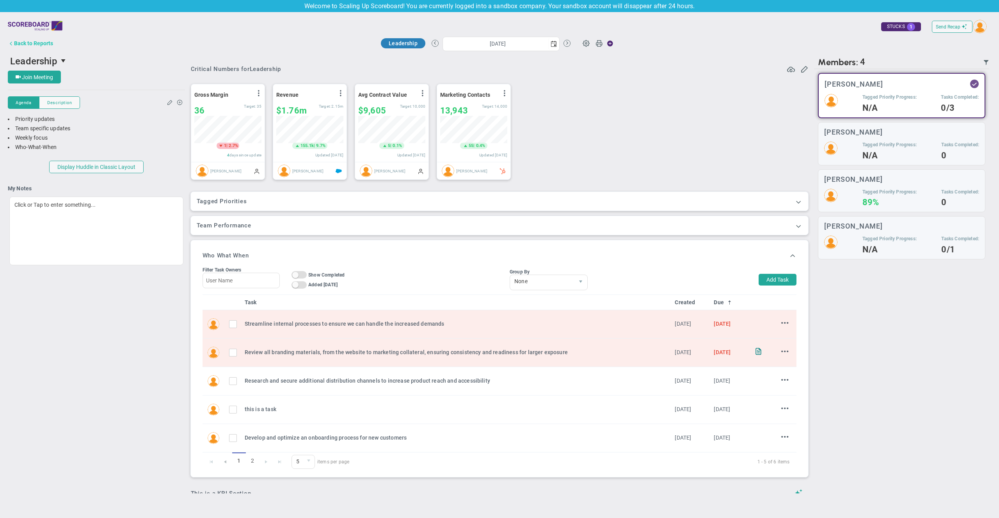
click at [38, 45] on div "Back to Reports" at bounding box center [33, 43] width 39 height 6
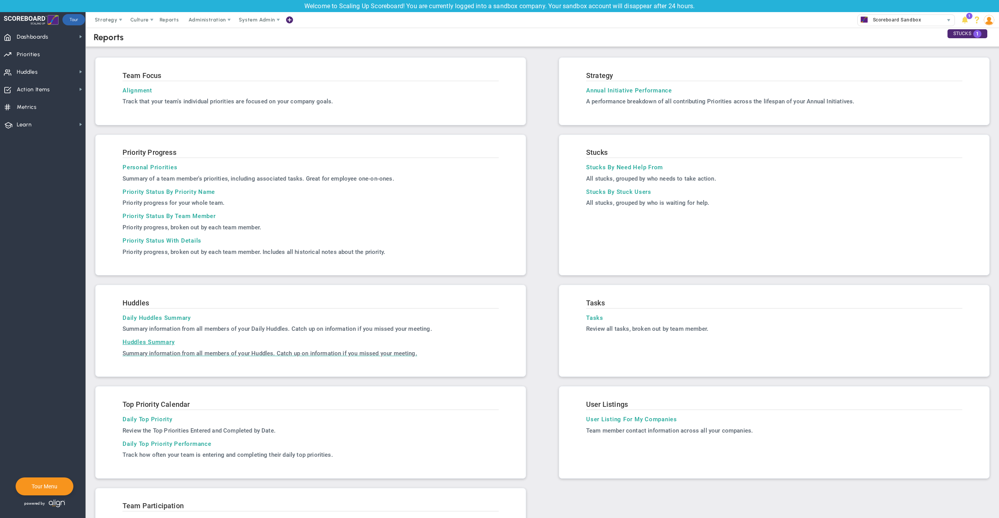
click at [161, 339] on h3 "Huddles Summary" at bounding box center [310, 342] width 376 height 7
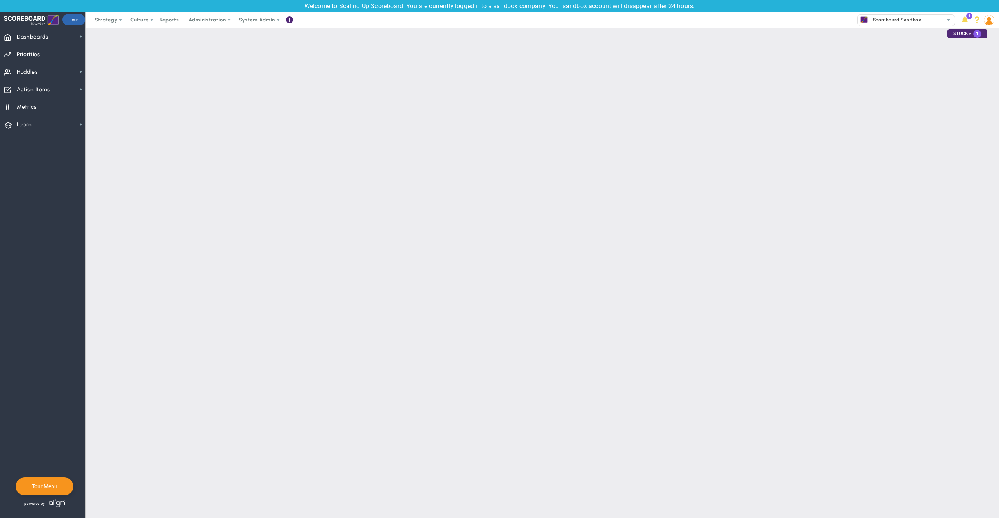
type input "[DATE]"
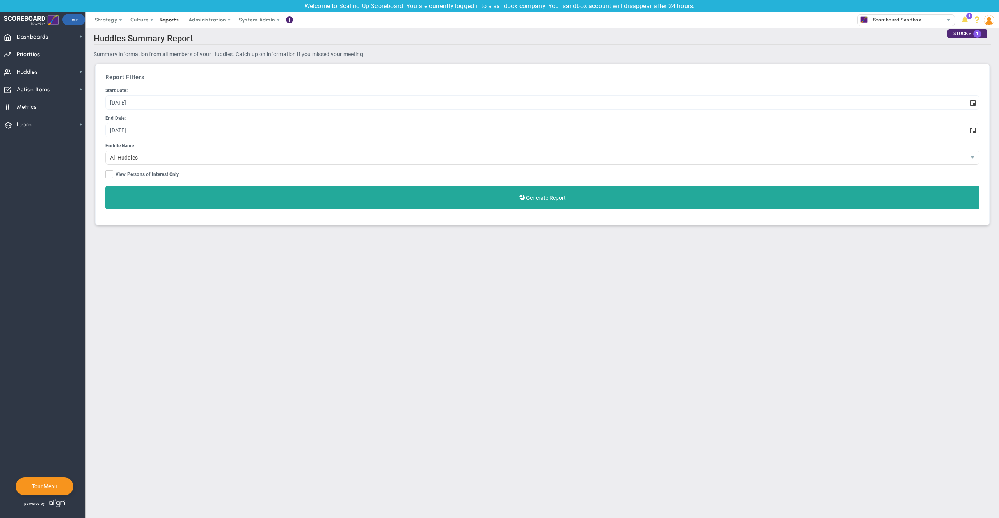
click at [168, 18] on span "Reports" at bounding box center [169, 20] width 27 height 16
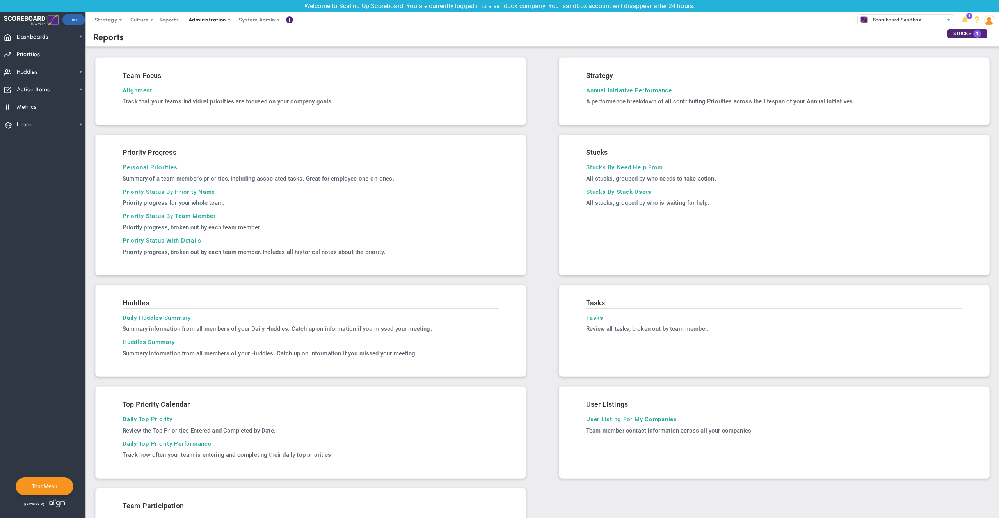
click at [211, 20] on span "Administration" at bounding box center [206, 20] width 37 height 6
click at [37, 69] on span "Huddles" at bounding box center [27, 72] width 21 height 16
click at [114, 86] on div "Team Focus Alignment Track that your team's individual OKRs are focused on your…" at bounding box center [310, 91] width 431 height 68
click at [116, 90] on div "Tasks" at bounding box center [124, 87] width 78 height 15
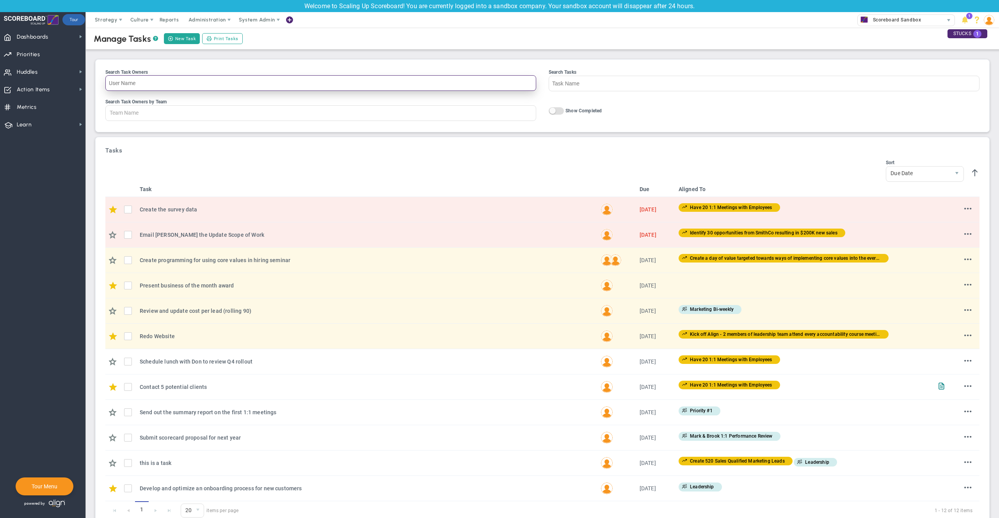
click at [323, 78] on input "Search Task Owners" at bounding box center [320, 83] width 431 height 16
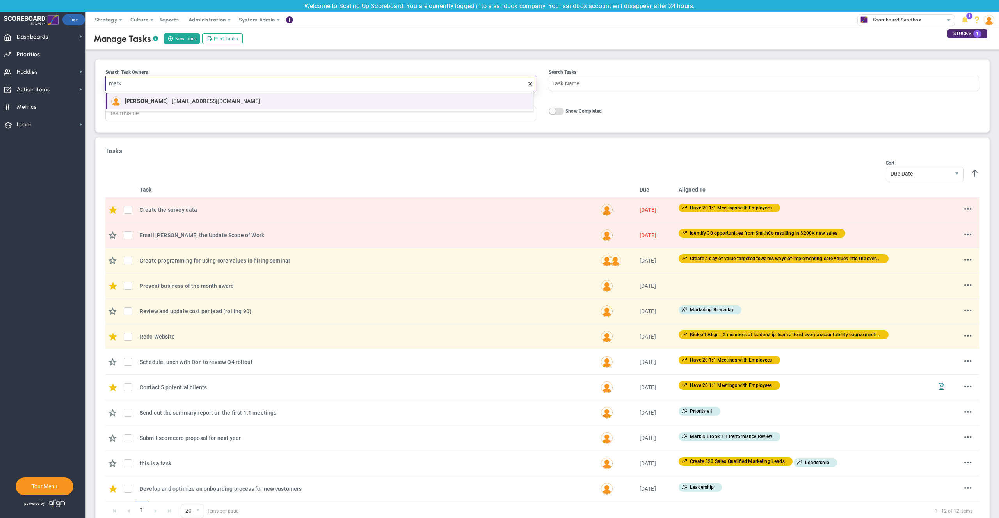
click at [290, 98] on section "[PERSON_NAME] [EMAIL_ADDRESS][DOMAIN_NAME]" at bounding box center [320, 101] width 418 height 10
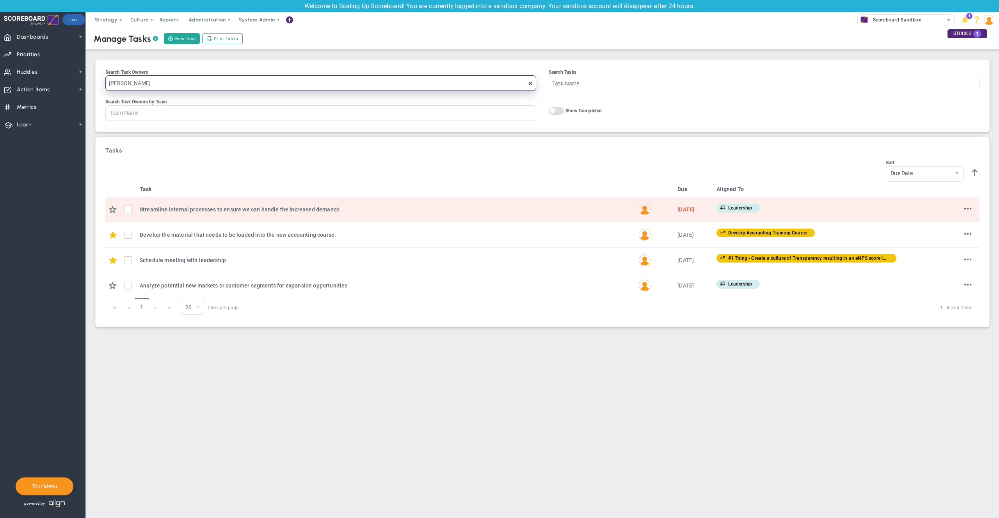
type input "[PERSON_NAME]"
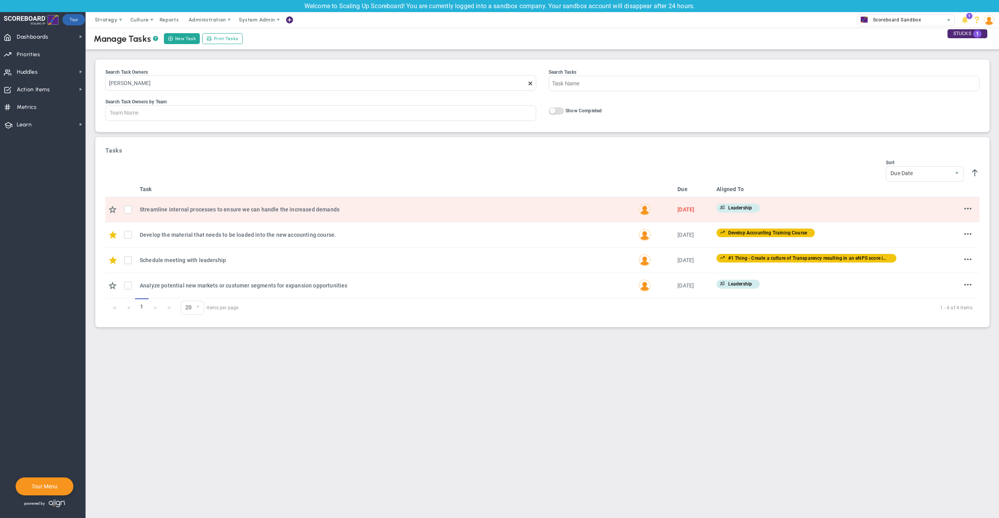
click at [531, 83] on span at bounding box center [530, 83] width 6 height 6
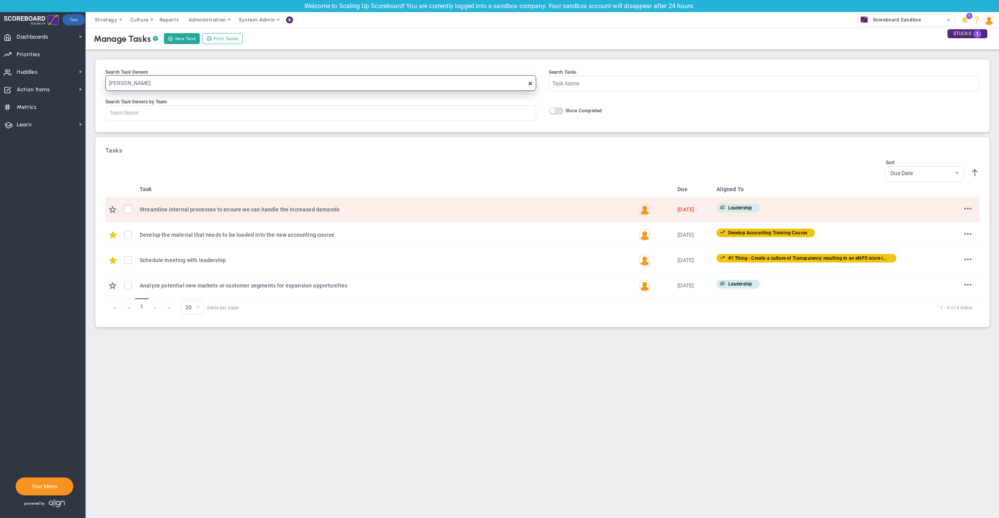
click at [531, 83] on input "[PERSON_NAME]" at bounding box center [320, 83] width 431 height 16
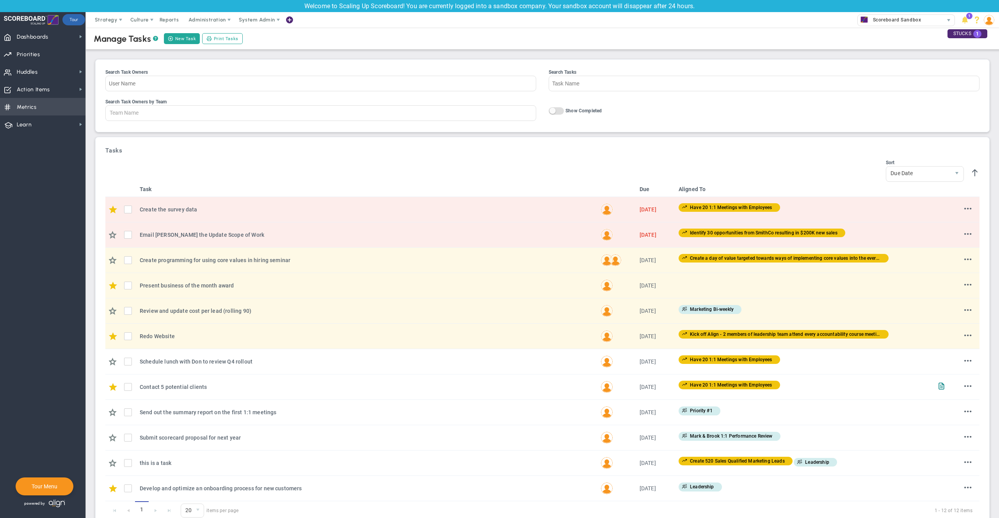
click at [37, 108] on span "Metrics Metrics" at bounding box center [42, 107] width 85 height 18
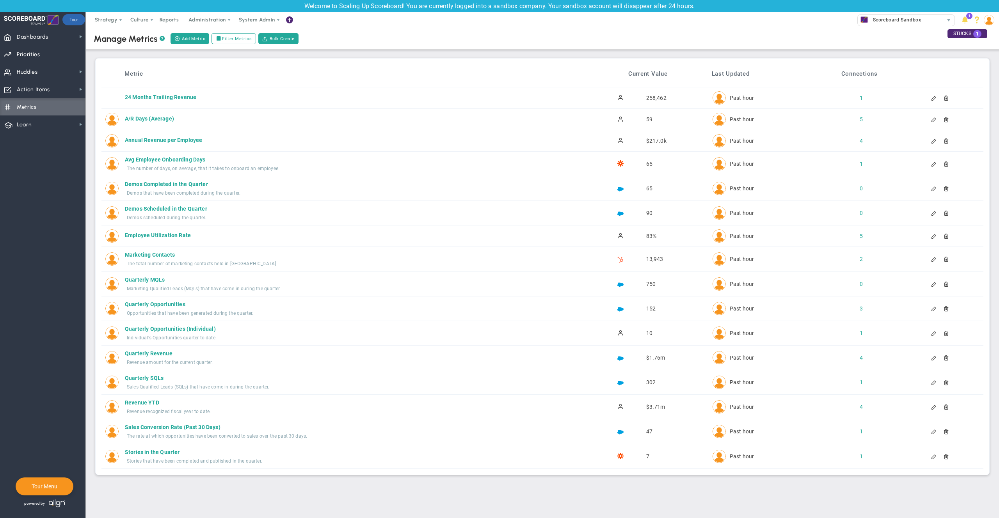
click at [652, 96] on span "258,462" at bounding box center [656, 98] width 20 height 6
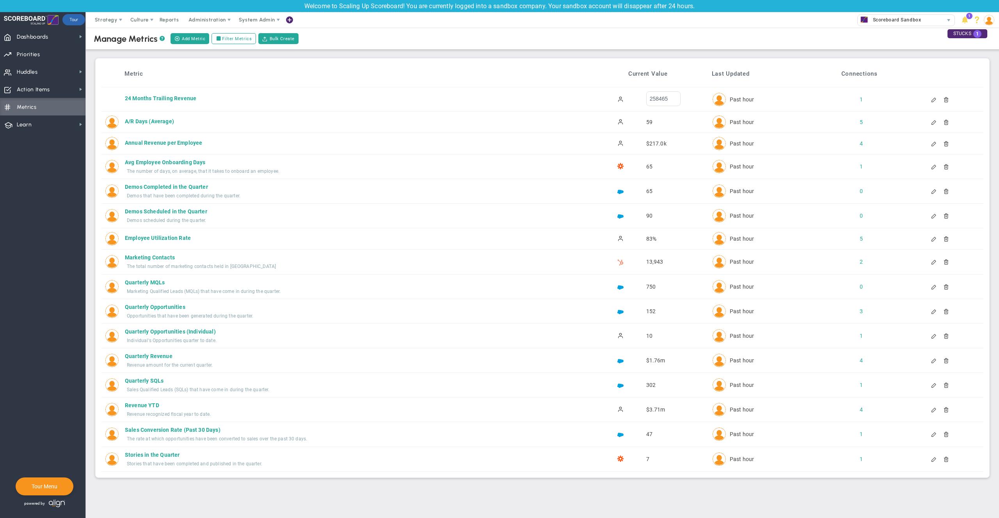
type input "258465"
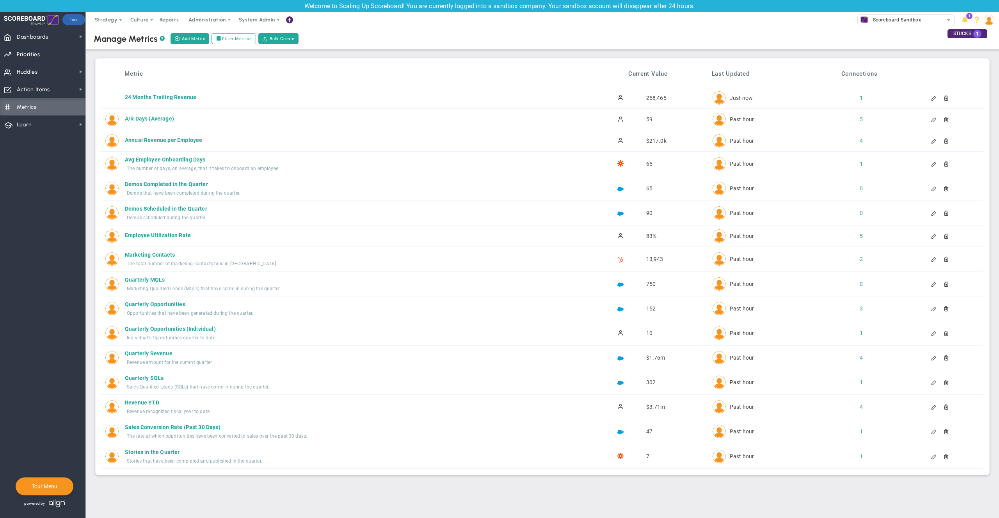
click at [650, 187] on span "65" at bounding box center [649, 188] width 6 height 6
click at [649, 189] on span "65" at bounding box center [649, 188] width 6 height 6
click at [646, 188] on span "65" at bounding box center [649, 188] width 6 height 6
click at [649, 188] on span "65" at bounding box center [649, 188] width 6 height 6
click at [659, 188] on div "65" at bounding box center [636, 189] width 143 height 8
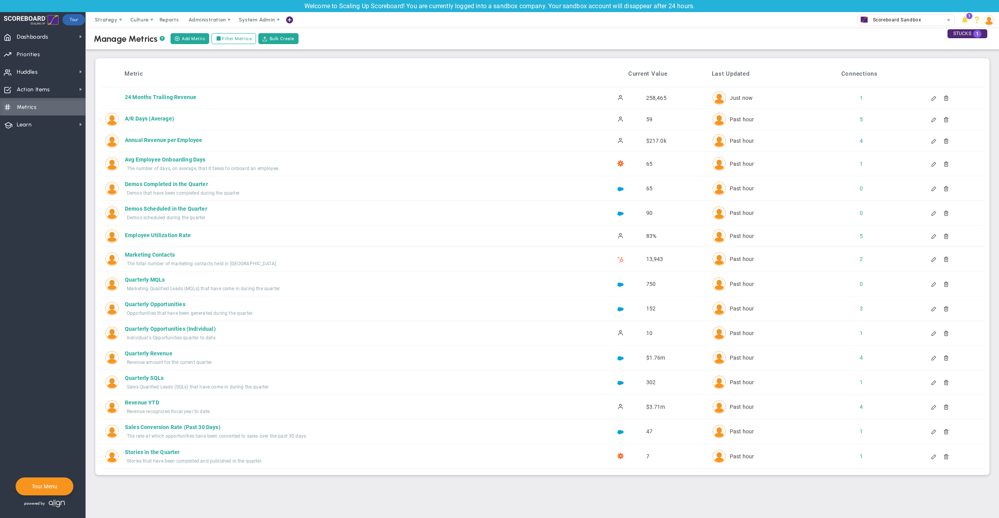
click at [650, 188] on span "65" at bounding box center [649, 188] width 6 height 6
click at [647, 188] on span "65" at bounding box center [649, 188] width 6 height 6
click at [169, 94] on div "24 Months Trailing Revenue" at bounding box center [344, 97] width 438 height 8
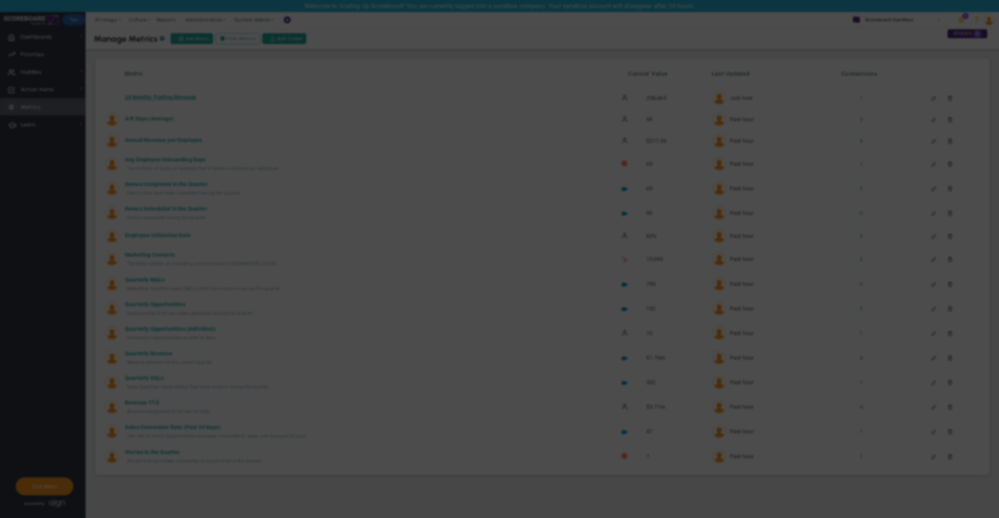
radio input "true"
type input "24 Months Trailing Revenue"
type input "Year-Ending"
type input "258465"
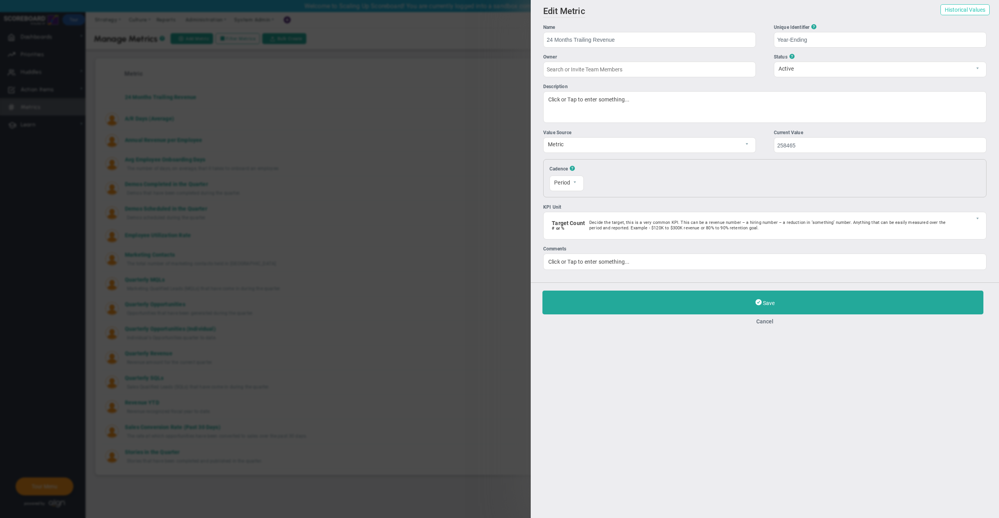
click at [971, 11] on button "Historical Values" at bounding box center [964, 9] width 49 height 11
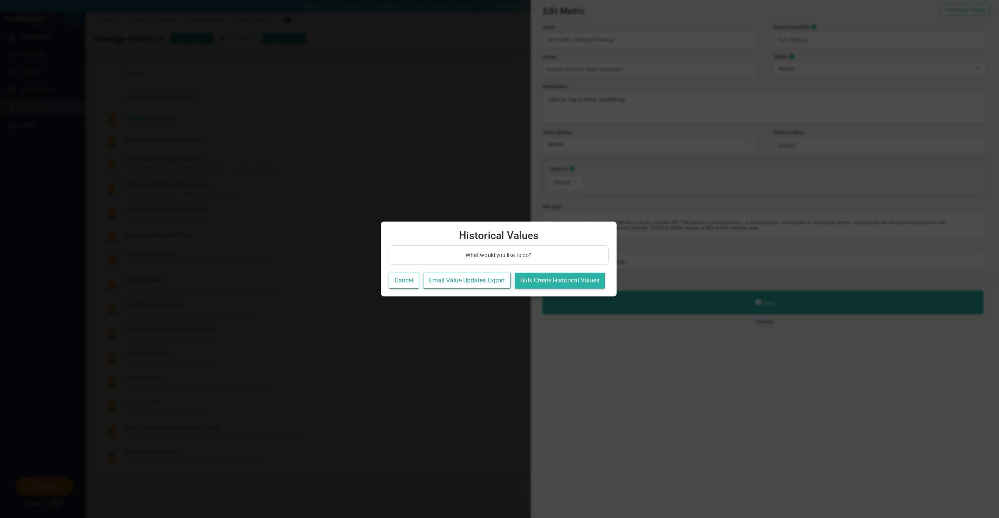
click at [564, 281] on button "Bulk Create Historical Values" at bounding box center [560, 281] width 90 height 16
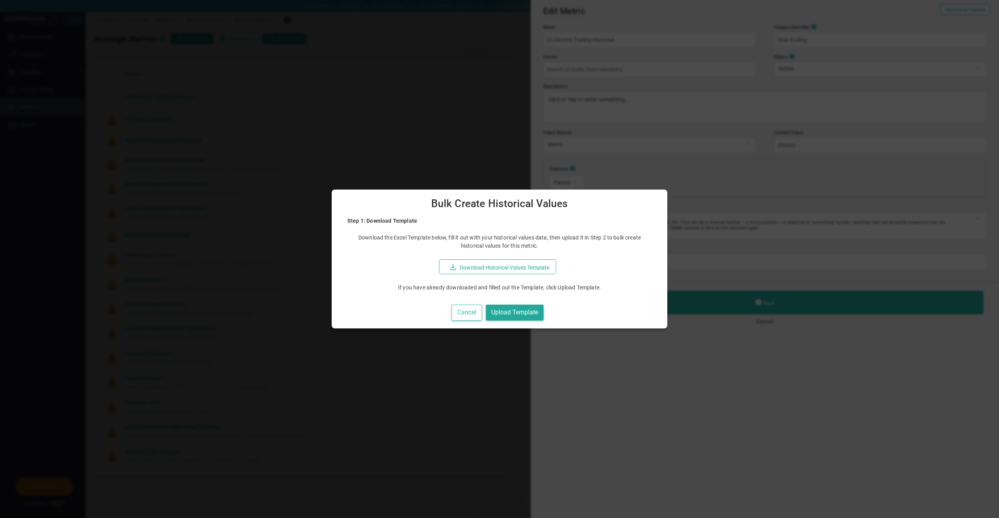
click at [464, 314] on button "Cancel" at bounding box center [466, 313] width 30 height 16
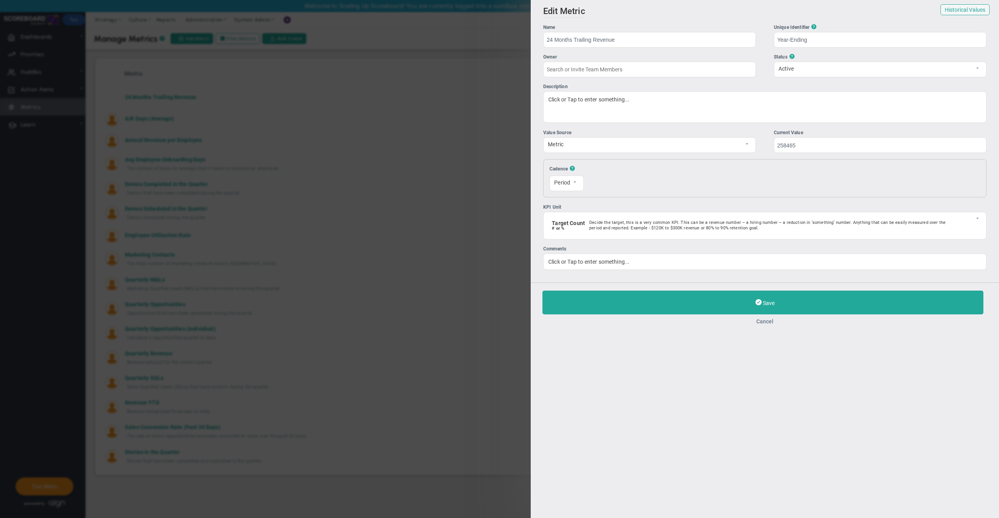
click at [766, 323] on button "Cancel" at bounding box center [764, 321] width 445 height 6
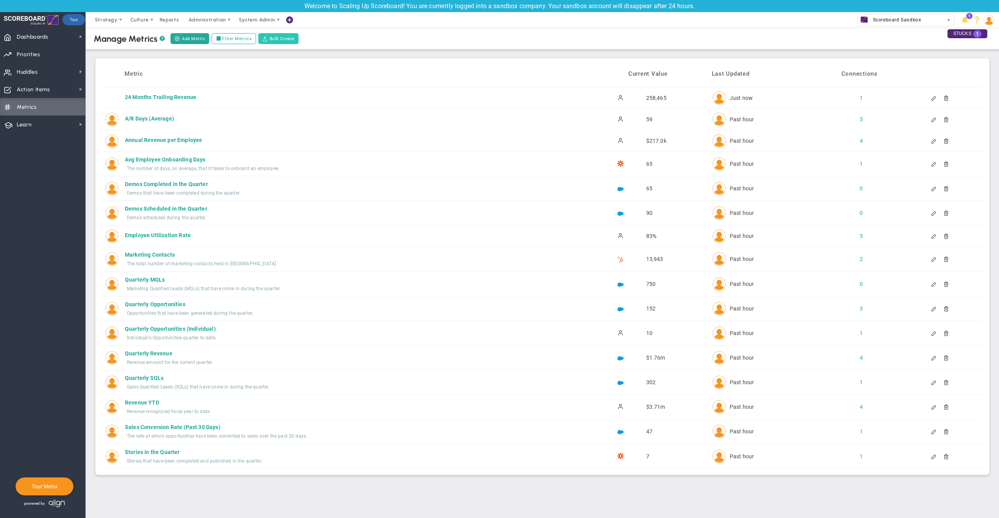
click at [268, 41] on button "Bulk Create" at bounding box center [278, 38] width 40 height 11
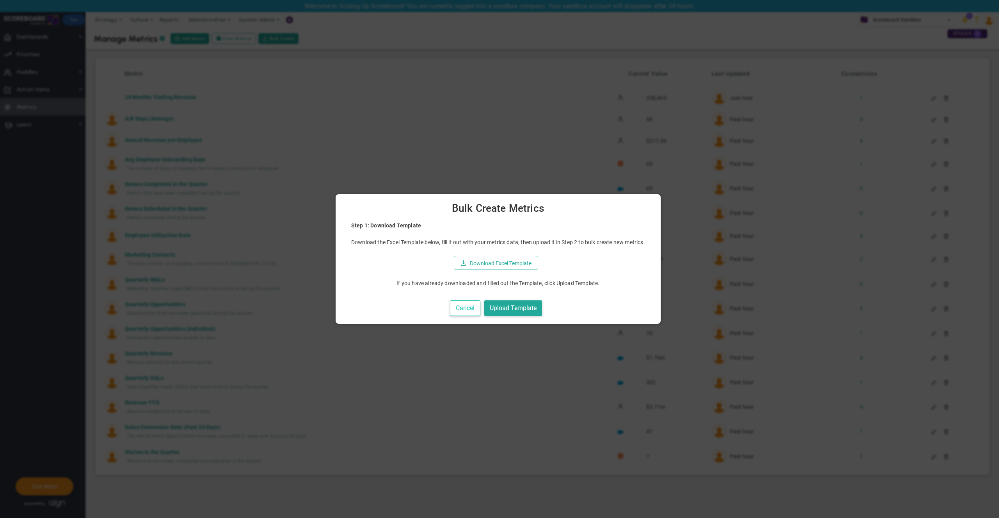
click at [474, 309] on button "Cancel" at bounding box center [465, 308] width 30 height 16
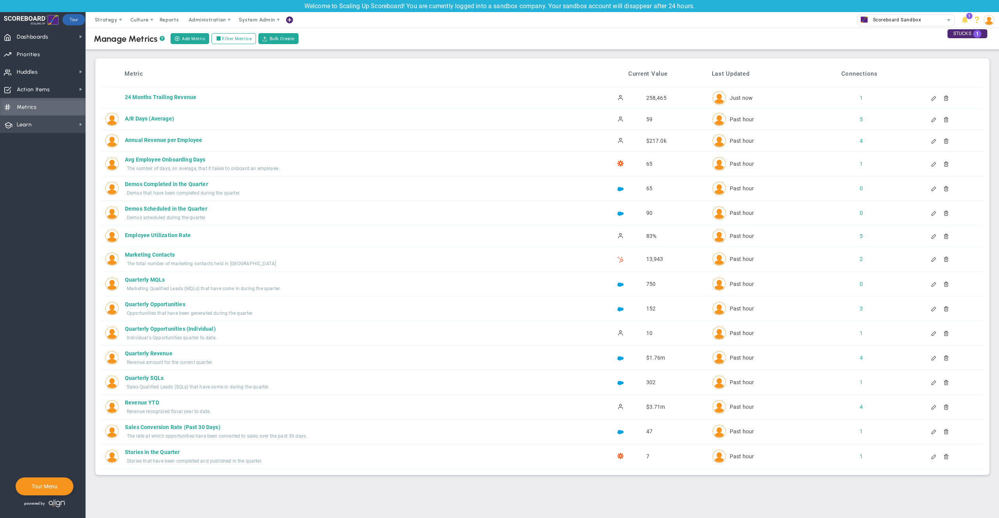
click at [44, 124] on span "Learn Learn" at bounding box center [42, 124] width 85 height 18
click at [108, 123] on span "Help and FAQs" at bounding box center [119, 122] width 34 height 7
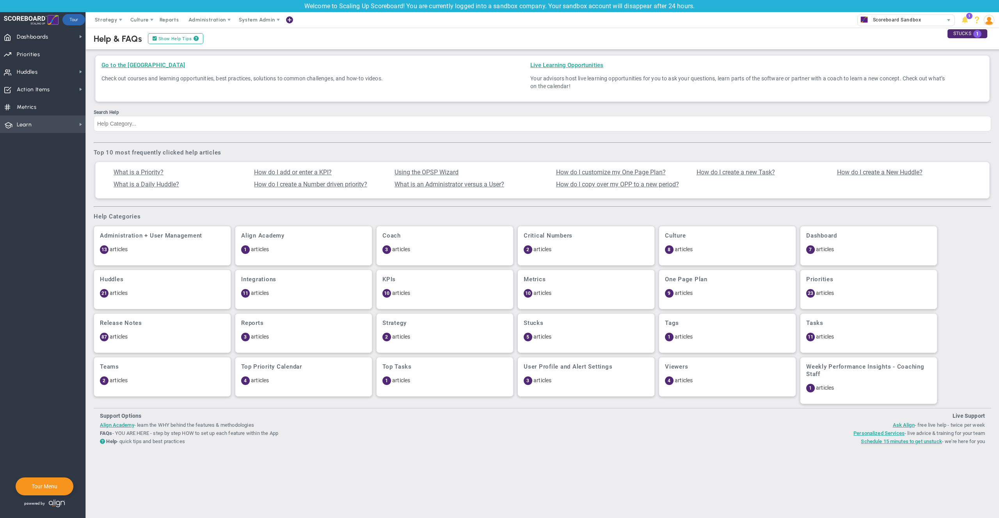
click at [66, 123] on span "Learn Learn" at bounding box center [42, 124] width 85 height 18
click at [119, 136] on span "Align Academy" at bounding box center [120, 137] width 36 height 7
click at [41, 79] on span "Huddles Huddles" at bounding box center [42, 72] width 85 height 18
click at [39, 56] on span "Priorities" at bounding box center [28, 54] width 23 height 16
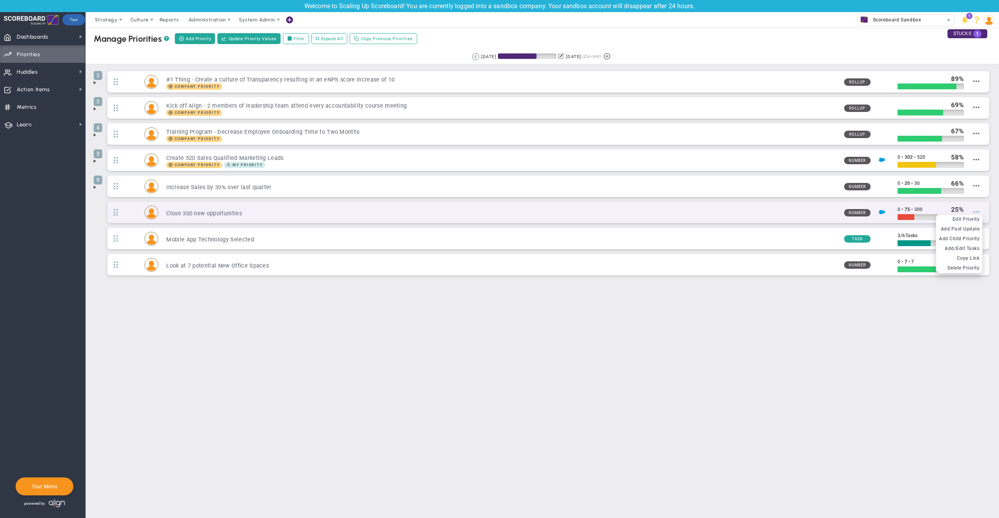
click at [973, 213] on span at bounding box center [976, 212] width 6 height 6
click at [967, 218] on span "Edit Priority" at bounding box center [965, 219] width 27 height 5
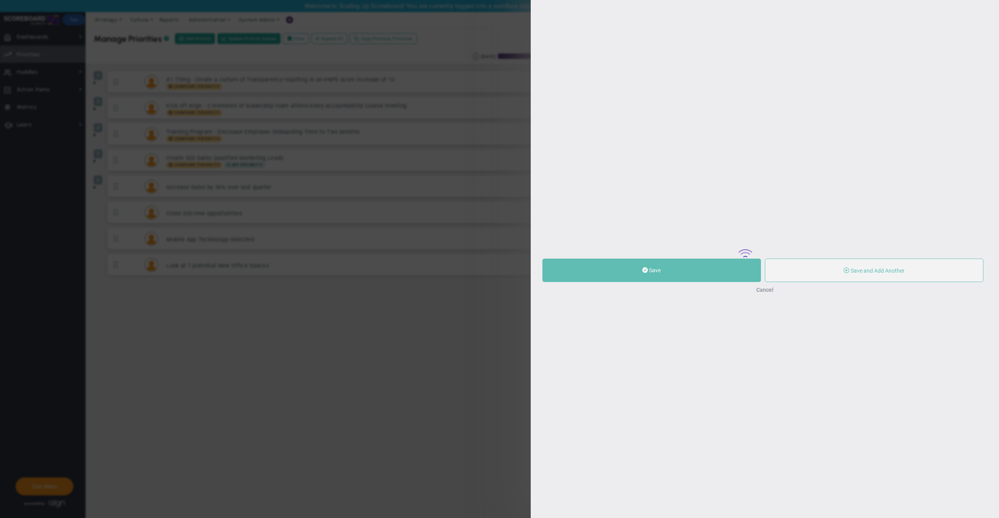
type input "Close 300 new opportunities"
type input "0"
type input "75"
type input "300"
radio input "true"
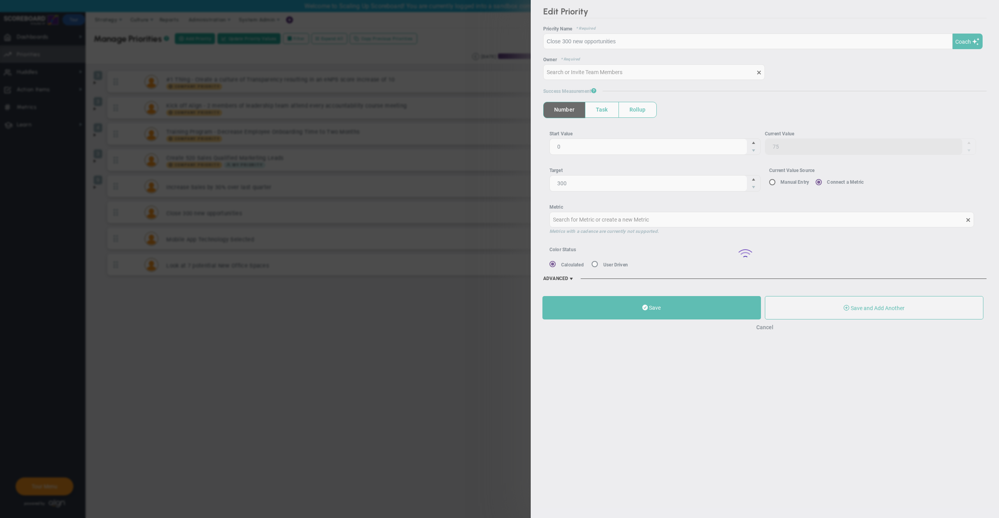
type input "[PERSON_NAME]"
type input "0"
type input "75"
type input "300"
radio input "true"
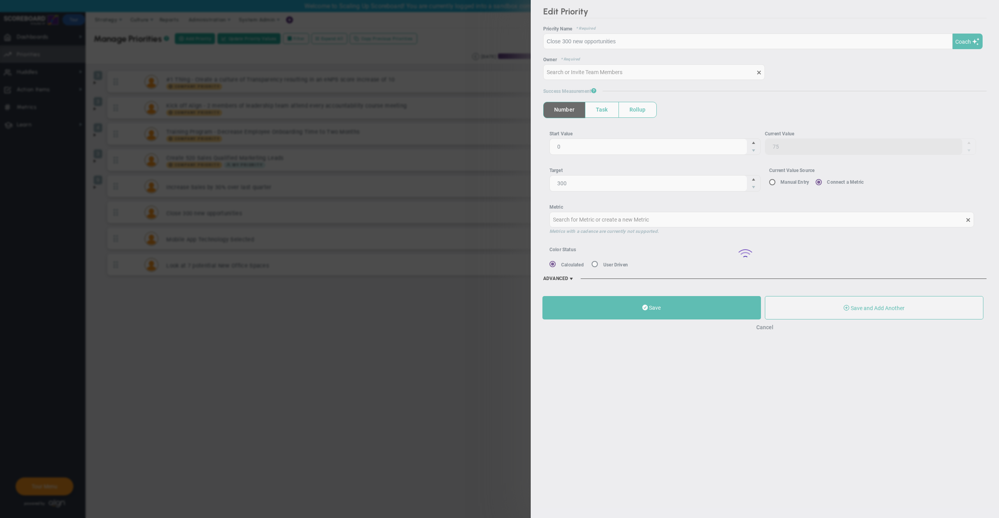
type input "Quarterly Opportunities : Salesforce"
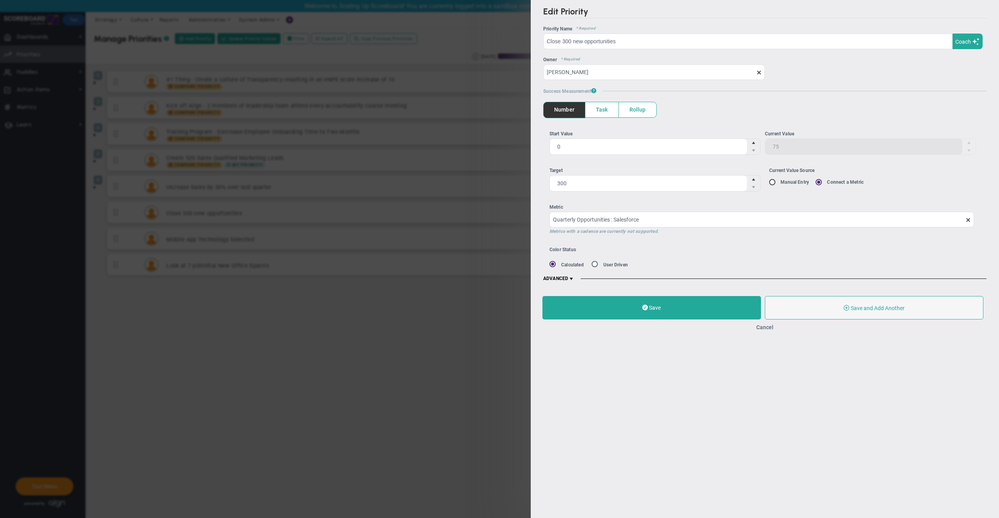
click at [573, 277] on span at bounding box center [571, 279] width 6 height 6
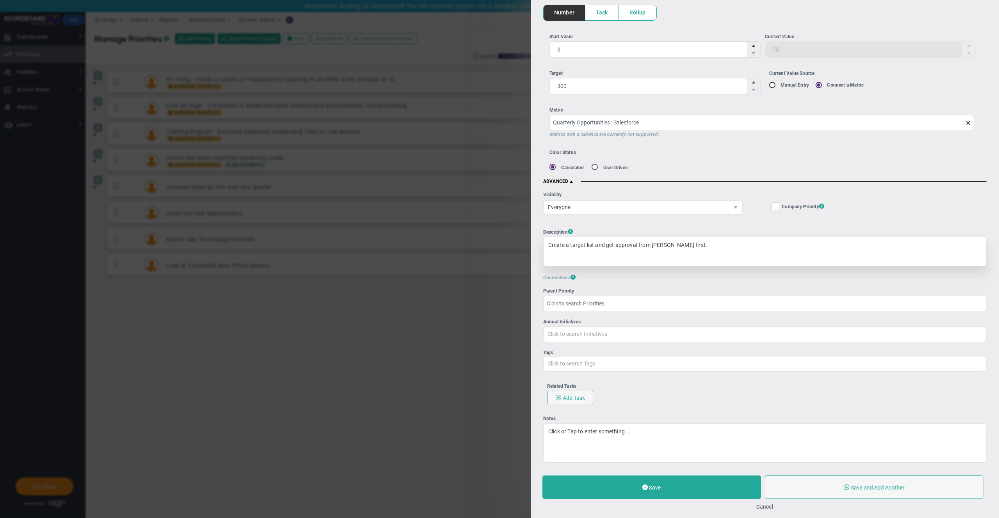
scroll to position [98, 0]
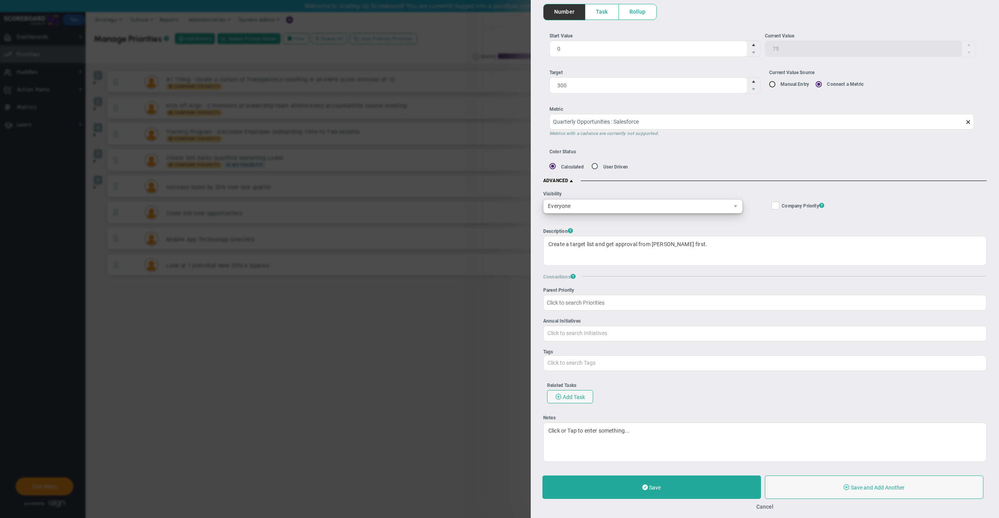
click at [613, 200] on span "Everyone" at bounding box center [635, 206] width 185 height 13
click at [594, 236] on li "Selected Teams" at bounding box center [641, 239] width 196 height 16
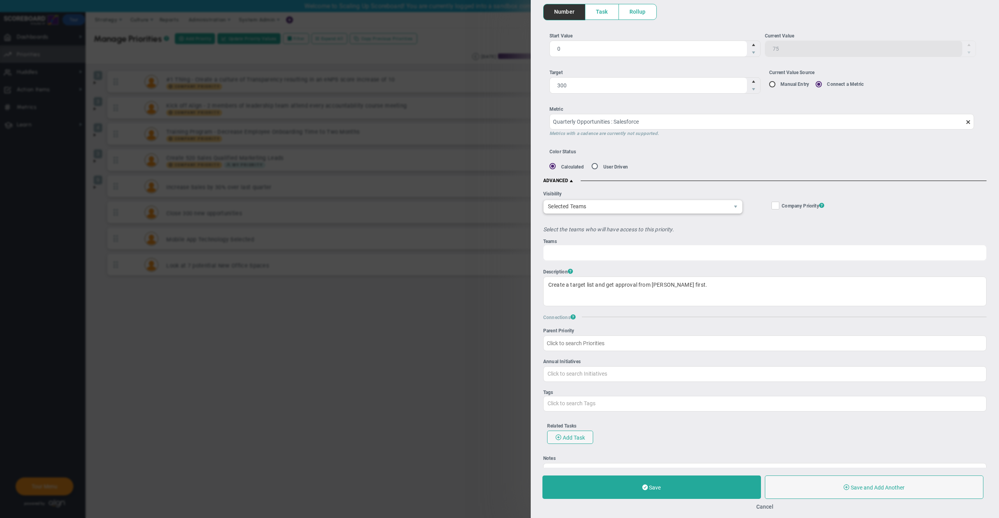
click at [589, 247] on div "Team Name" at bounding box center [764, 253] width 443 height 16
click at [589, 247] on input "Teams Team Name" at bounding box center [566, 252] width 47 height 14
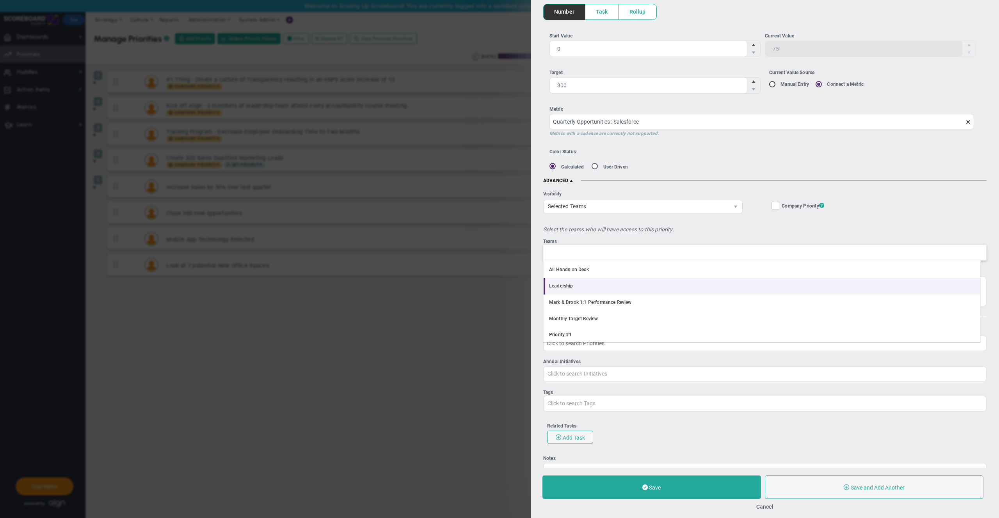
click at [579, 287] on li "Leadership" at bounding box center [761, 286] width 437 height 16
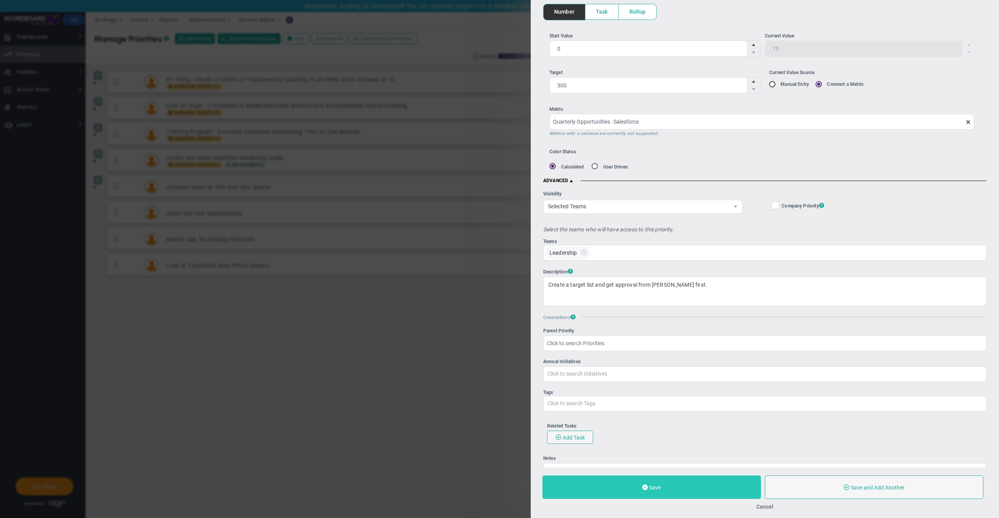
click at [653, 495] on button "Save" at bounding box center [651, 487] width 218 height 23
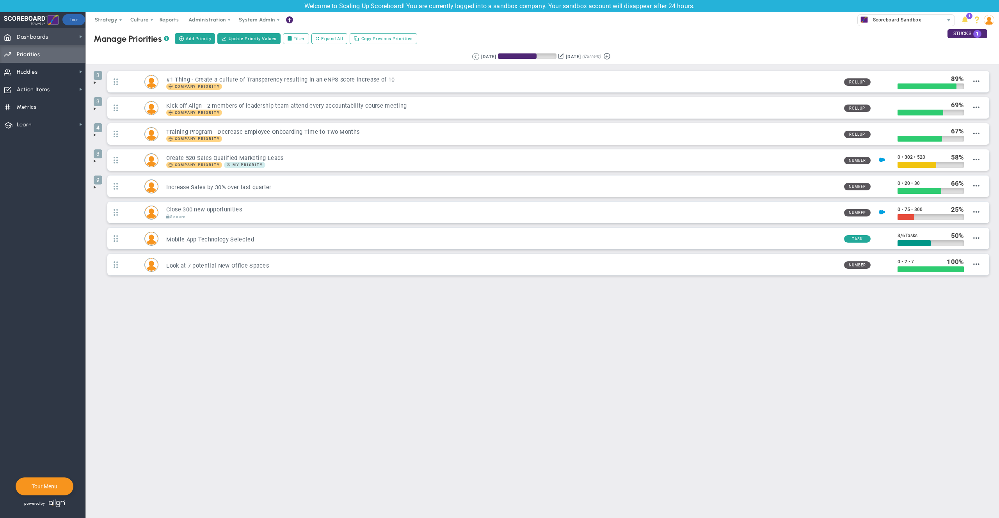
click at [36, 34] on span "Dashboards" at bounding box center [33, 37] width 32 height 16
click at [124, 52] on span "Company Dashboard" at bounding box center [127, 49] width 50 height 7
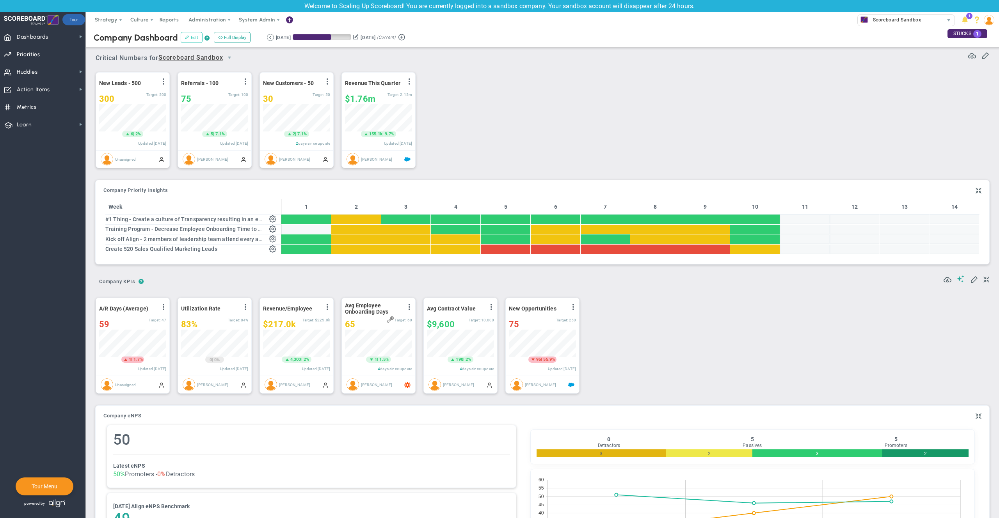
click at [196, 38] on button "Edit" at bounding box center [192, 37] width 22 height 11
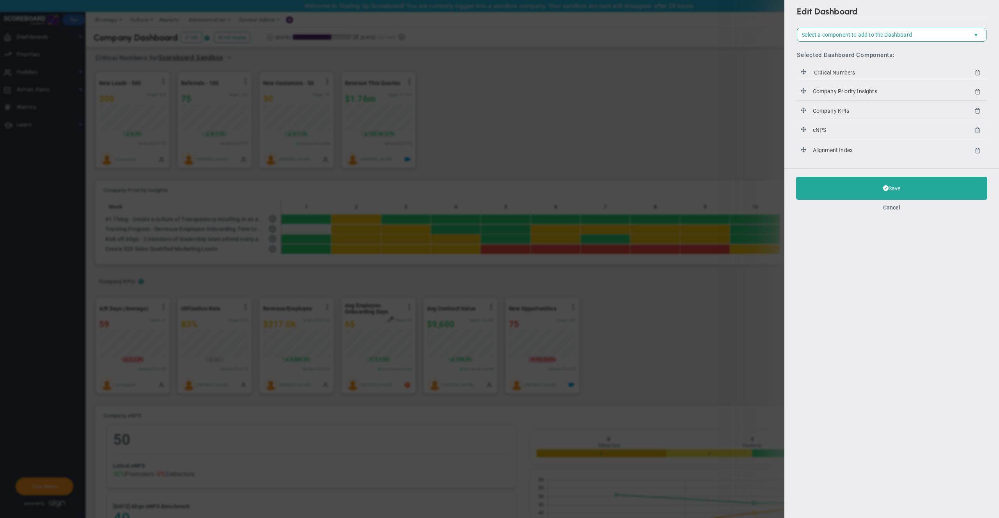
click at [896, 202] on div "Save Cancel" at bounding box center [891, 194] width 215 height 50
click at [895, 207] on button "Cancel" at bounding box center [891, 207] width 17 height 6
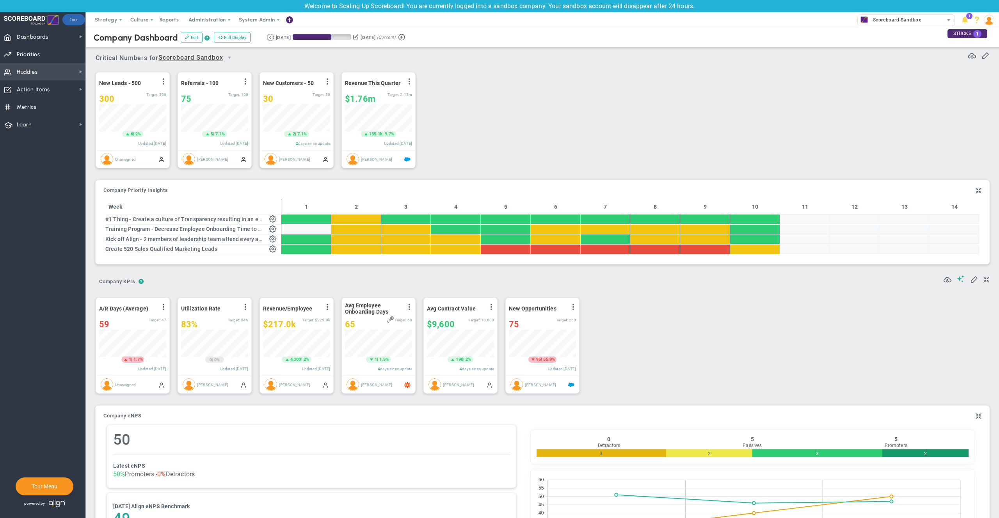
click at [32, 68] on span "Huddles" at bounding box center [27, 72] width 21 height 16
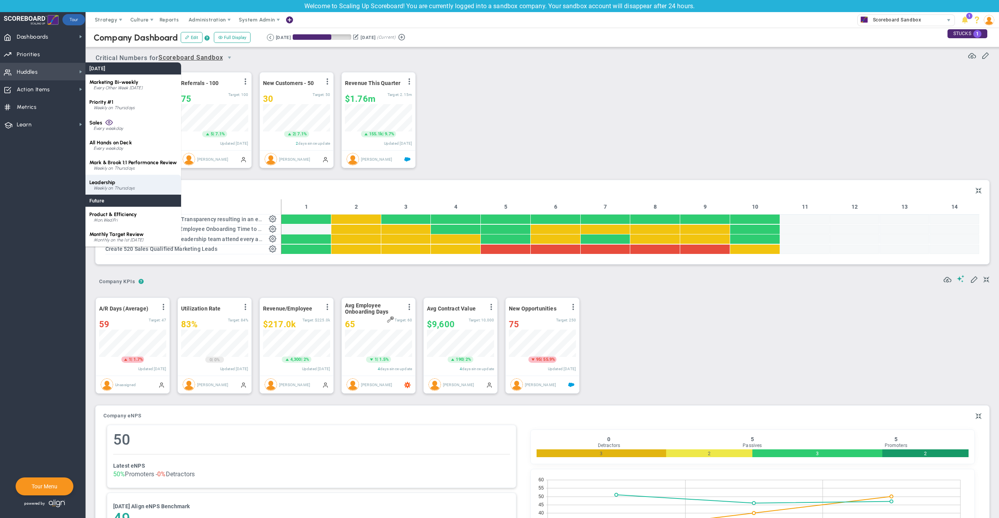
click at [115, 179] on span "Leadership" at bounding box center [102, 182] width 26 height 6
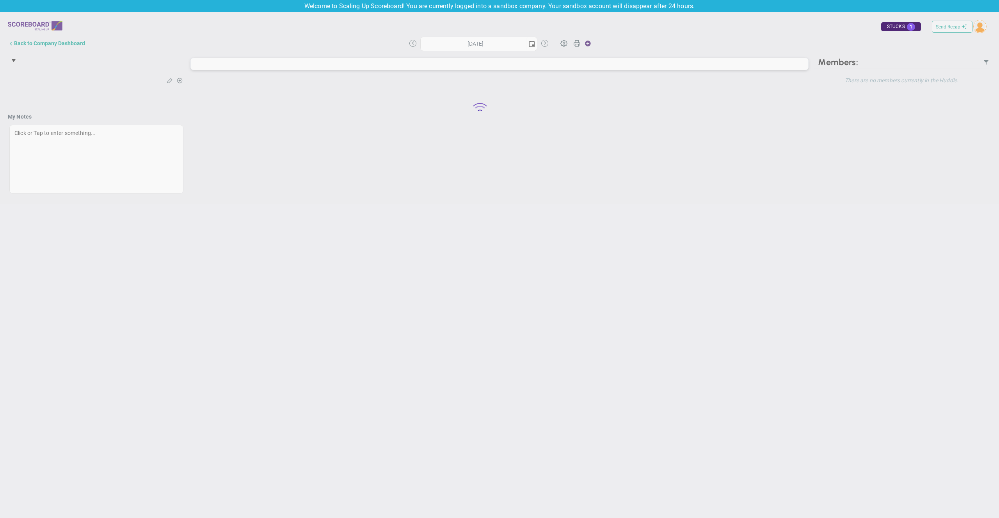
type input "[DATE]"
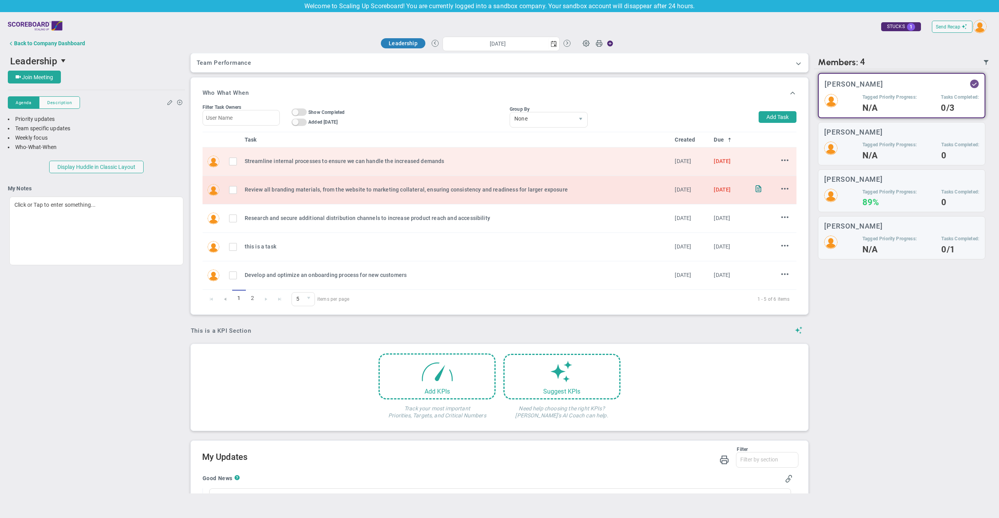
scroll to position [172, 0]
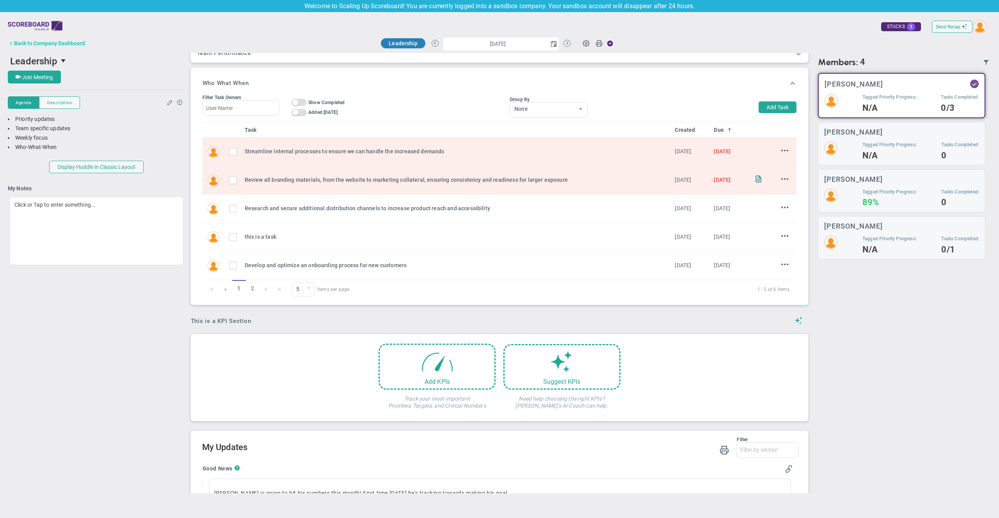
click at [70, 44] on div "Back to Company Dashboard" at bounding box center [49, 43] width 71 height 6
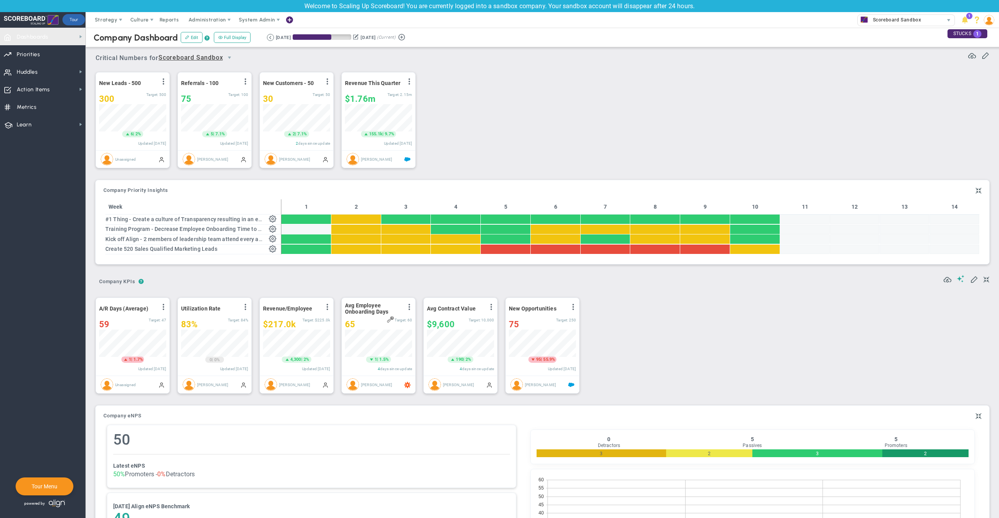
scroll to position [390083, 390044]
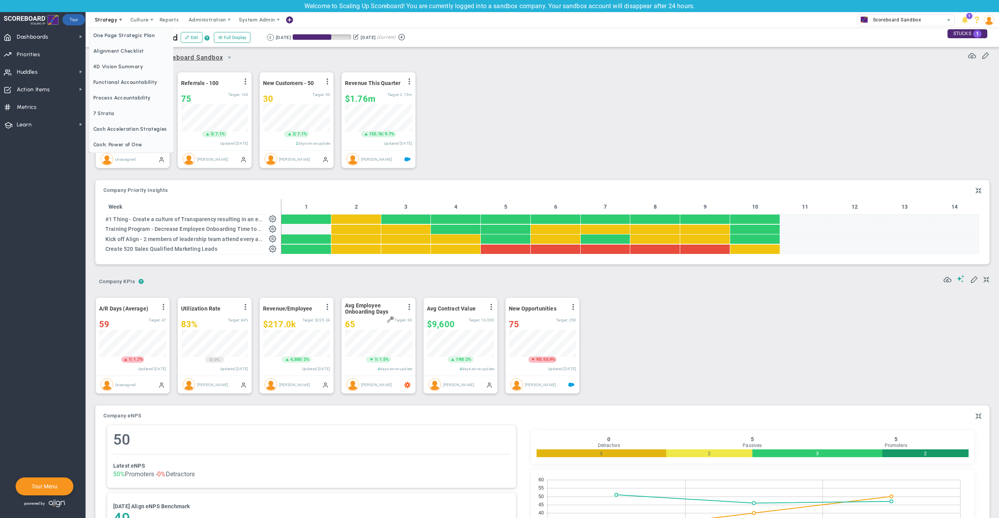
click at [115, 19] on span "Strategy" at bounding box center [106, 20] width 23 height 6
click at [134, 36] on span "One Page Strategic Plan" at bounding box center [131, 36] width 84 height 16
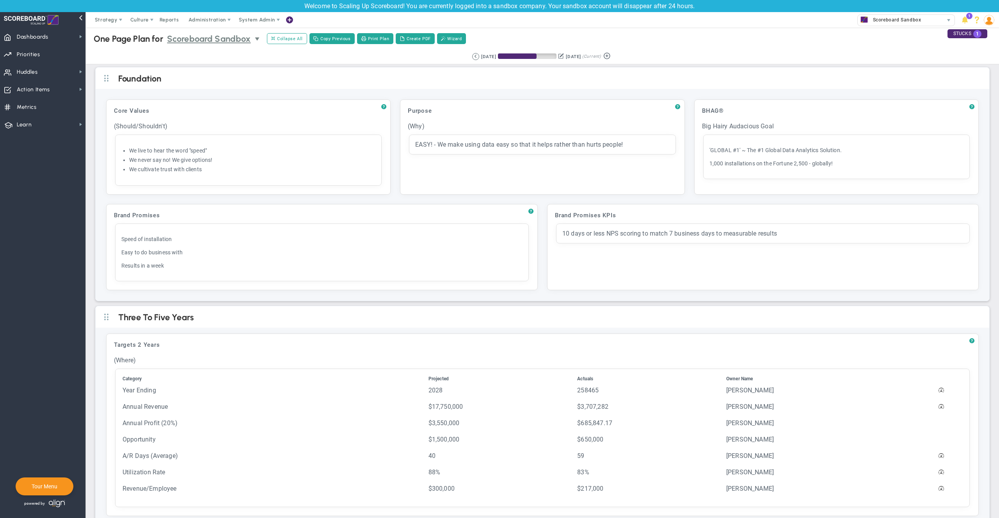
click at [230, 42] on span "Scoreboard Sandbox" at bounding box center [209, 39] width 84 height 14
click at [178, 53] on span "+ Manage Teams" at bounding box center [213, 52] width 87 height 10
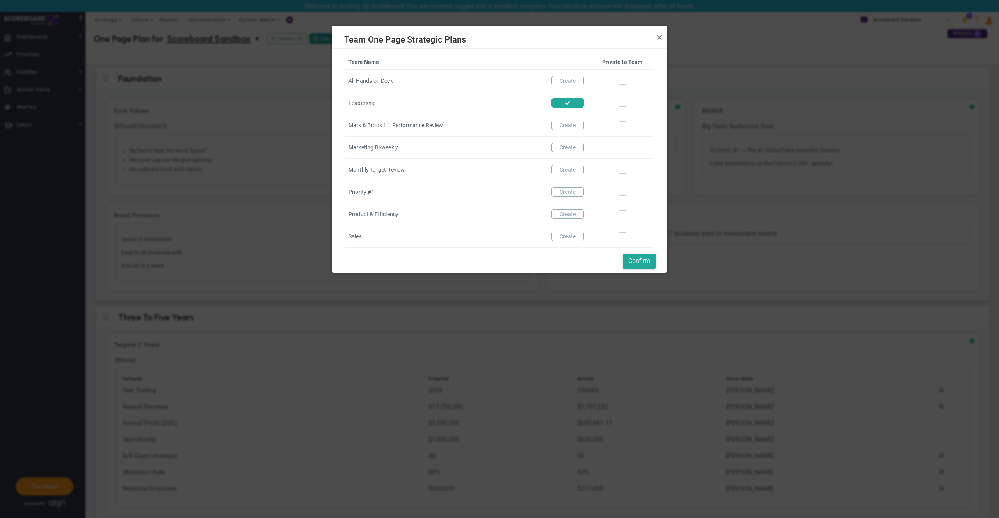
click at [639, 252] on div "Team Name Private to Team All Hands on Deck Create Leadership Mark & Brook 1:1 …" at bounding box center [499, 151] width 320 height 205
click at [649, 266] on button "Confirm" at bounding box center [639, 261] width 33 height 15
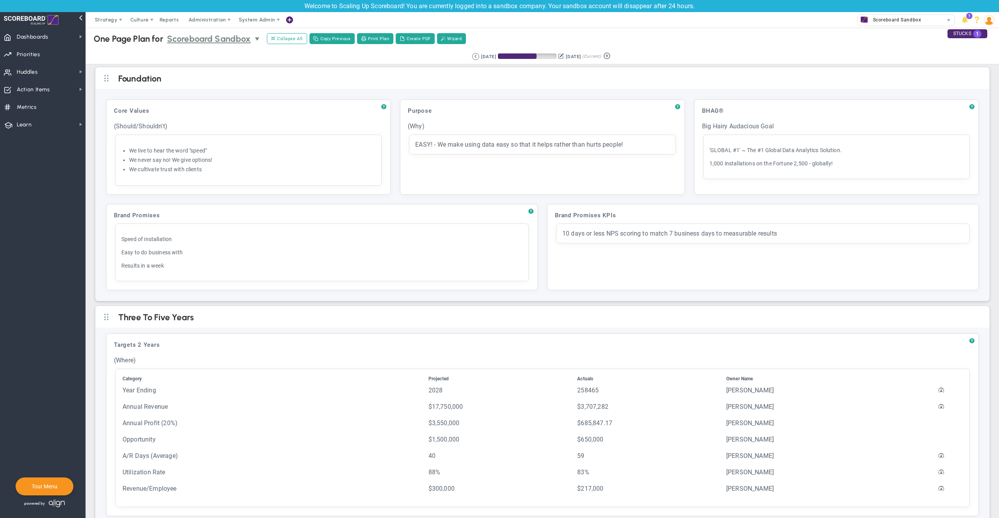
click at [214, 36] on span "Scoreboard Sandbox" at bounding box center [209, 39] width 84 height 14
click at [189, 64] on li "Leadership" at bounding box center [212, 67] width 97 height 16
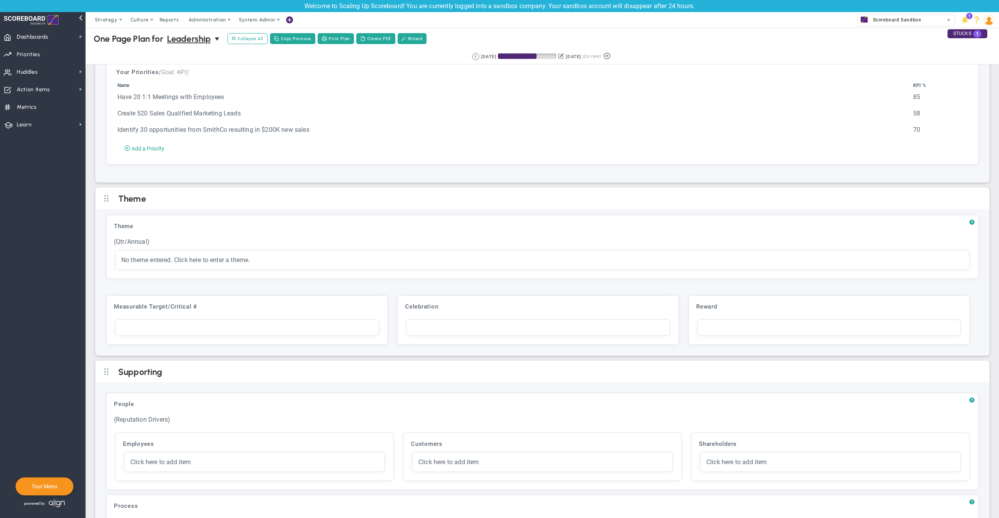
scroll to position [1500, 0]
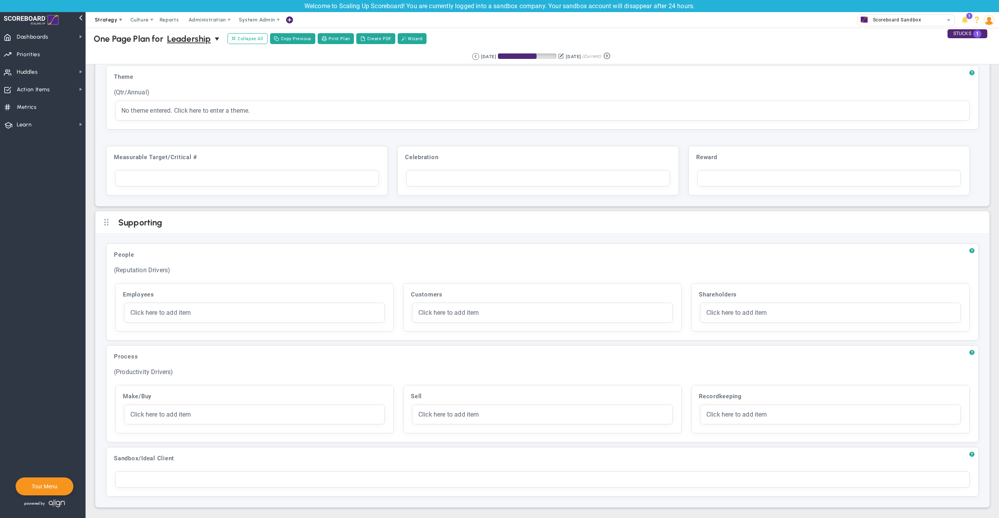
click at [113, 24] on span "Strategy" at bounding box center [107, 20] width 36 height 16
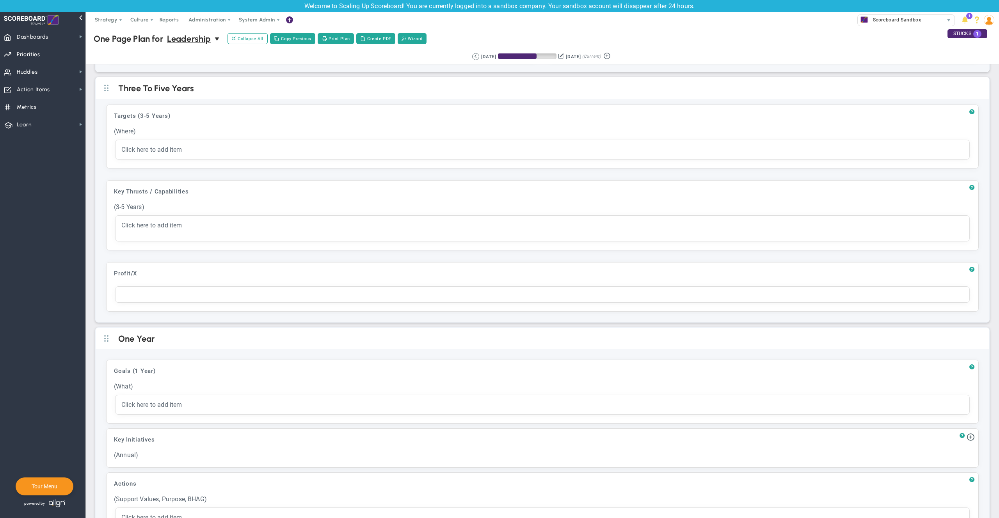
scroll to position [0, 0]
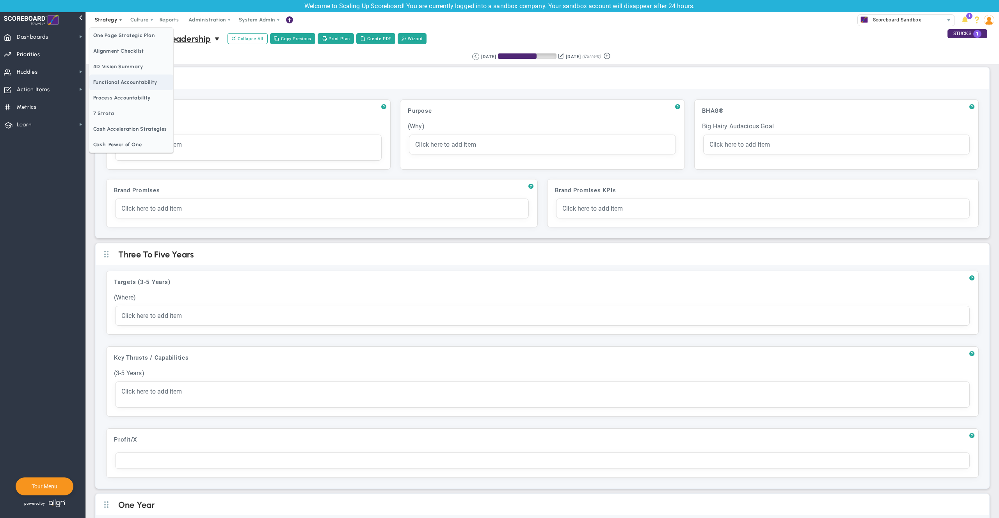
click at [108, 77] on span "Functional Accountability" at bounding box center [131, 83] width 84 height 16
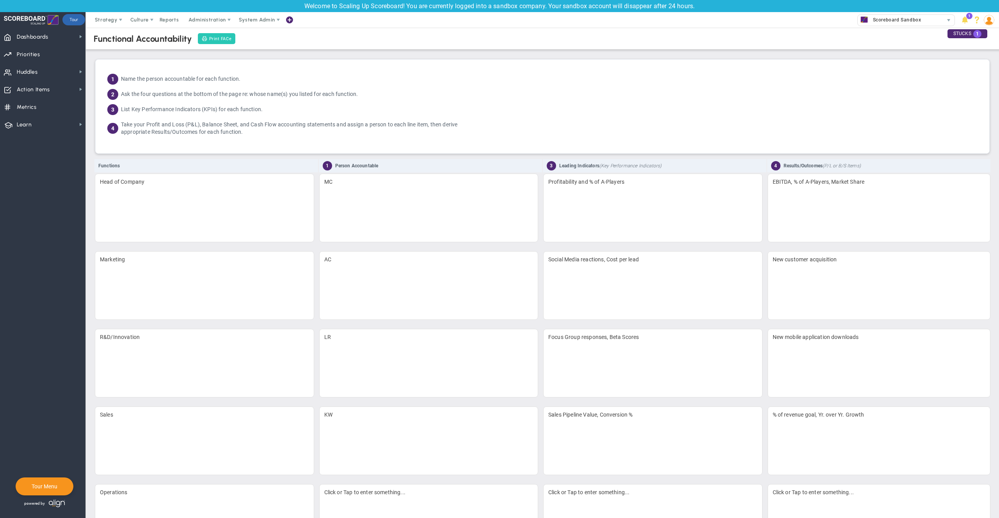
click at [217, 40] on span "Print FACe" at bounding box center [220, 39] width 23 height 7
